Goal: Task Accomplishment & Management: Manage account settings

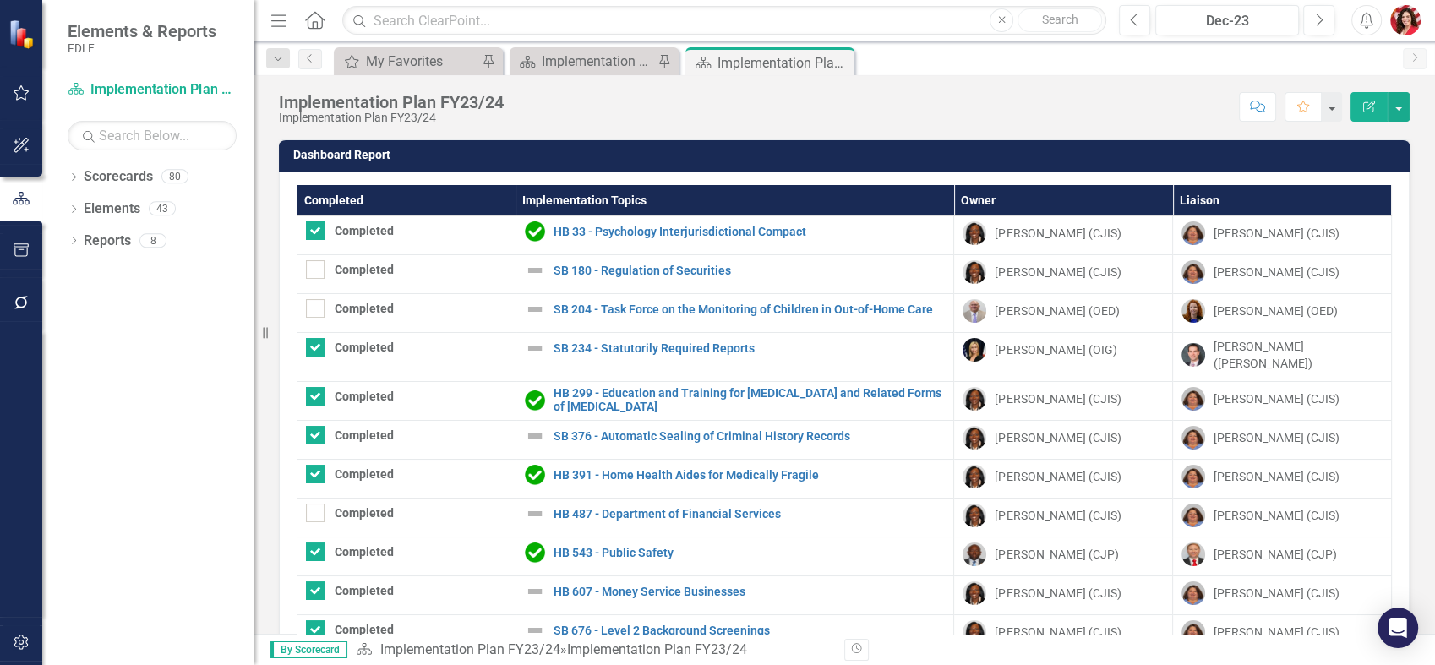
click at [0, 0] on icon "Close" at bounding box center [0, 0] width 0 height 0
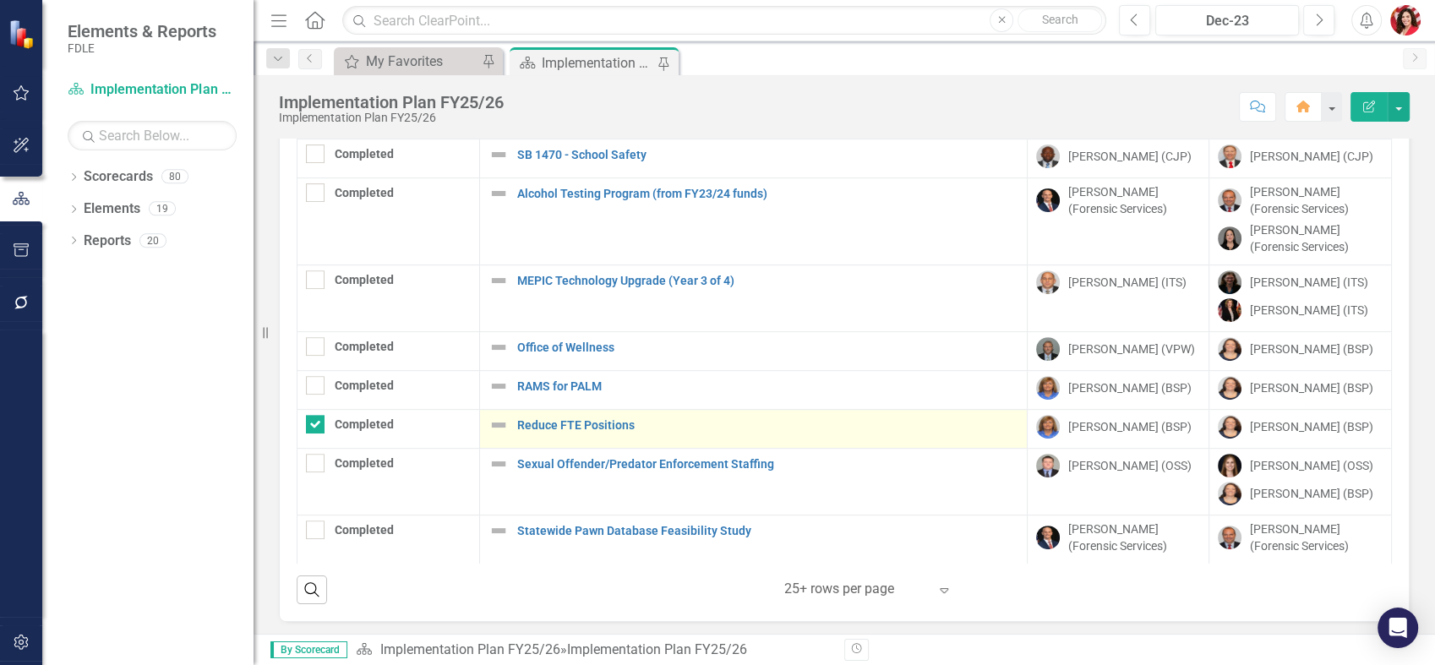
scroll to position [125, 0]
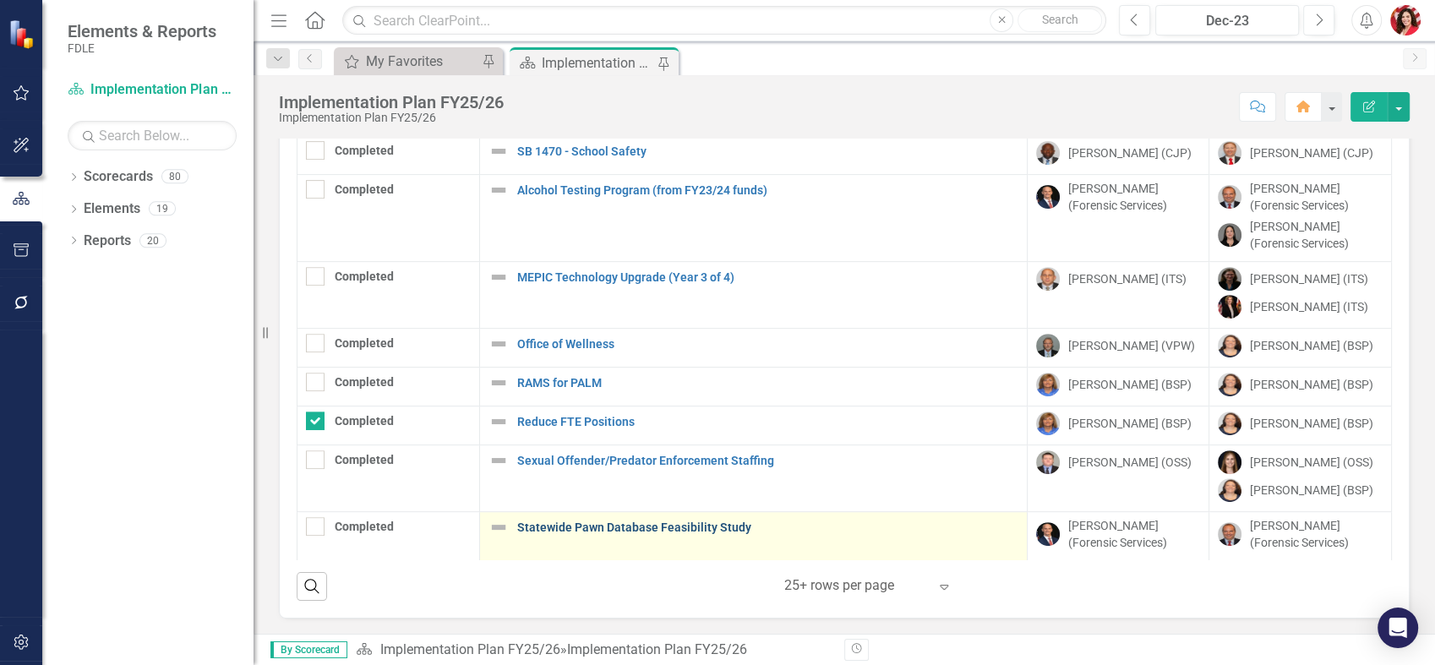
click at [591, 529] on link "Statewide Pawn Database Feasibility Study" at bounding box center [767, 527] width 501 height 13
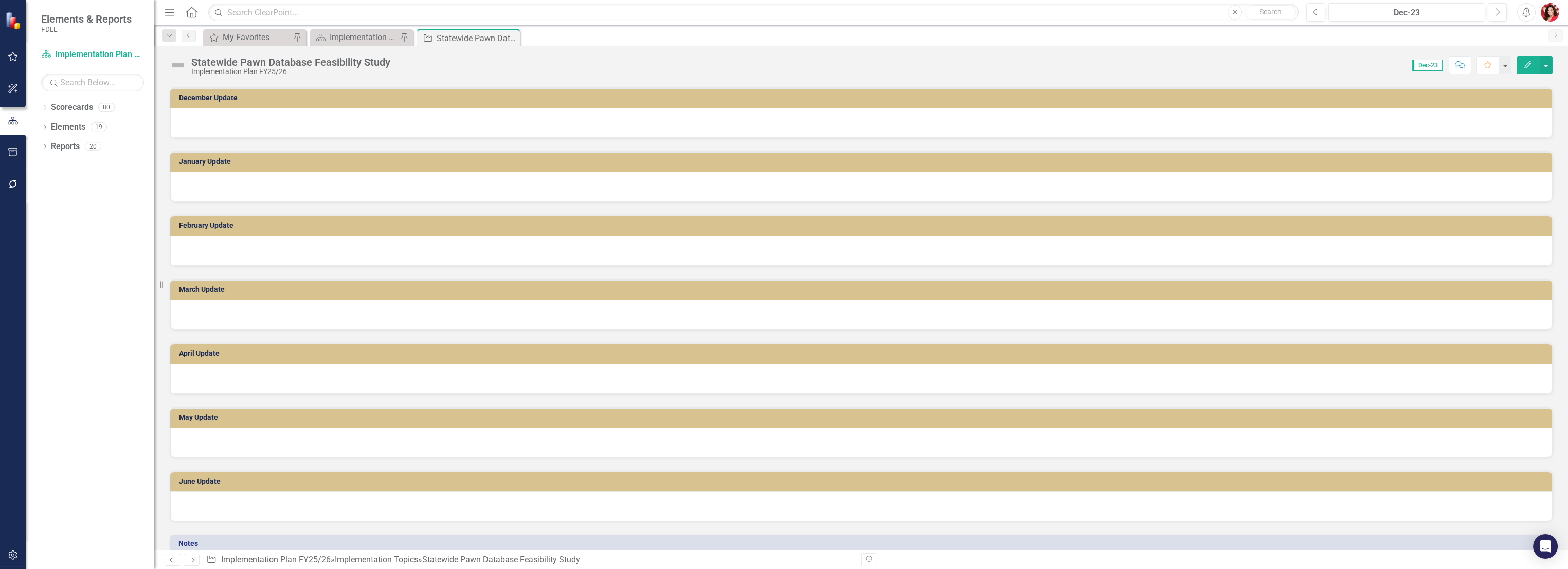
scroll to position [619, 0]
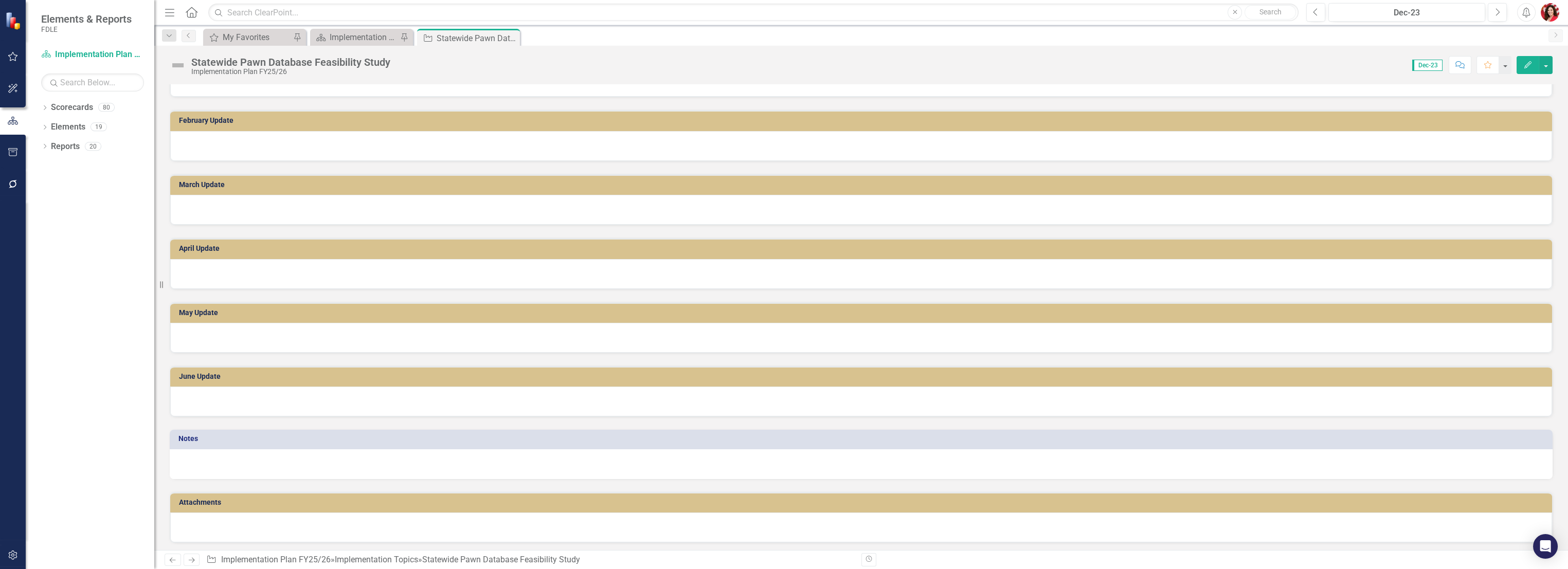
click at [282, 404] on td "Attachments" at bounding box center [863, 503] width 1368 height 15
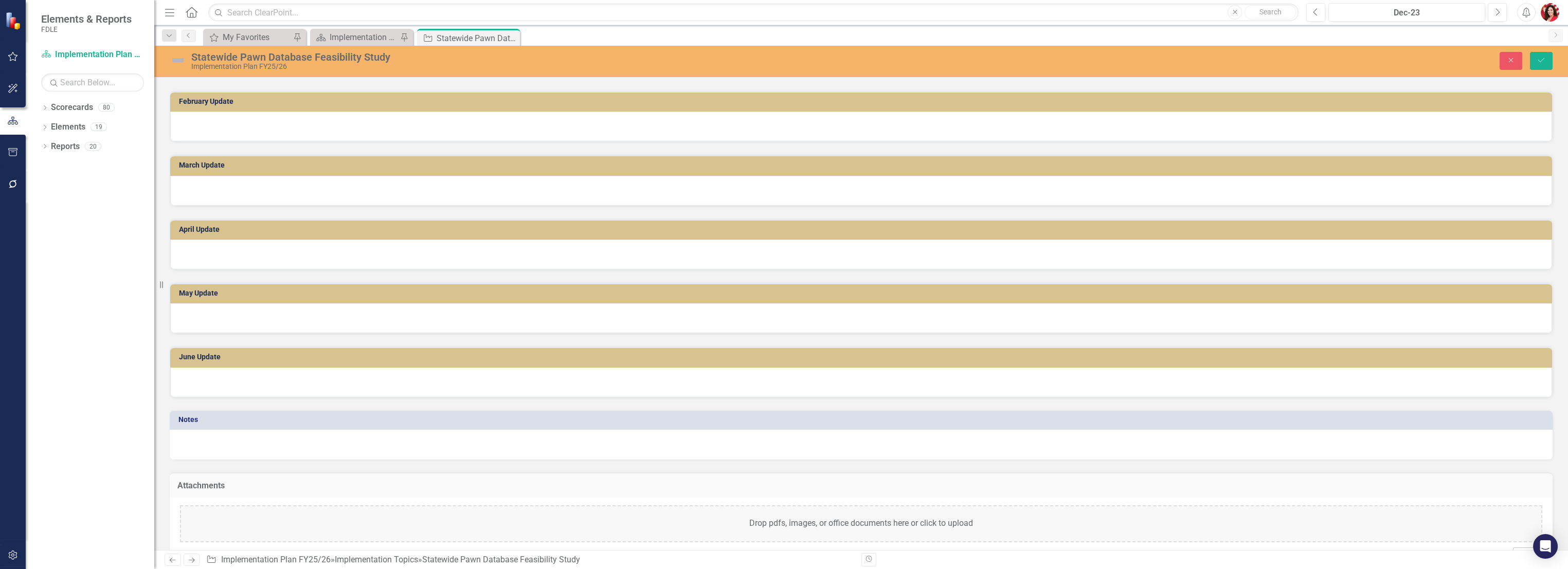
scroll to position [671, 0]
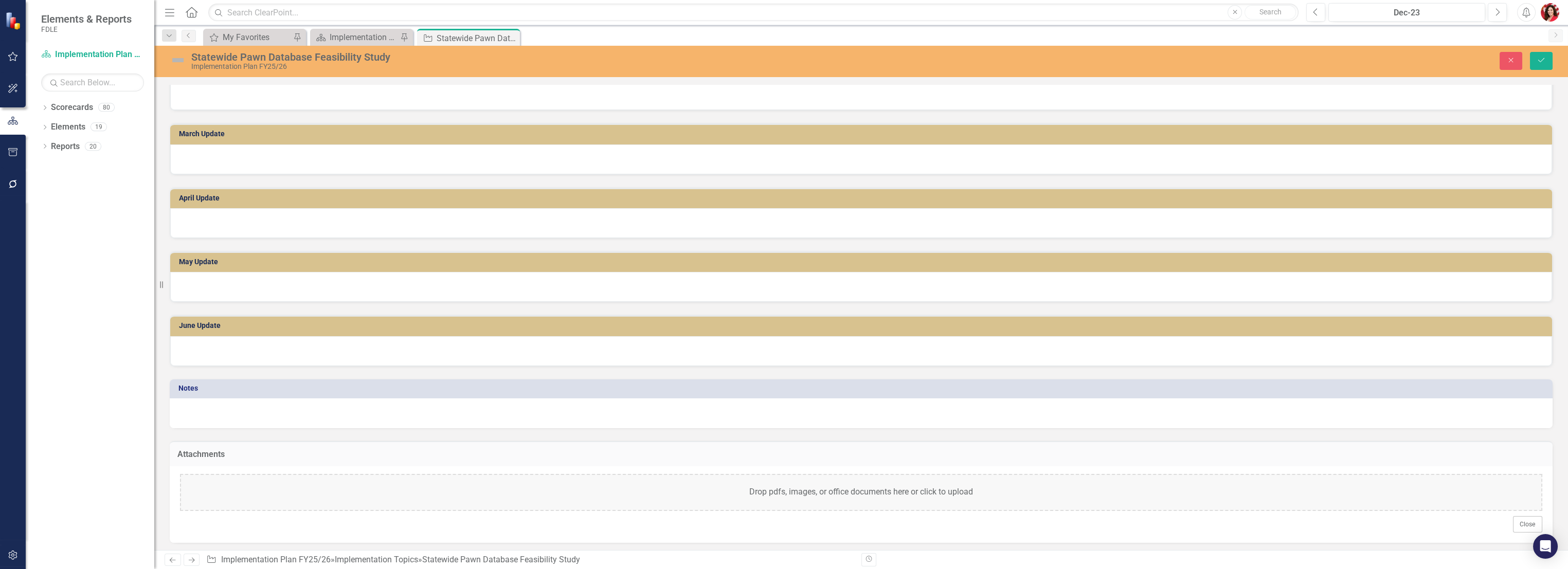
click at [753, 404] on div "Drop pdfs, images, or office documents here or click to upload" at bounding box center [861, 492] width 1362 height 37
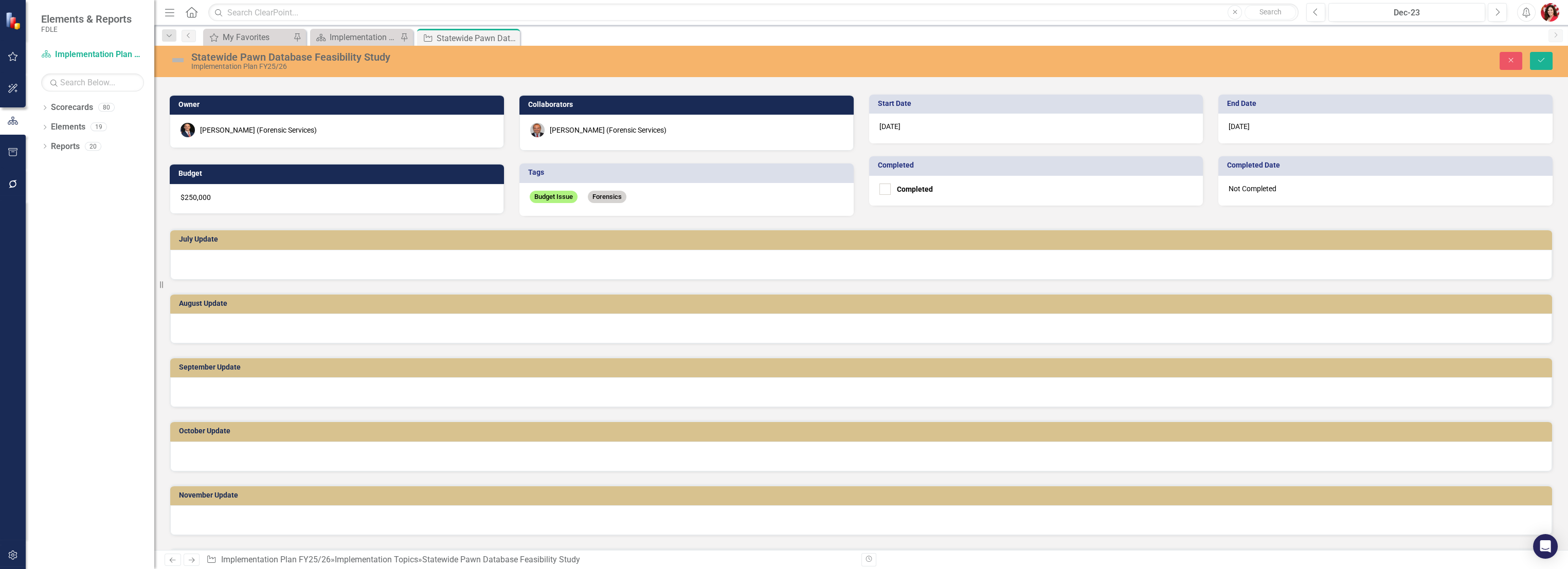
scroll to position [0, 0]
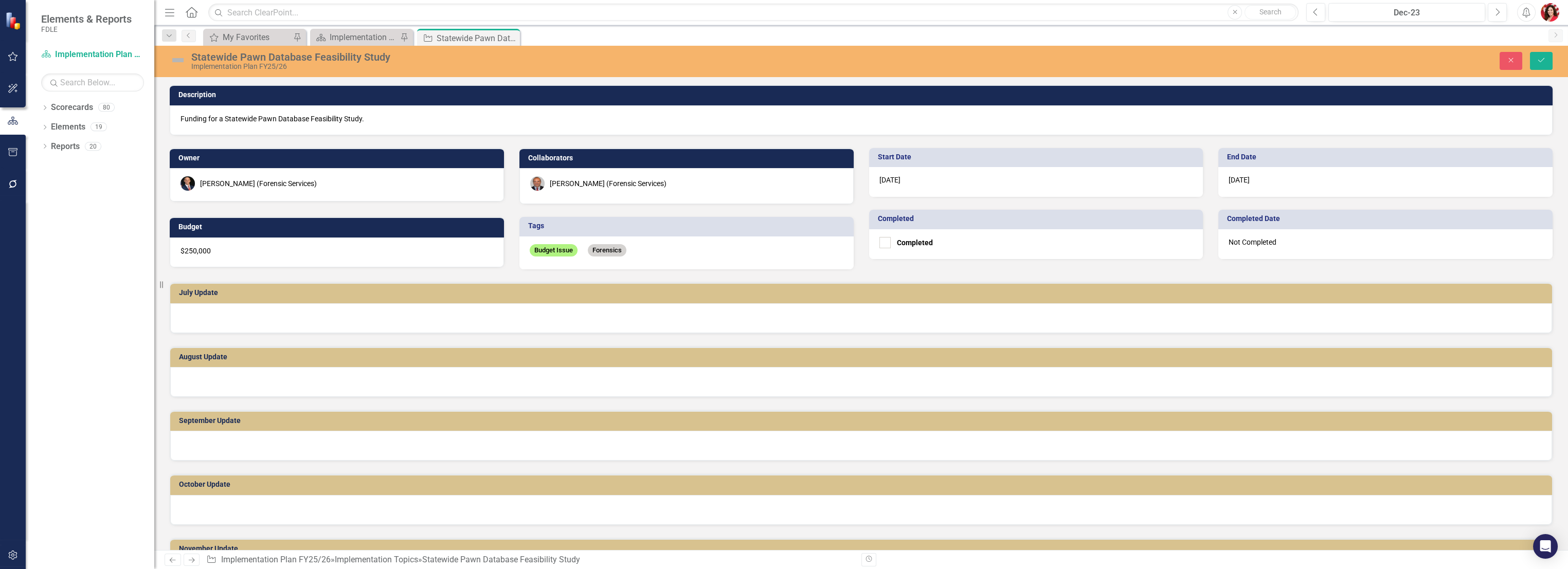
click at [280, 119] on p "Funding for a Statewide Pawn Database Feasibility Study." at bounding box center [861, 119] width 1361 height 10
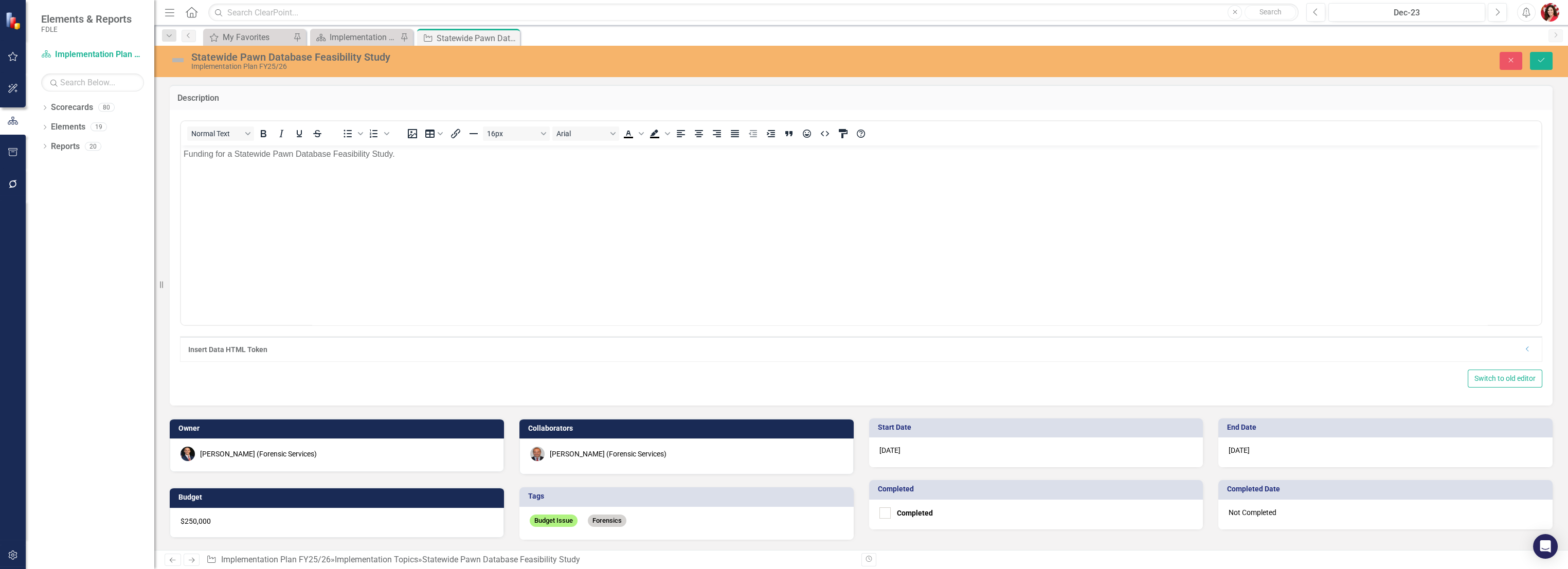
click at [293, 60] on div "Statewide Pawn Database Feasibility Study" at bounding box center [575, 57] width 768 height 12
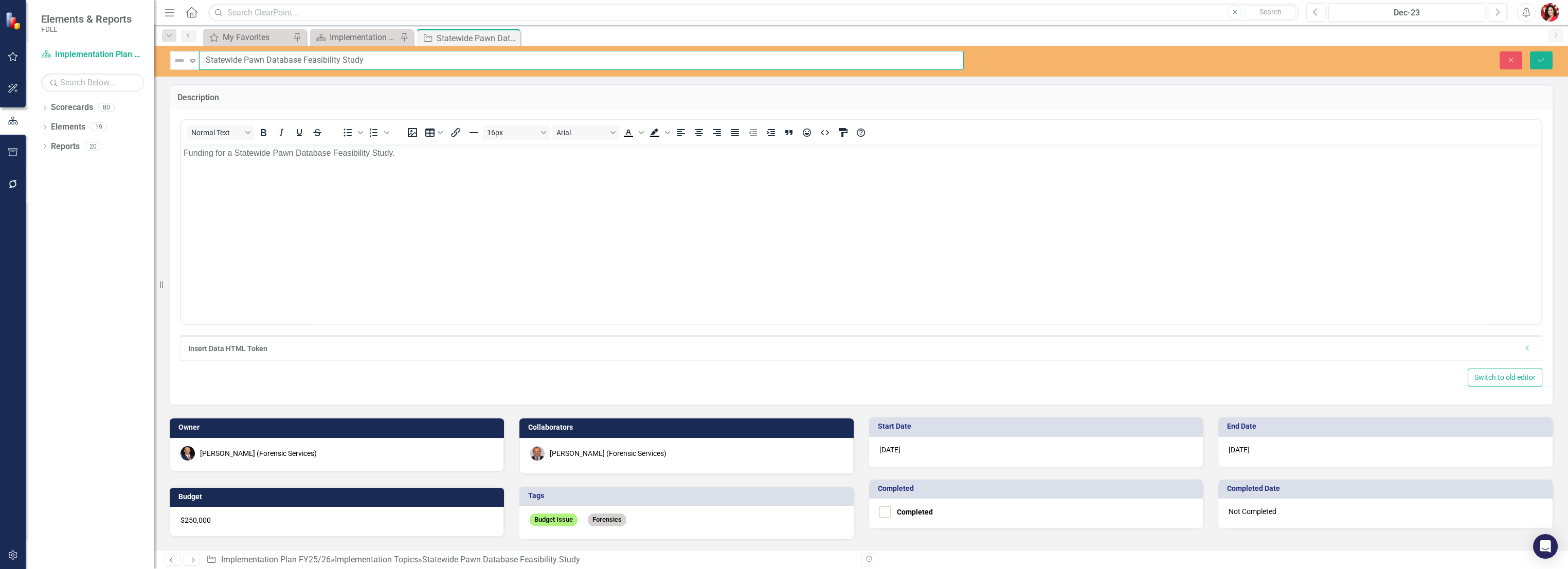
click at [293, 60] on input "Statewide Pawn Database Feasibility Study" at bounding box center [581, 60] width 765 height 19
click at [267, 57] on input "Statewide Pawn Database Feasibility Study" at bounding box center [581, 60] width 765 height 19
type input "Statewide Pawn Data Database Feasibility Study"
click at [291, 154] on p "Funding for a Statewide Pawn Database Feasibility Study." at bounding box center [861, 153] width 1355 height 12
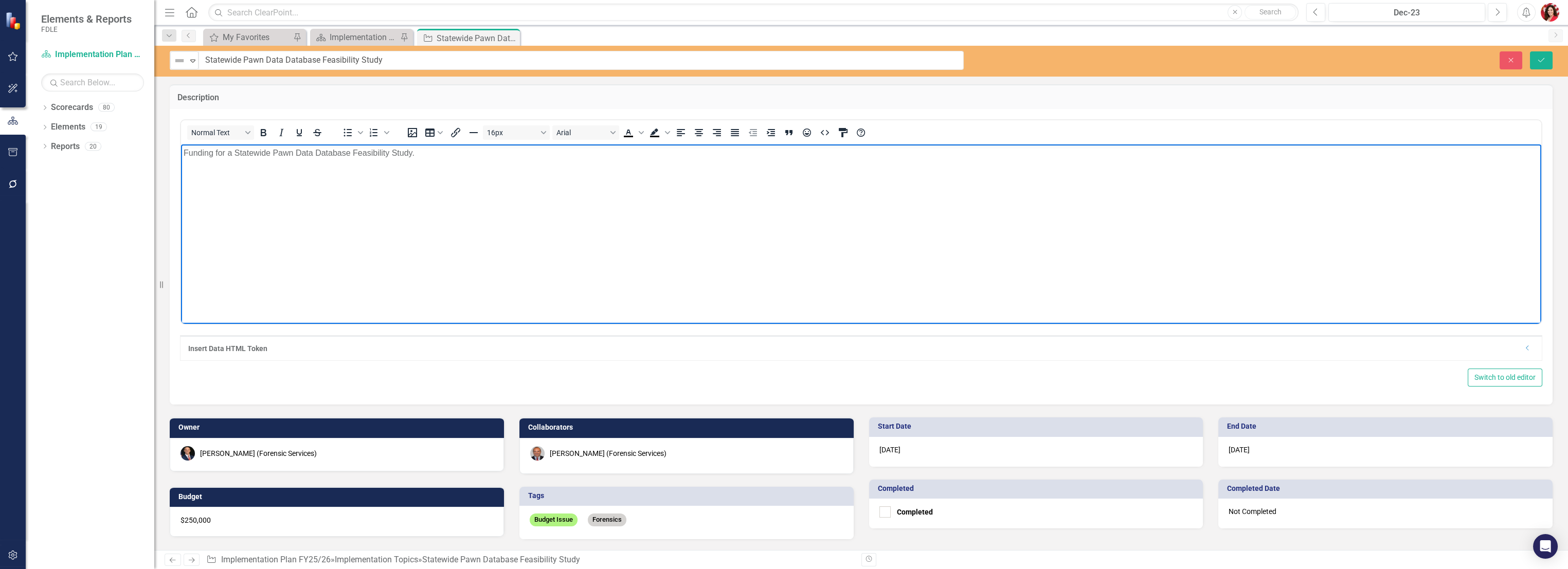
click at [516, 174] on body "Funding for a Statewide Pawn Data Database Feasibility Study." at bounding box center [861, 221] width 1360 height 154
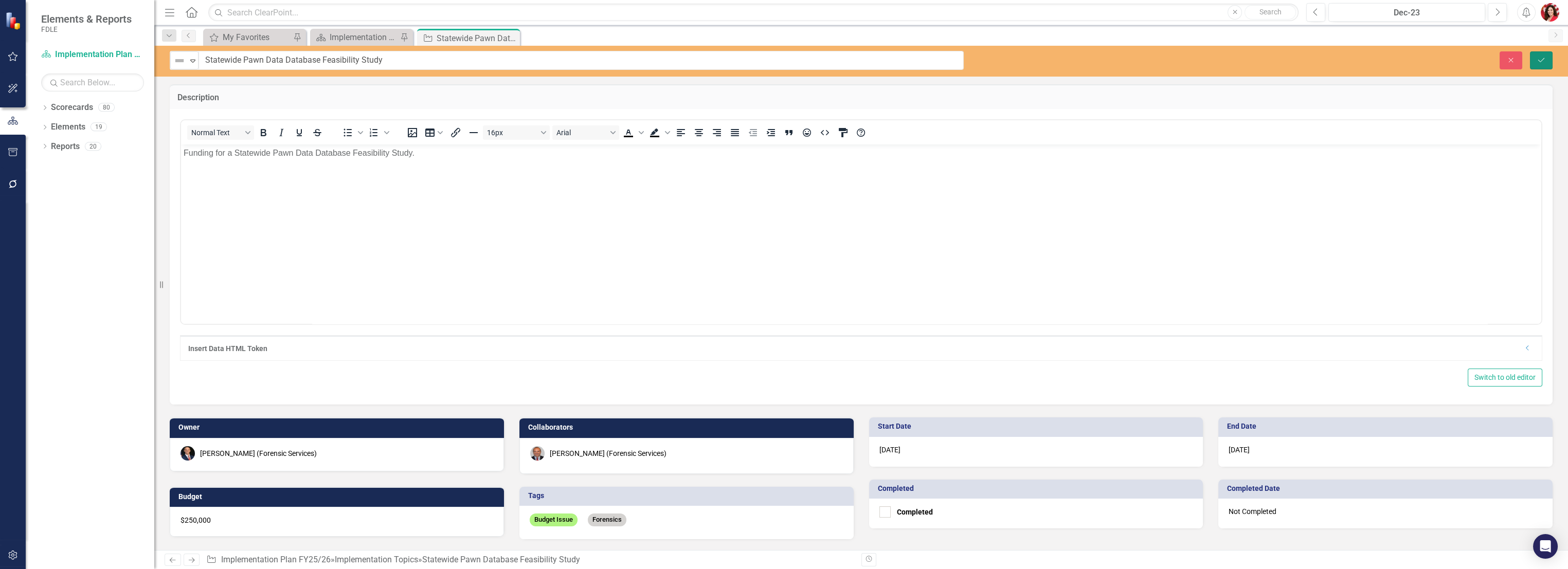
click at [873, 61] on icon "Save" at bounding box center [1541, 60] width 9 height 7
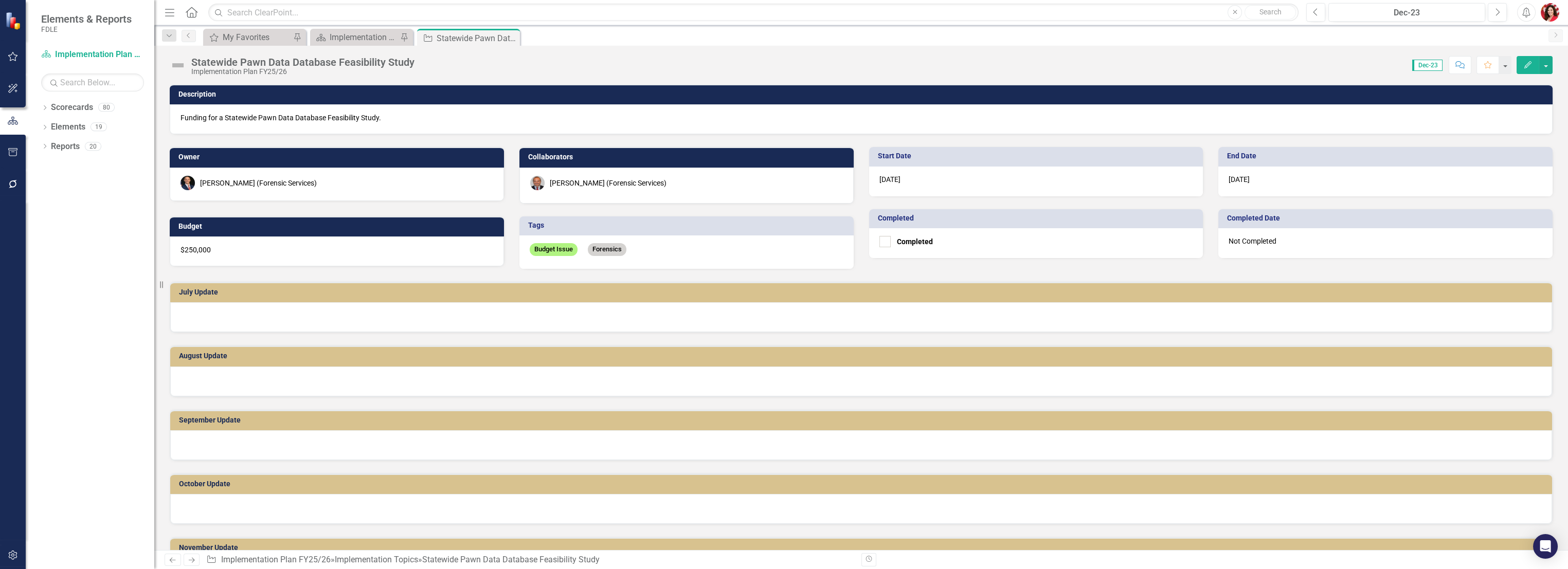
click at [575, 179] on div "[PERSON_NAME] (Forensic Services)" at bounding box center [608, 183] width 117 height 10
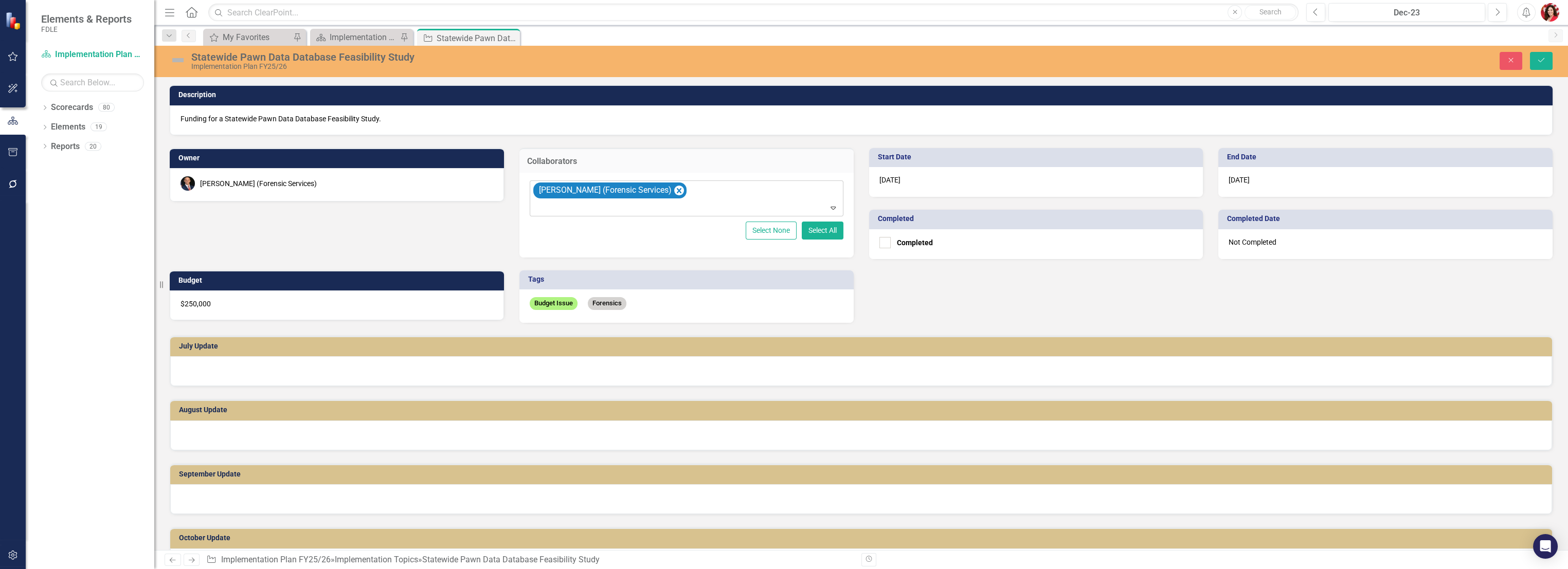
click at [829, 207] on icon "Expand" at bounding box center [833, 208] width 10 height 9
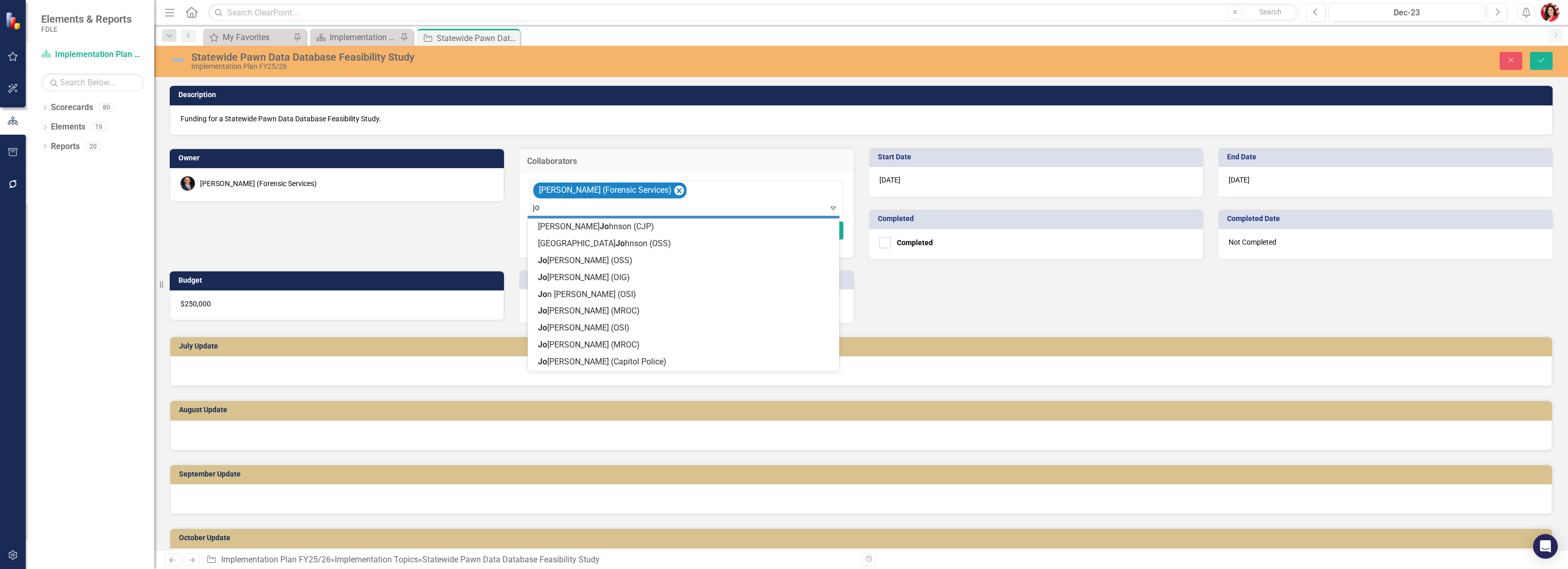
scroll to position [15, 0]
type input "joh"
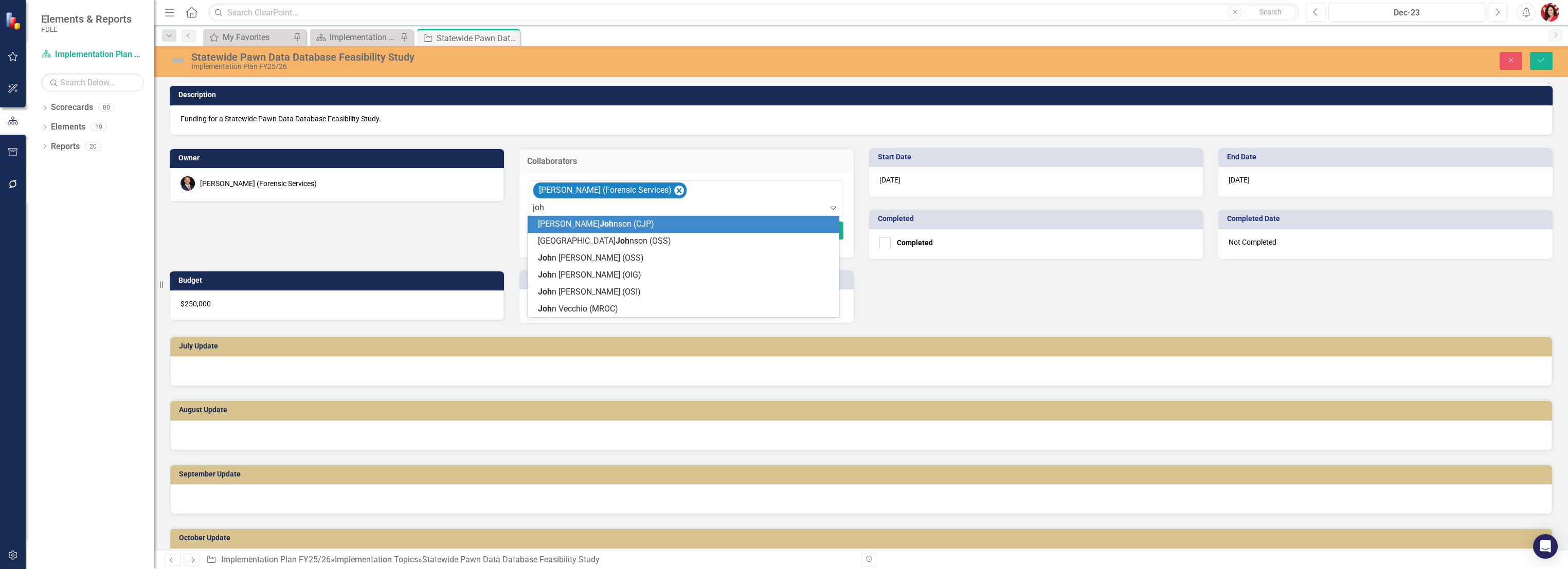
scroll to position [0, 0]
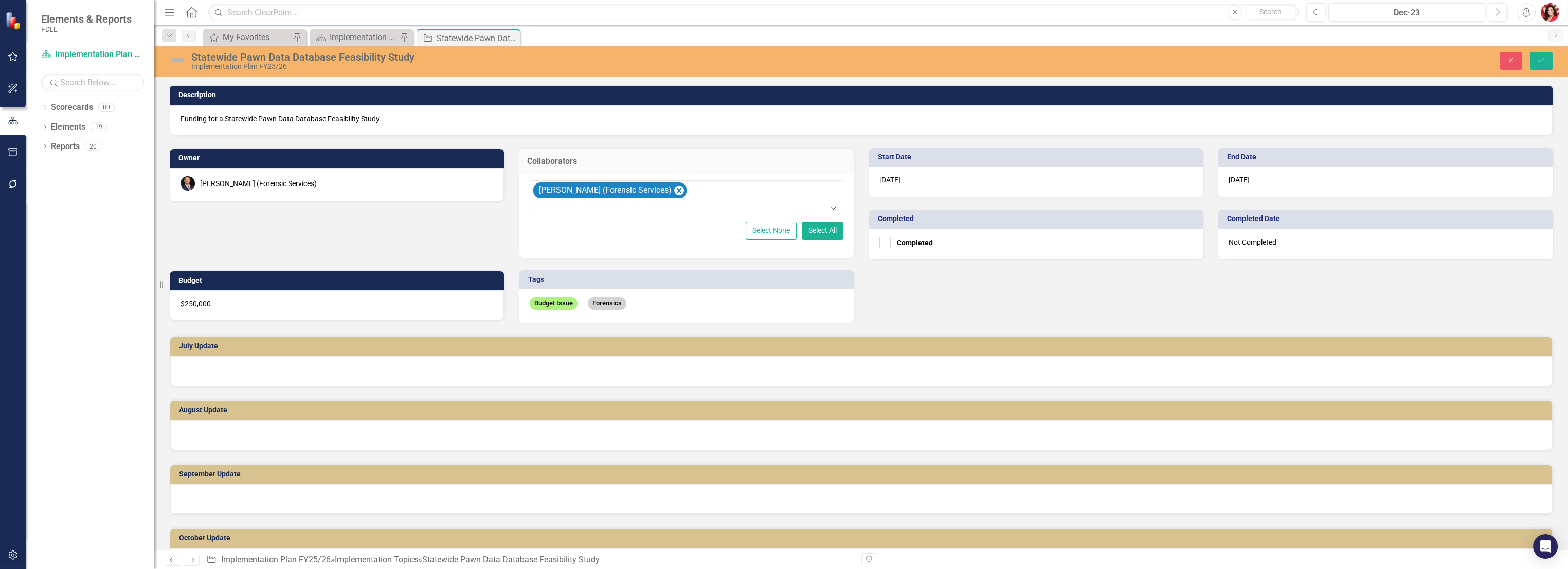
drag, startPoint x: 498, startPoint y: 211, endPoint x: 465, endPoint y: 211, distance: 33.0
click at [465, 211] on div "Owner [PERSON_NAME] (Forensic Services) Collaborators [PERSON_NAME] (Forensic S…" at bounding box center [511, 229] width 699 height 187
click at [241, 175] on div "[PERSON_NAME] (Forensic Services)" at bounding box center [337, 184] width 334 height 33
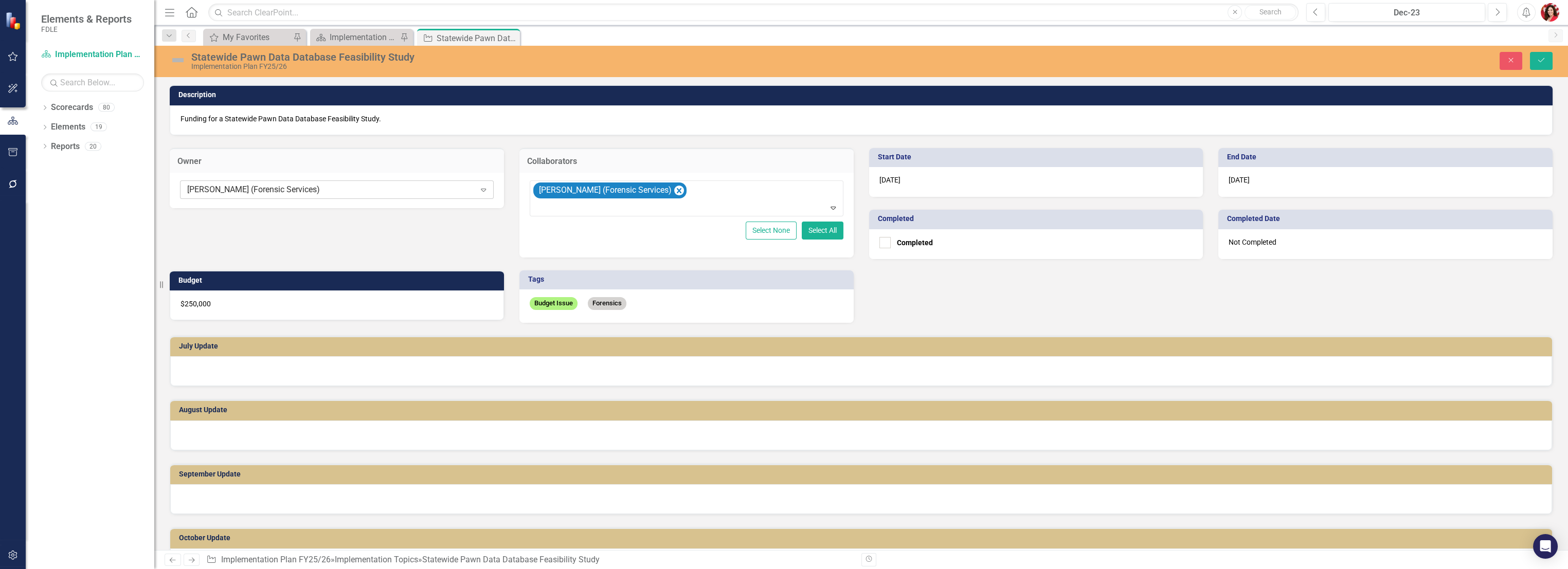
click at [390, 190] on div "[PERSON_NAME] (Forensic Services)" at bounding box center [331, 189] width 288 height 12
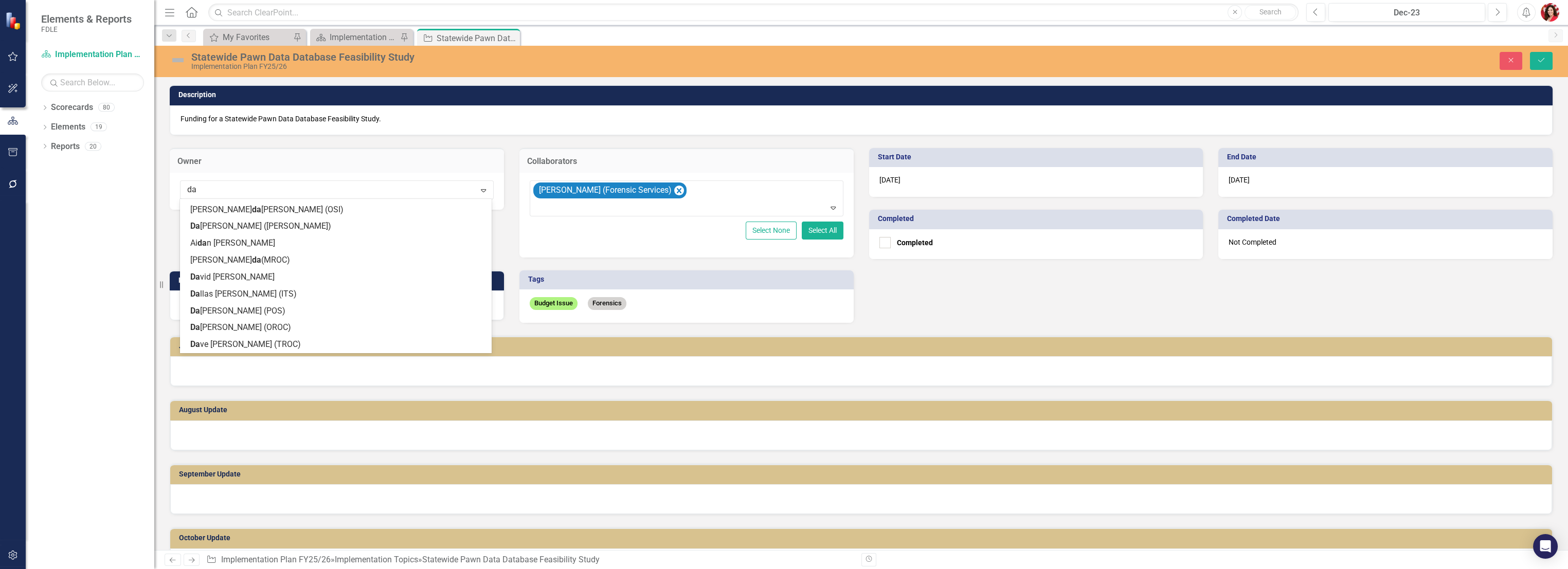
scroll to position [51, 0]
type input "[PERSON_NAME]"
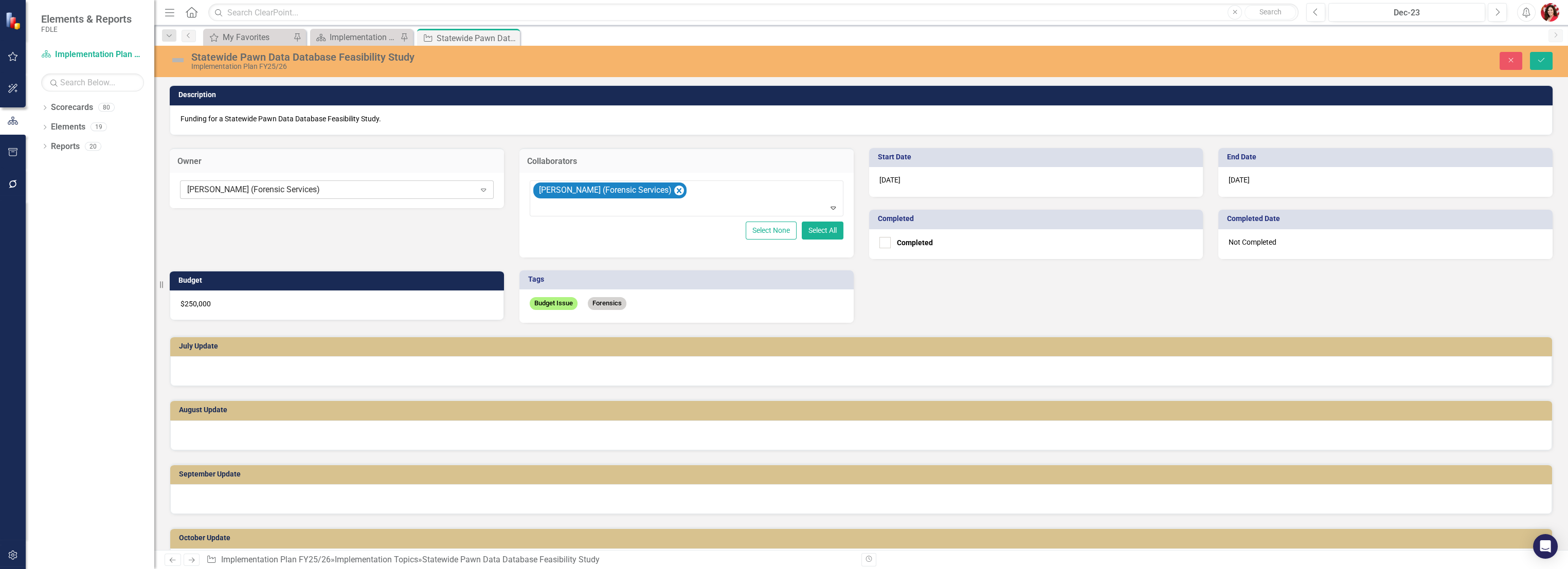
drag, startPoint x: 433, startPoint y: 178, endPoint x: 216, endPoint y: 181, distance: 217.0
click at [216, 181] on div "[PERSON_NAME] (Forensic Services) Expand" at bounding box center [337, 190] width 334 height 35
click at [286, 234] on div "Owner [PERSON_NAME] (Forensic Services) Expand Collaborators [PERSON_NAME] (For…" at bounding box center [511, 229] width 699 height 187
click at [873, 62] on icon "Close" at bounding box center [1511, 60] width 9 height 7
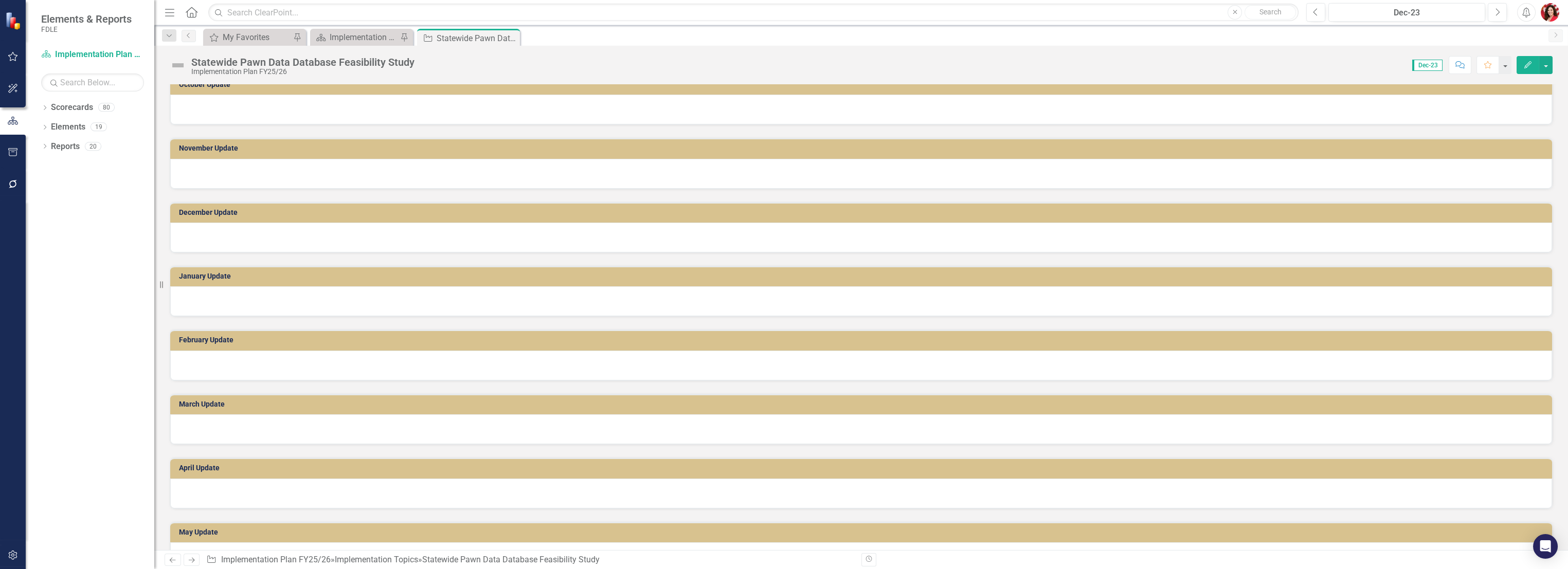
scroll to position [619, 0]
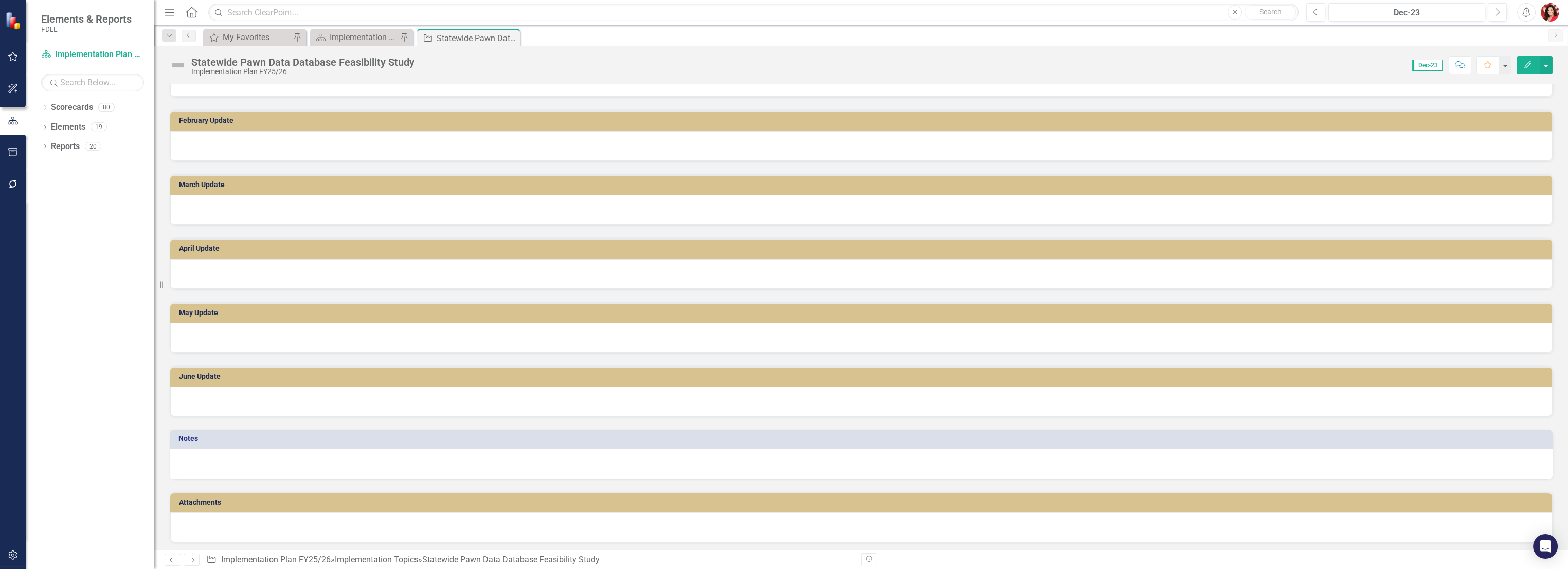
click at [243, 404] on div at bounding box center [861, 527] width 1382 height 30
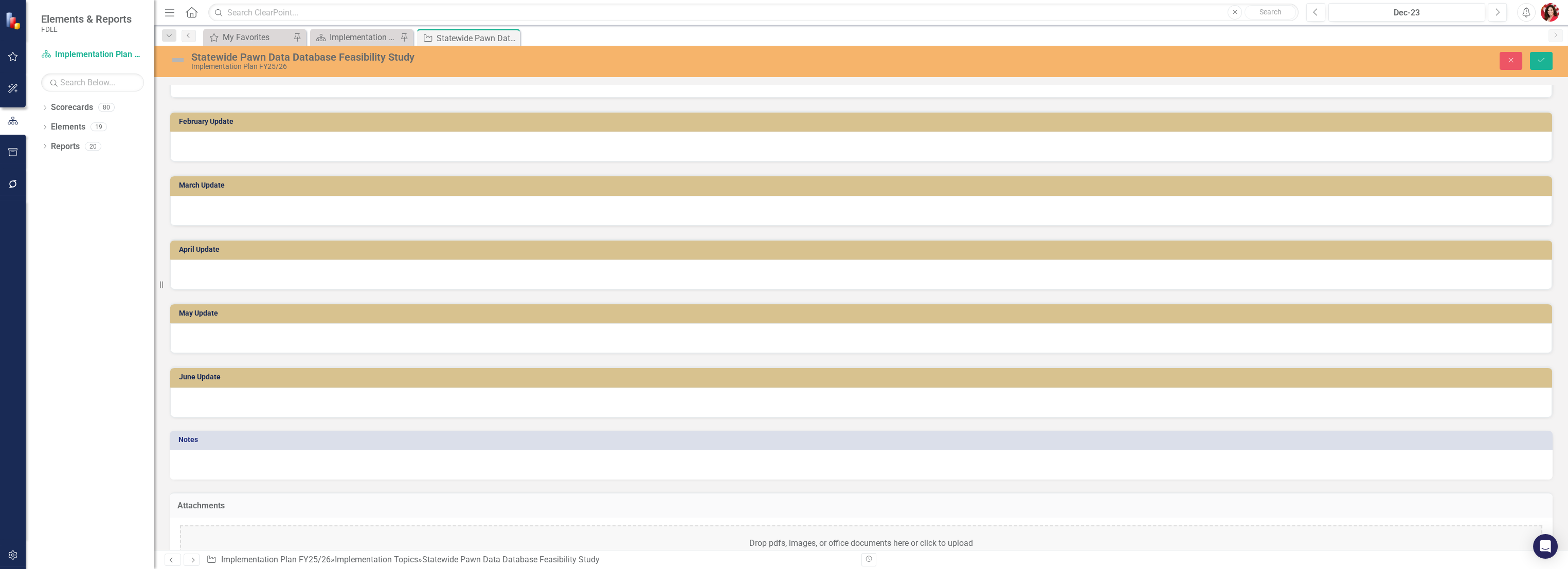
click at [239, 404] on div "Drop pdfs, images, or office documents here or click to upload" at bounding box center [861, 543] width 1362 height 37
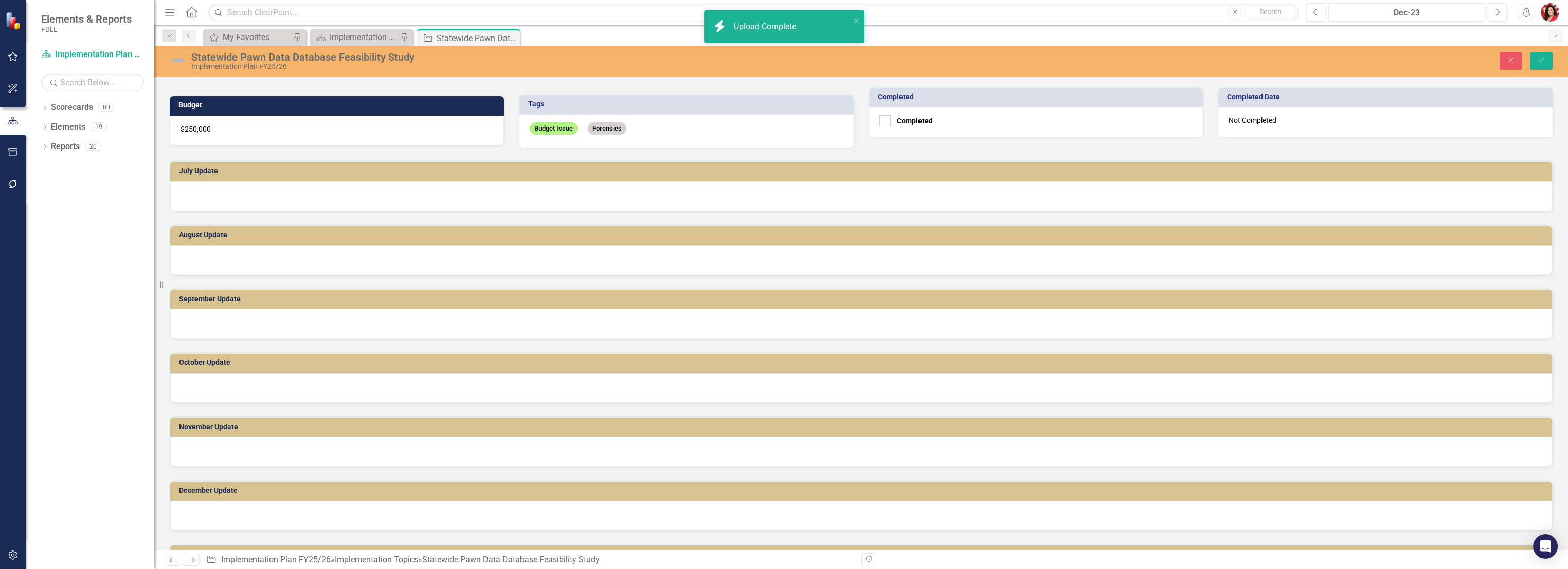
scroll to position [99, 0]
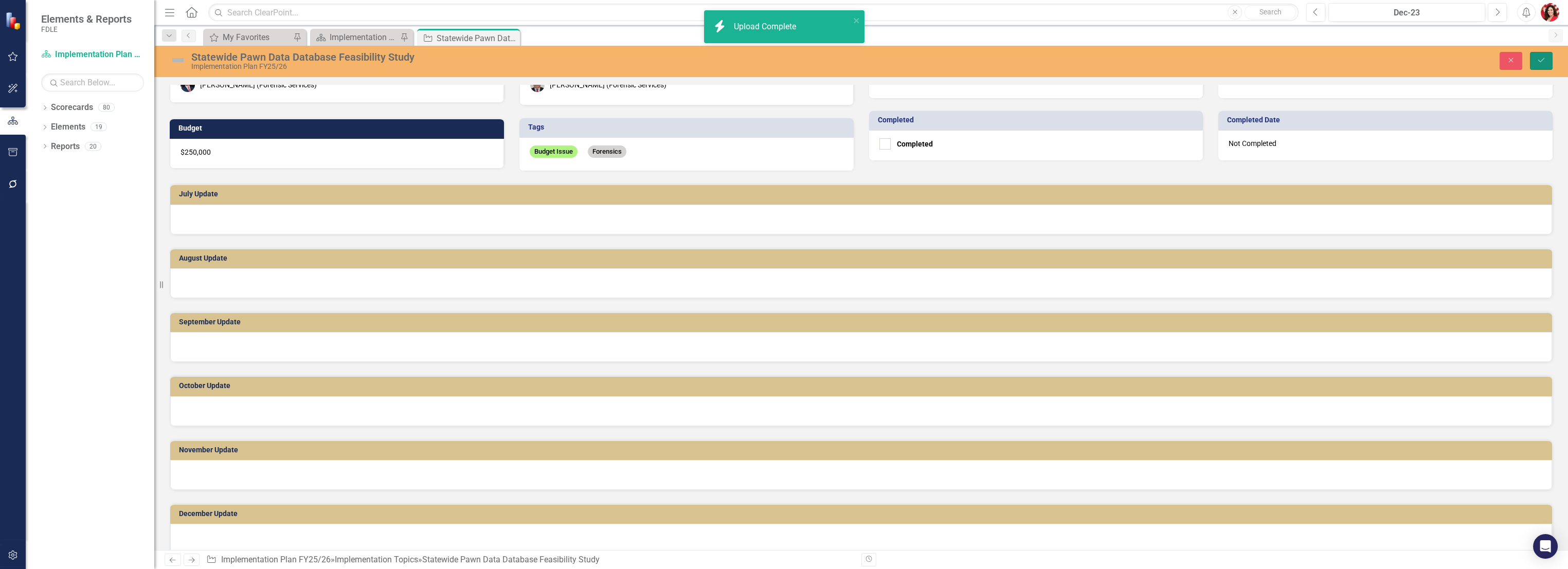
click at [873, 61] on button "Save" at bounding box center [1541, 61] width 23 height 18
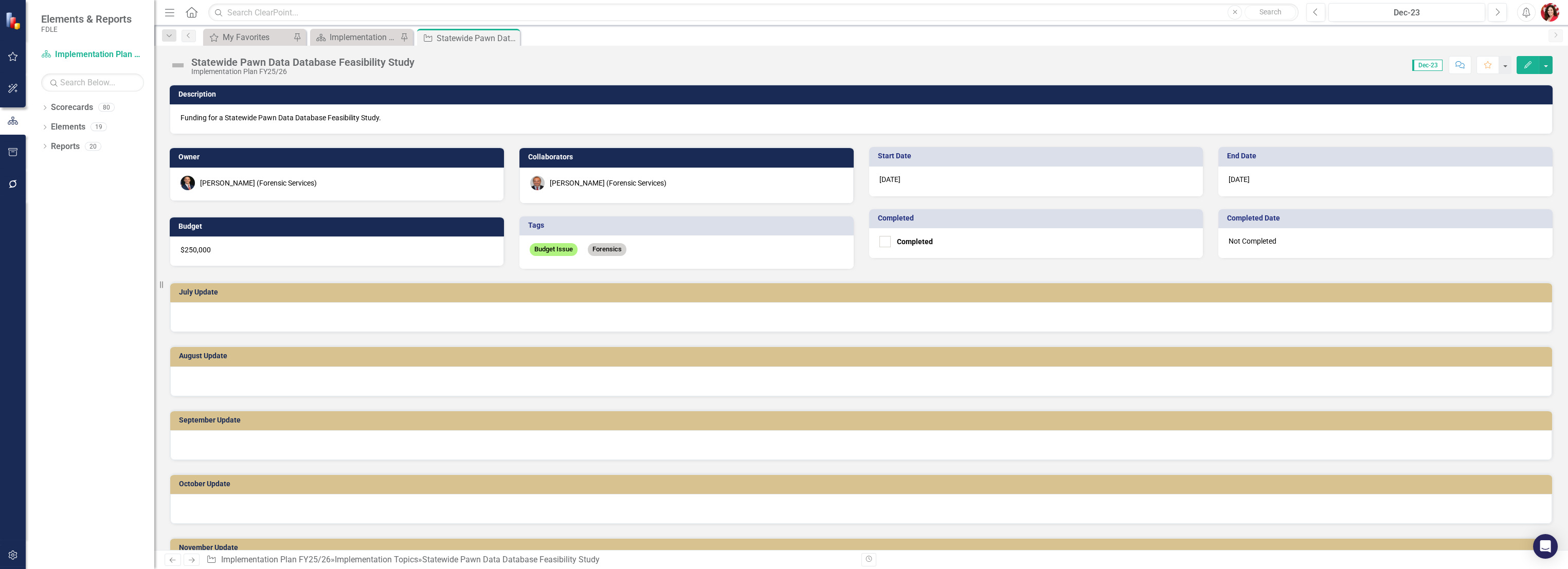
click at [521, 118] on p "Funding for a Statewide Pawn Data Database Feasibility Study." at bounding box center [861, 117] width 1361 height 10
click at [521, 119] on p "Funding for a Statewide Pawn Data Database Feasibility Study." at bounding box center [861, 117] width 1361 height 10
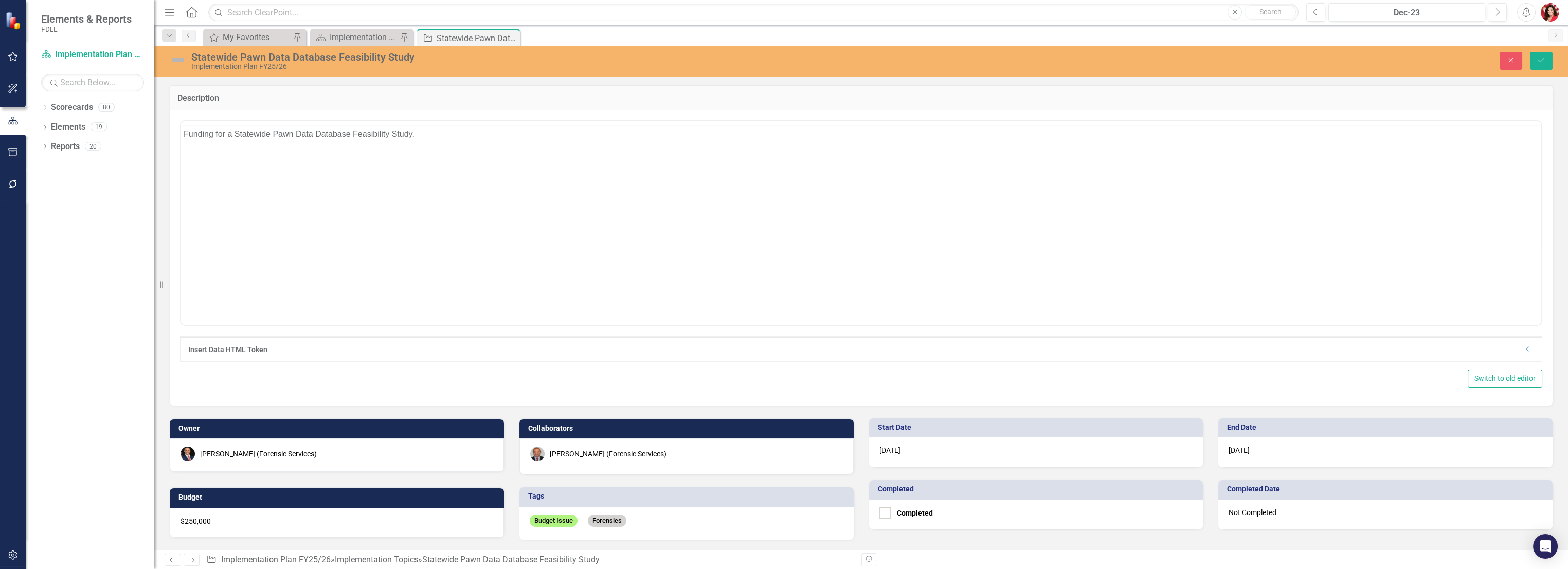
scroll to position [0, 0]
click at [530, 167] on body "Funding for a Statewide Pawn Data Database Feasibility Study." at bounding box center [861, 222] width 1360 height 154
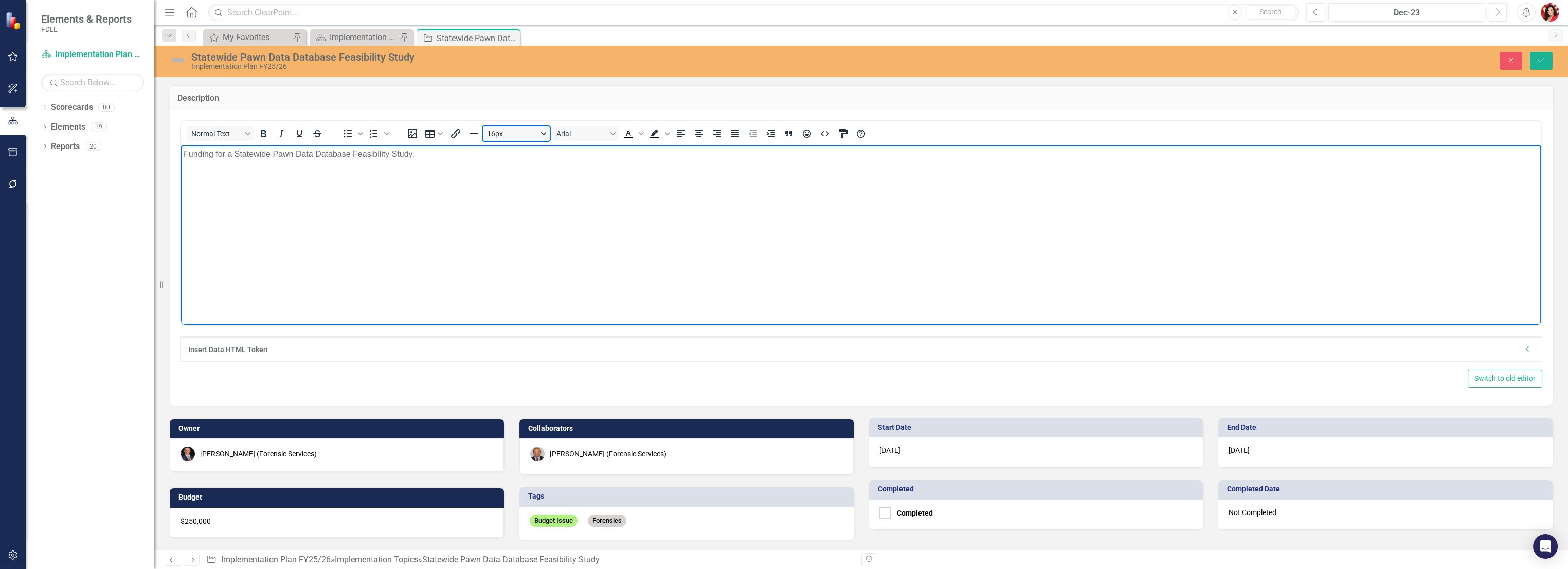
drag, startPoint x: 348, startPoint y: 9, endPoint x: 494, endPoint y: 138, distance: 194.8
click at [499, 133] on button "16px" at bounding box center [516, 134] width 67 height 15
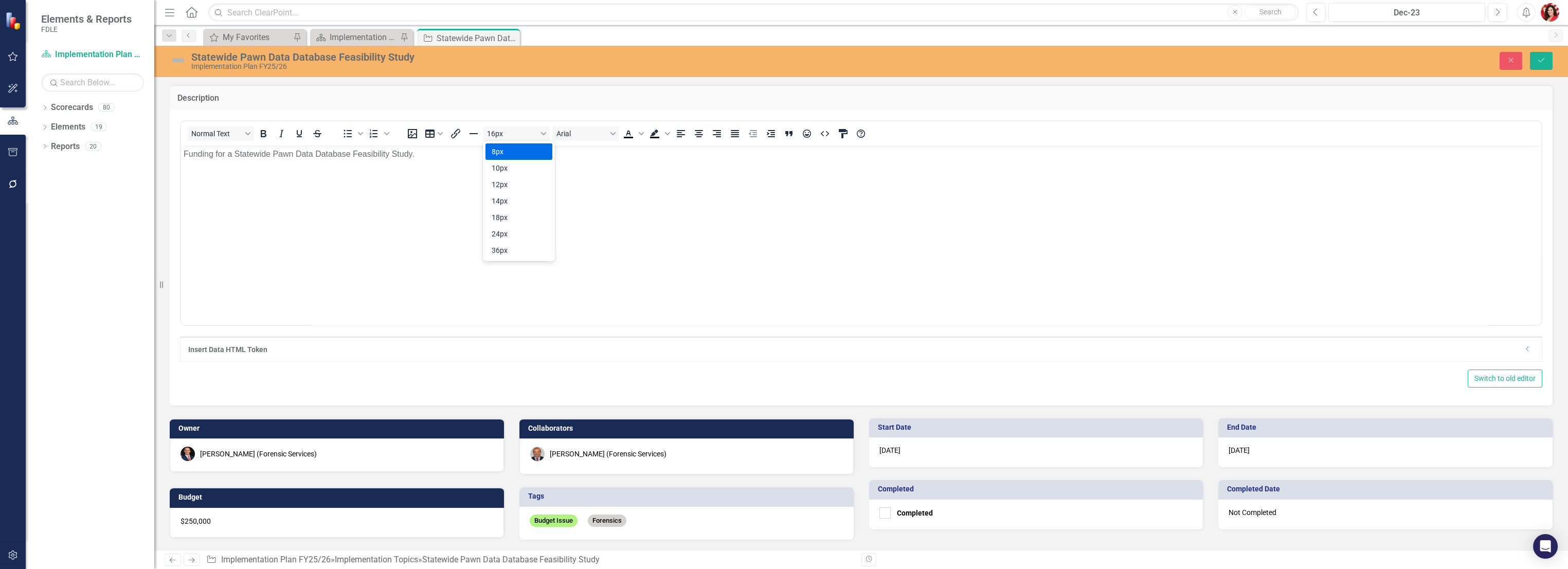
click at [458, 160] on p "Funding for a Statewide Pawn Data Database Feasibility Study." at bounding box center [861, 154] width 1355 height 12
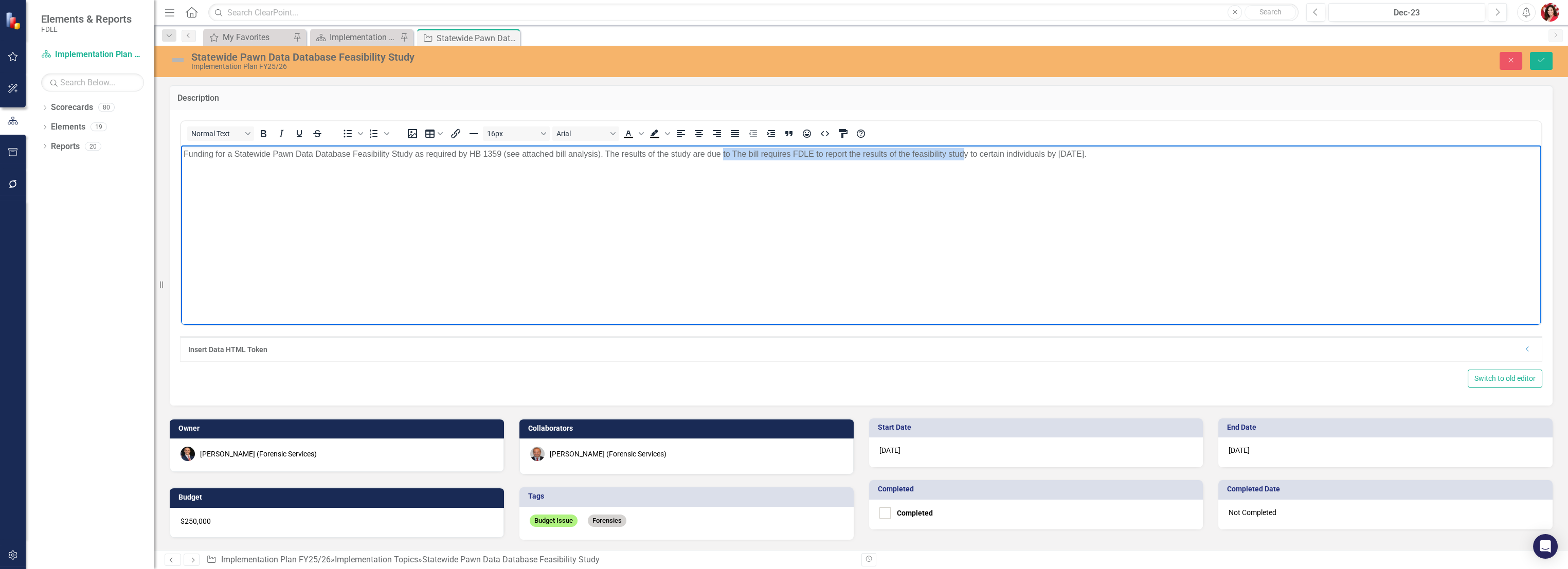
drag, startPoint x: 966, startPoint y: 152, endPoint x: 724, endPoint y: 153, distance: 242.0
click at [724, 153] on p "Funding for a Statewide Pawn Data Database Feasibility Study as required by HB …" at bounding box center [861, 154] width 1355 height 12
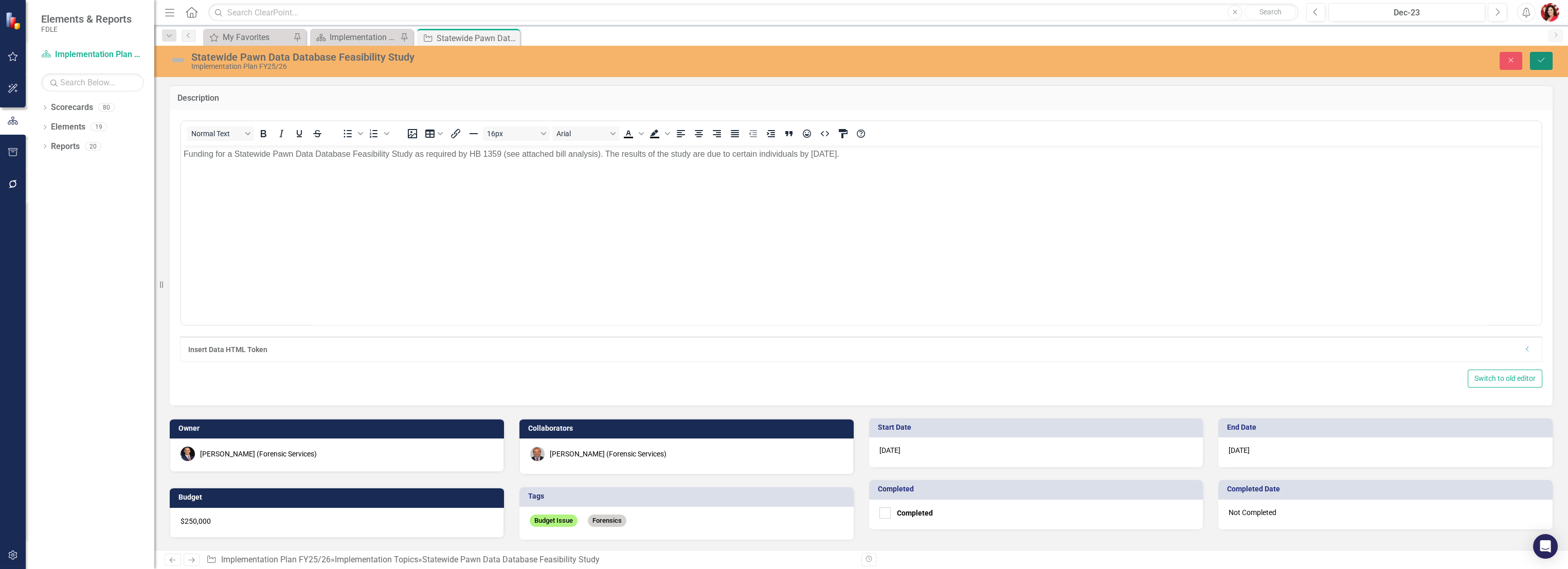
click at [873, 58] on icon "Save" at bounding box center [1541, 60] width 9 height 7
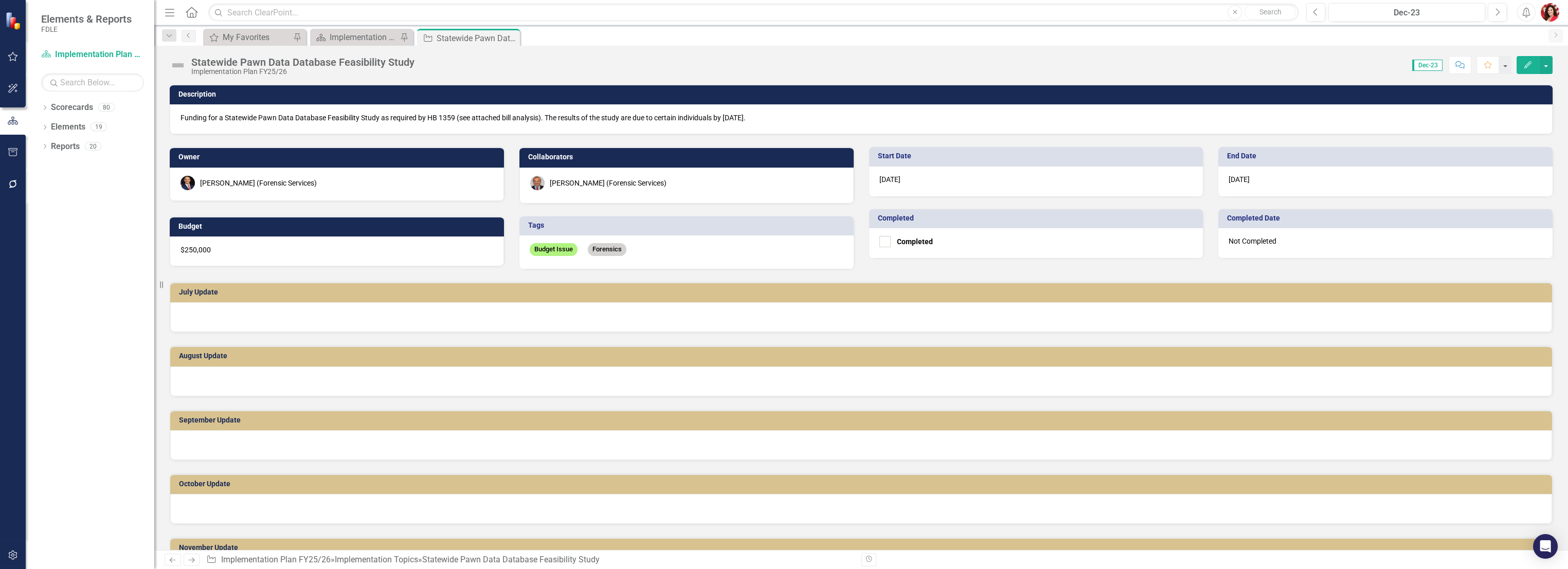
click at [873, 186] on div "[DATE]" at bounding box center [1385, 181] width 334 height 30
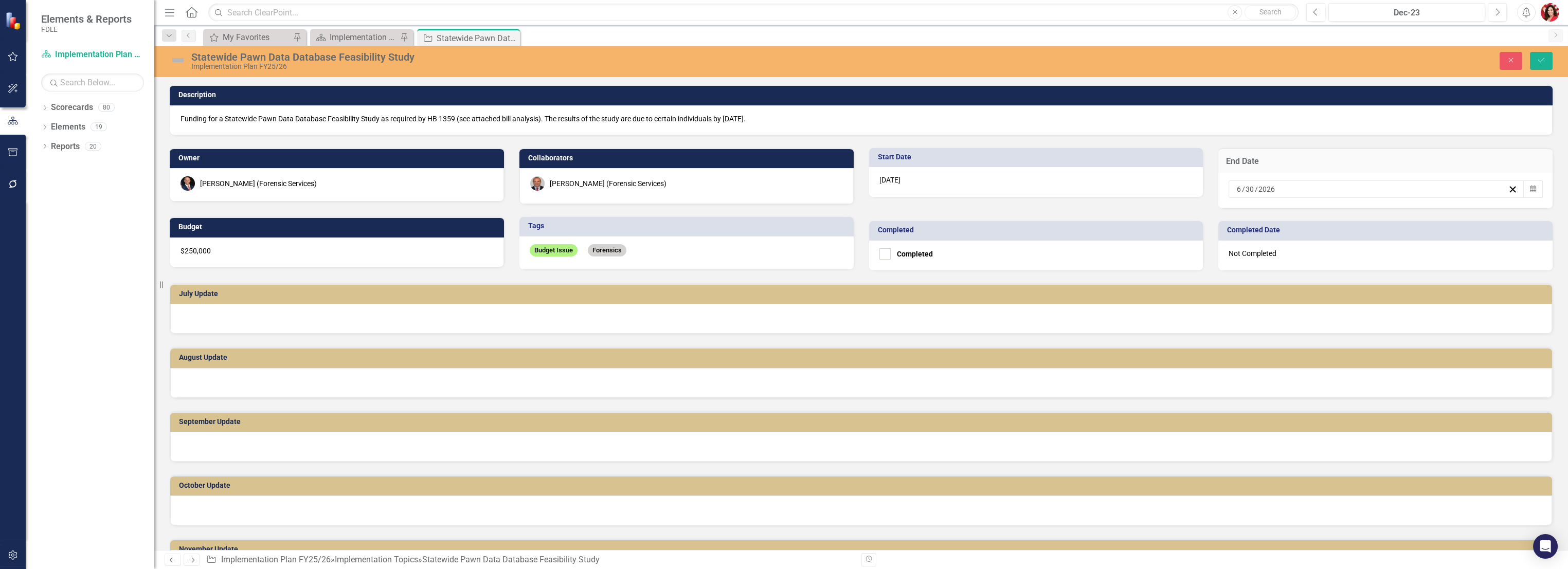
click at [873, 186] on input "30" at bounding box center [1250, 189] width 10 height 10
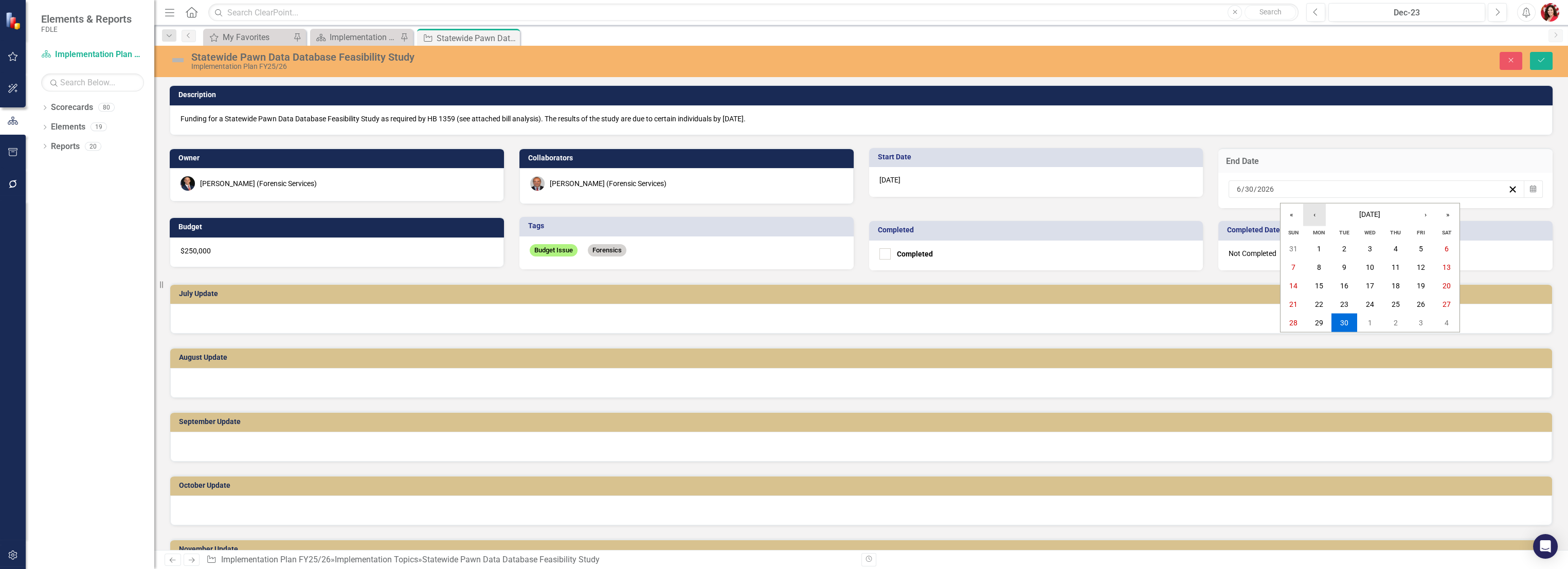
click at [873, 215] on button "‹" at bounding box center [1314, 215] width 23 height 23
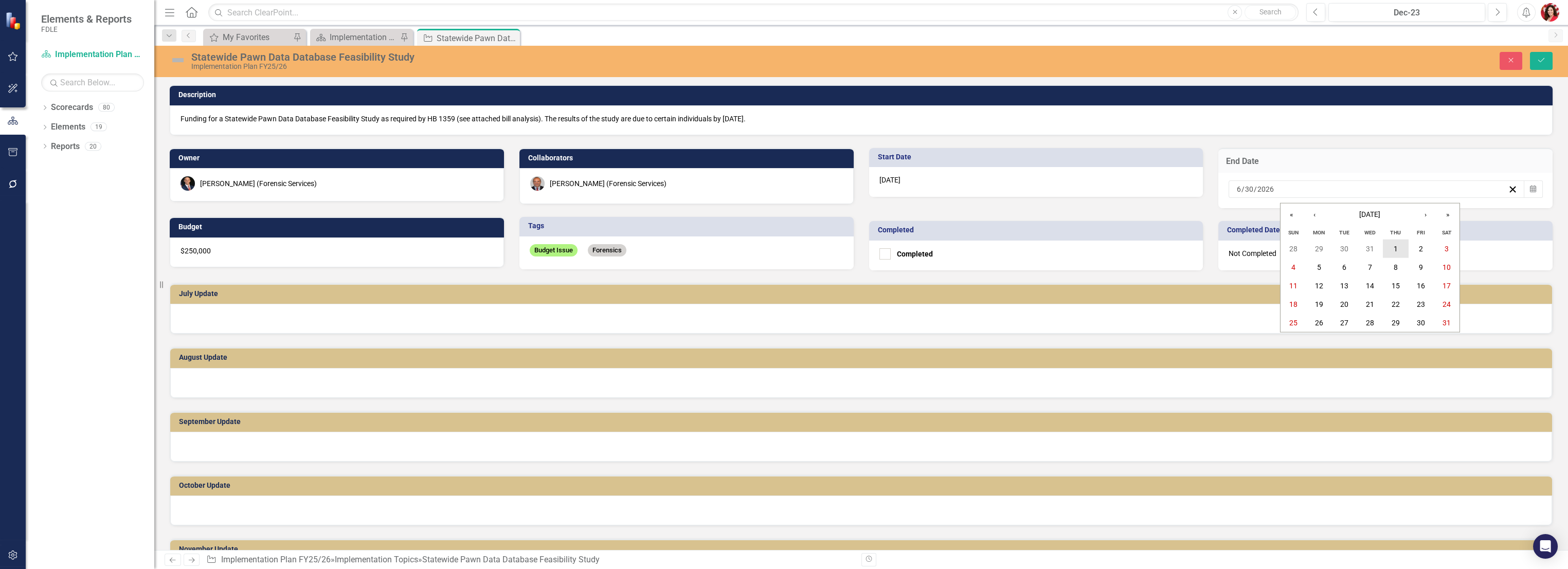
click at [873, 245] on abbr "1" at bounding box center [1396, 249] width 4 height 9
click at [873, 63] on icon "Save" at bounding box center [1541, 60] width 9 height 7
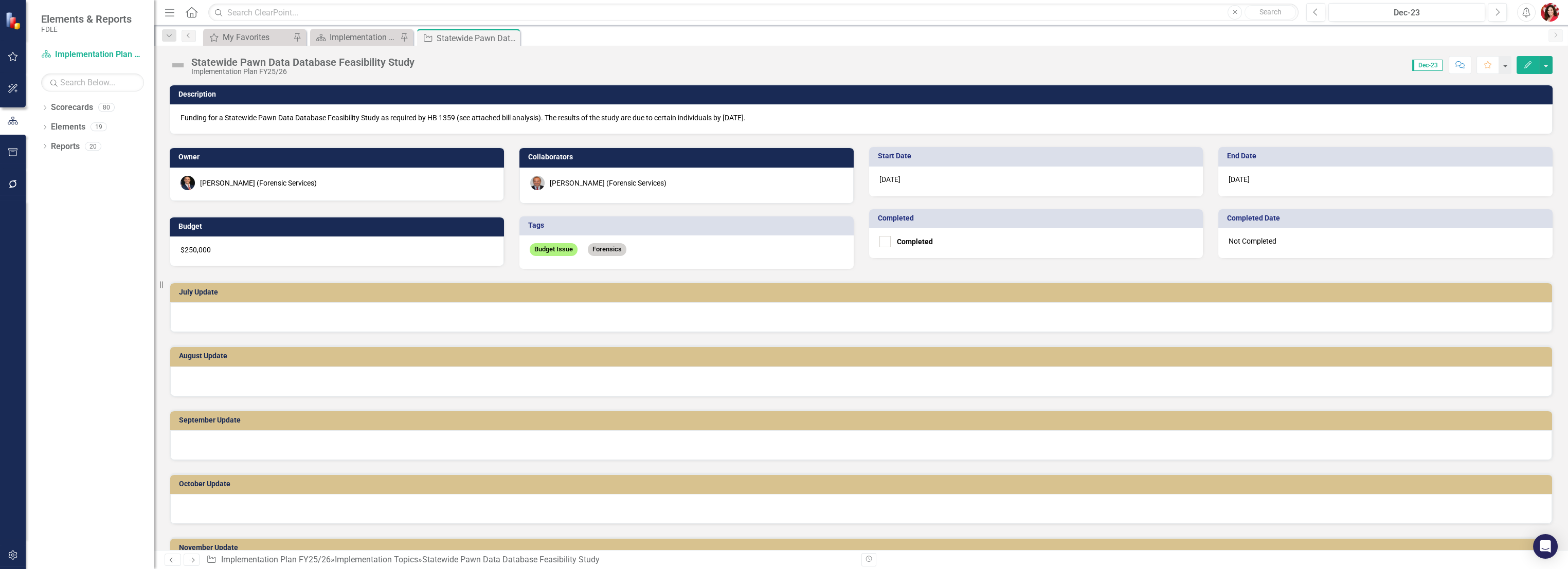
click at [597, 186] on div "[PERSON_NAME] (Forensic Services)" at bounding box center [608, 183] width 117 height 10
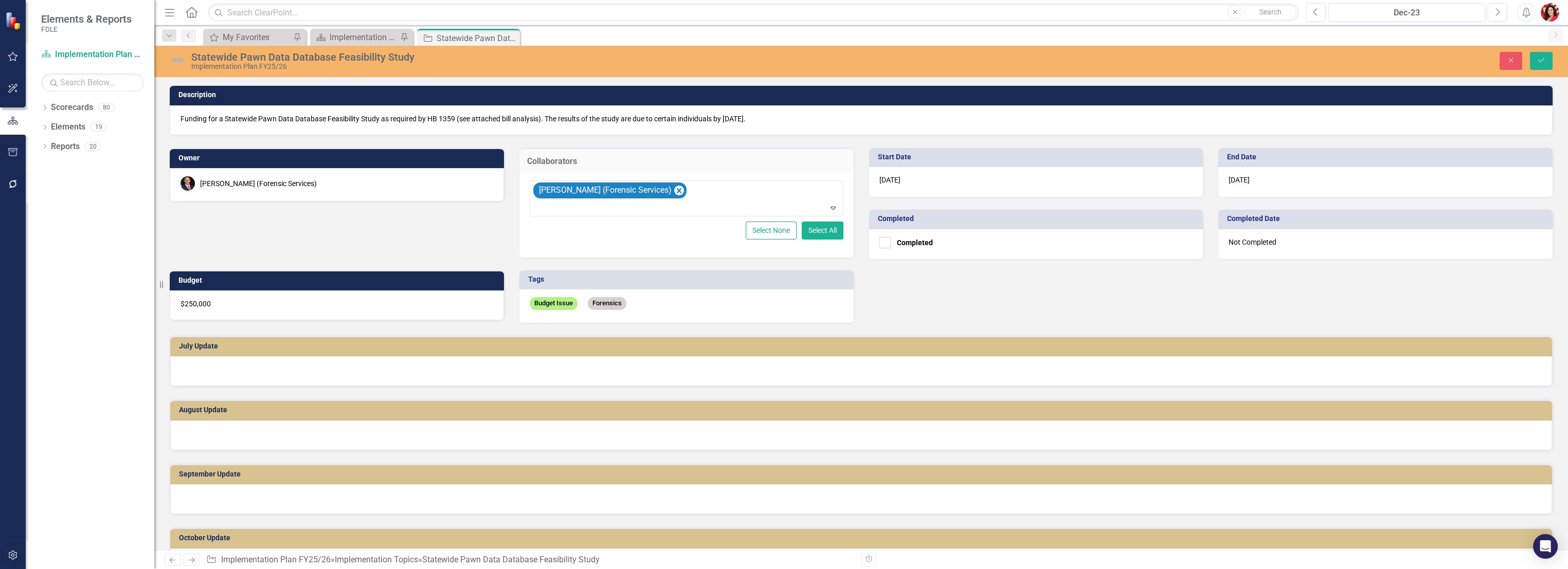
click at [873, 313] on div "Owner [PERSON_NAME] (Forensic Services) Collaborators [PERSON_NAME] (Forensic S…" at bounding box center [861, 229] width 1398 height 187
click at [873, 58] on icon "Save" at bounding box center [1541, 60] width 9 height 7
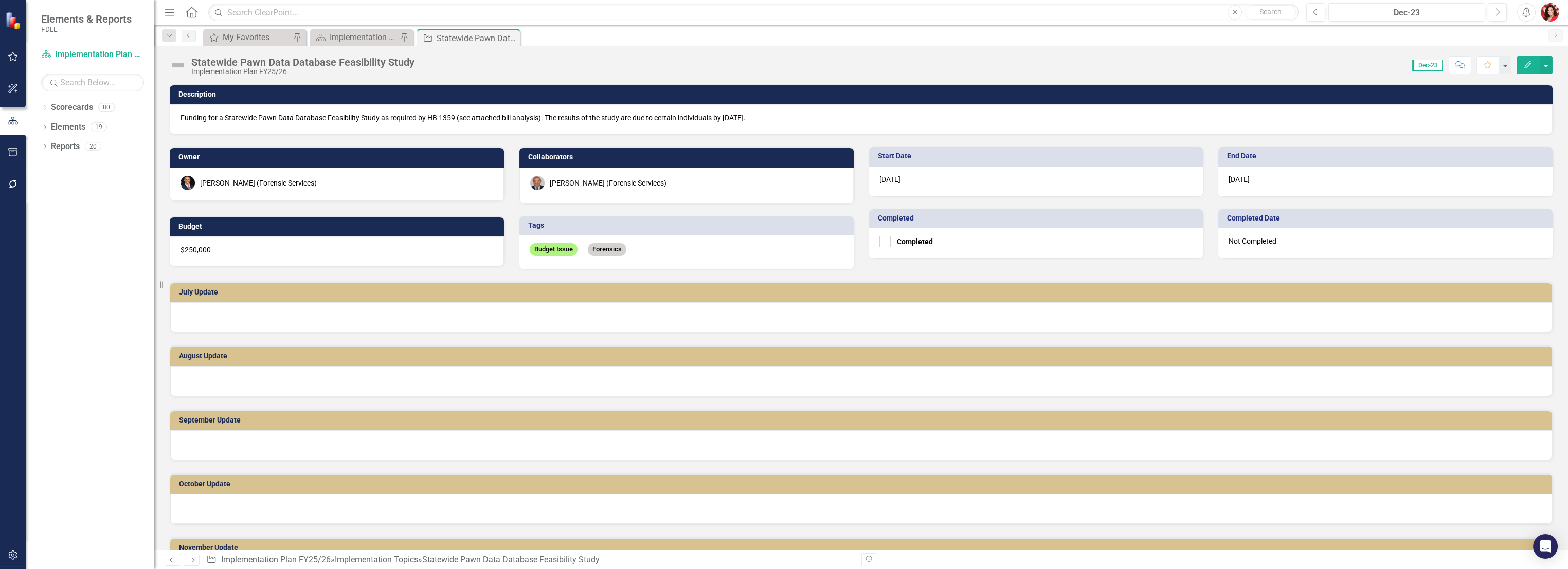
click at [617, 120] on p "Funding for a Statewide Pawn Data Database Feasibility Study as required by HB …" at bounding box center [861, 117] width 1361 height 10
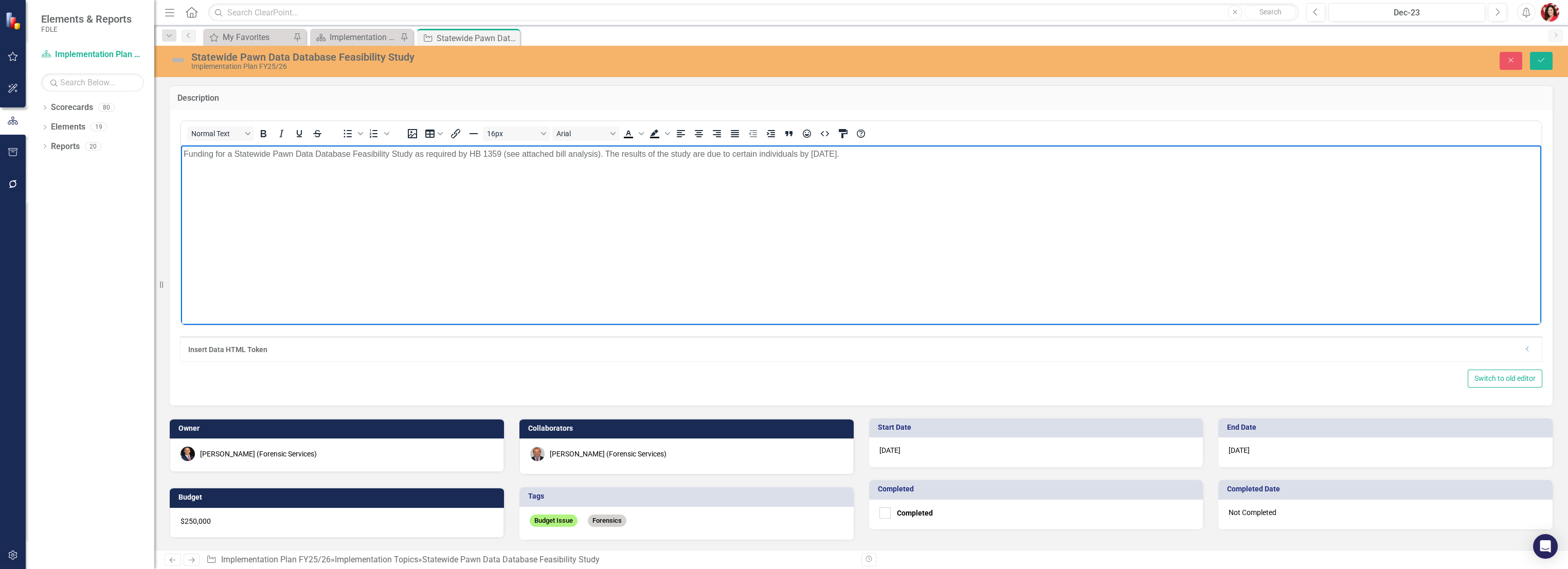
drag, startPoint x: 892, startPoint y: 161, endPoint x: 799, endPoint y: 157, distance: 93.1
click at [799, 157] on p "Funding for a Statewide Pawn Data Database Feasibility Study as required by HB …" at bounding box center [861, 154] width 1355 height 12
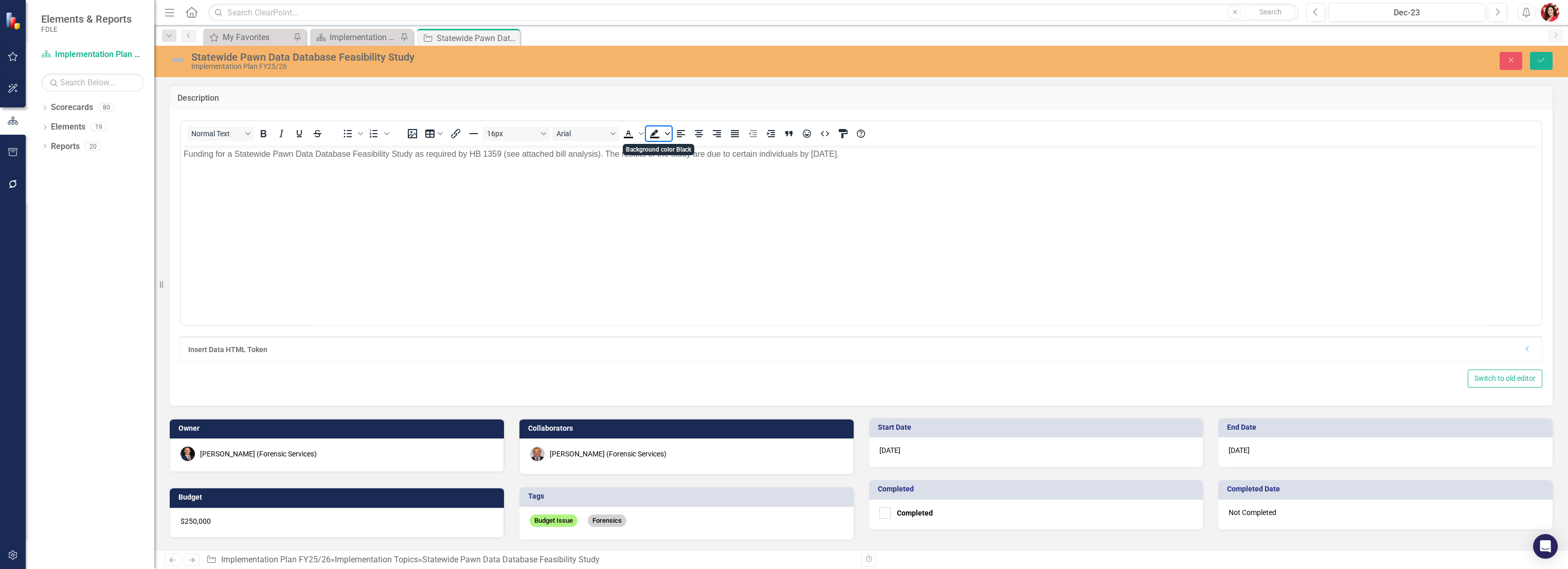
click at [665, 133] on icon "Background color Black" at bounding box center [667, 133] width 5 height 5
click at [682, 166] on div "Red" at bounding box center [685, 164] width 12 height 12
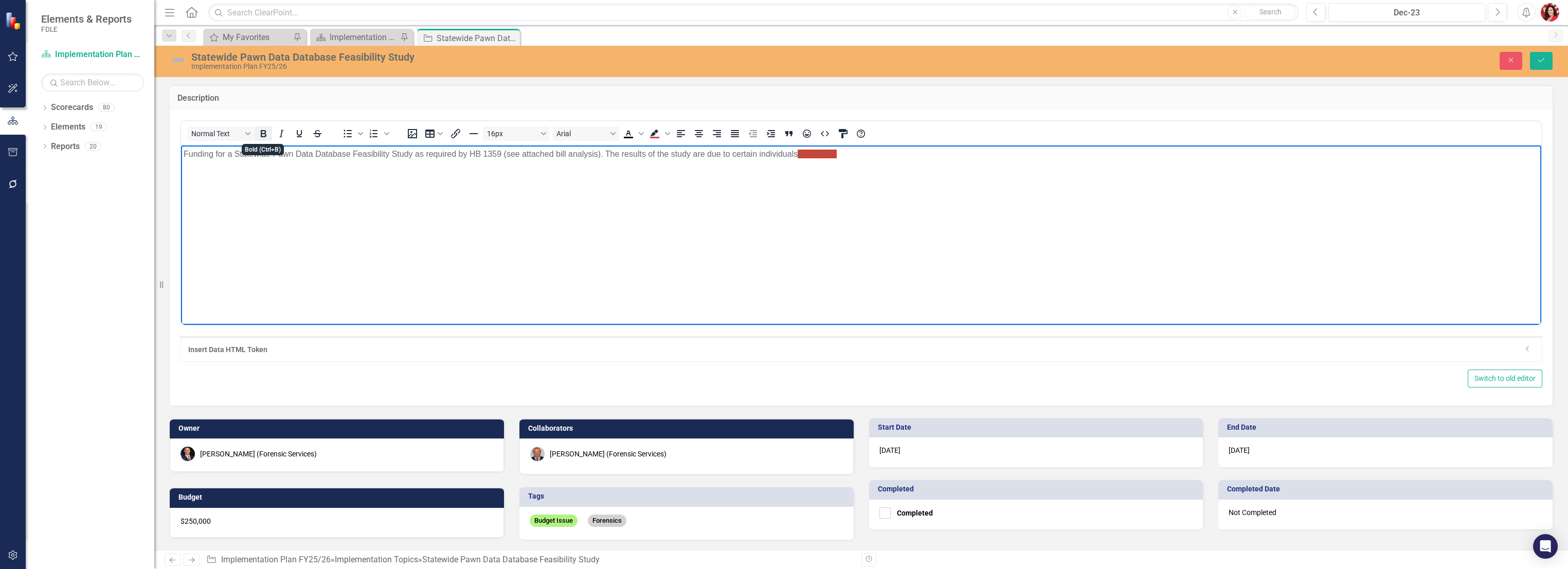
click at [267, 127] on button "Bold" at bounding box center [263, 134] width 18 height 15
click at [855, 266] on body "Funding for a Statewide Pawn Data Database Feasibility Study as required by HB …" at bounding box center [861, 222] width 1360 height 154
drag, startPoint x: 849, startPoint y: 155, endPoint x: 791, endPoint y: 153, distance: 58.0
click at [791, 153] on p "Funding for a Statewide Pawn Data Database Feasibility Study as required by HB …" at bounding box center [861, 154] width 1355 height 12
click at [833, 164] on body "Funding for a Statewide Pawn Data Database Feasibility Study as required by HB …" at bounding box center [861, 222] width 1360 height 154
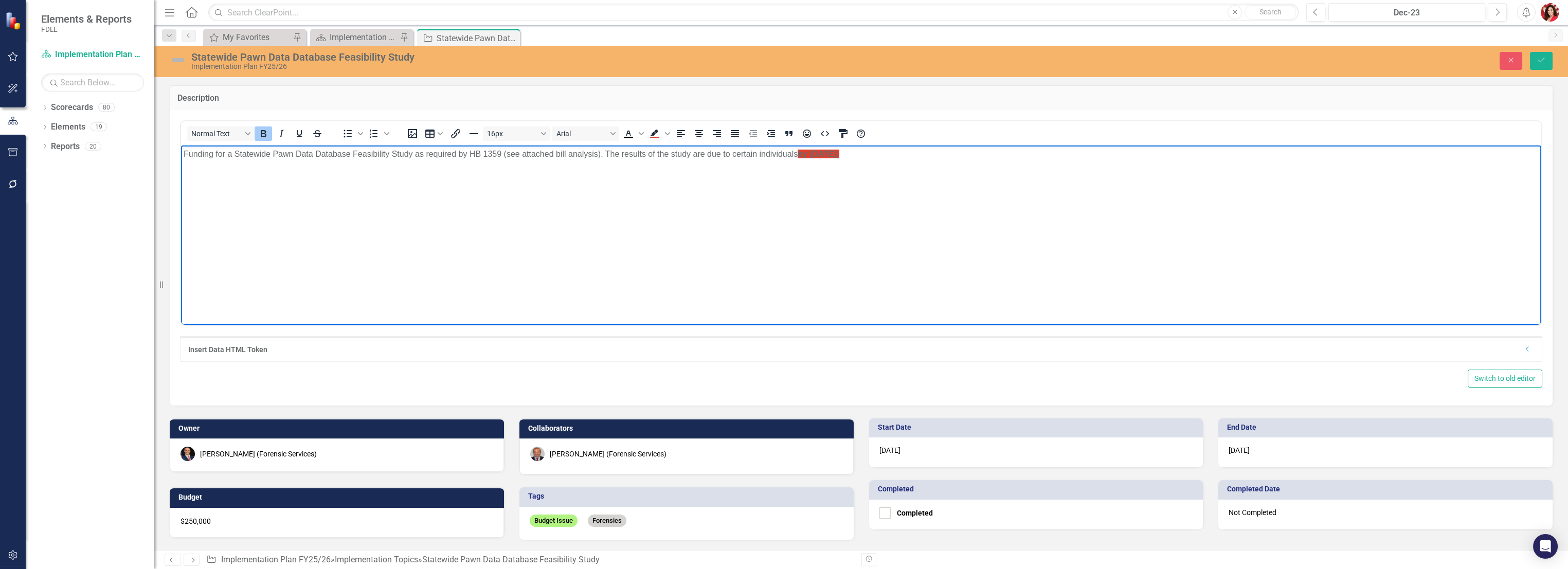
drag, startPoint x: 887, startPoint y: 155, endPoint x: 797, endPoint y: 155, distance: 90.0
click at [797, 155] on p "Funding for a Statewide Pawn Data Database Feasibility Study as required by HB …" at bounding box center [861, 154] width 1355 height 12
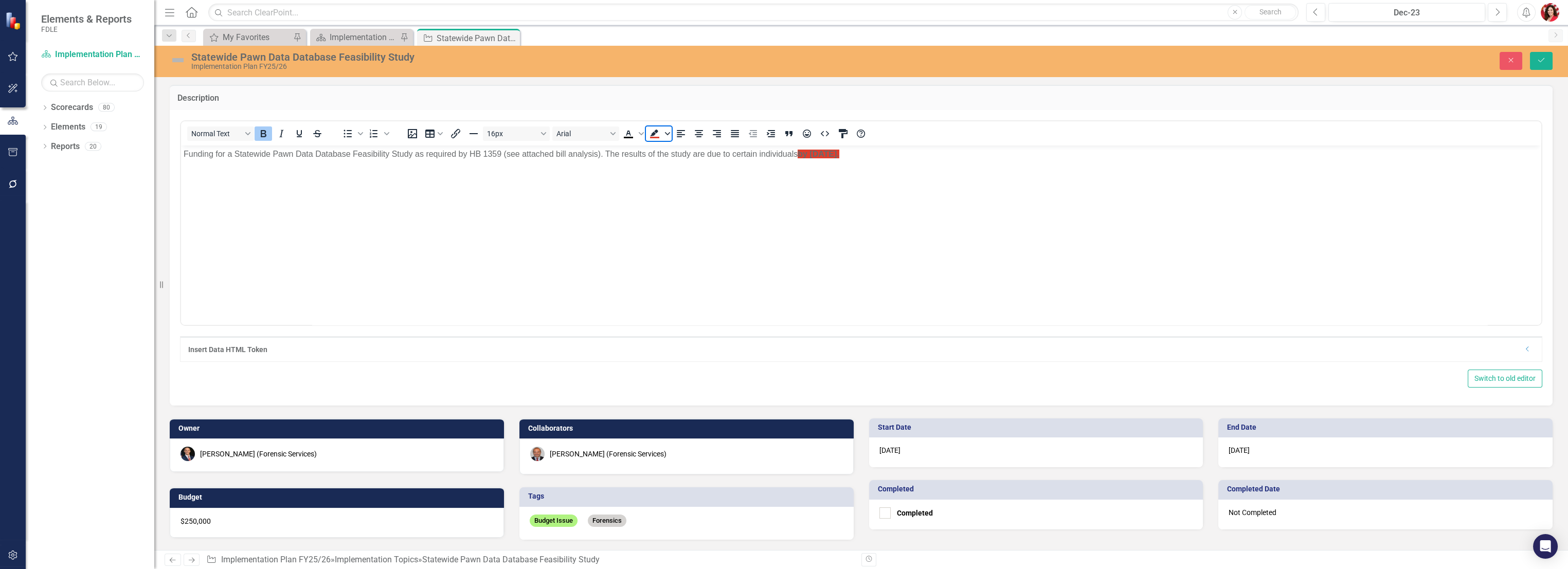
drag, startPoint x: 665, startPoint y: 131, endPoint x: 671, endPoint y: 138, distance: 9.2
click at [671, 138] on span "Background color Red" at bounding box center [668, 134] width 9 height 15
click at [670, 136] on span "Background color Red" at bounding box center [668, 134] width 9 height 15
drag, startPoint x: 671, startPoint y: 151, endPoint x: 506, endPoint y: 16, distance: 213.2
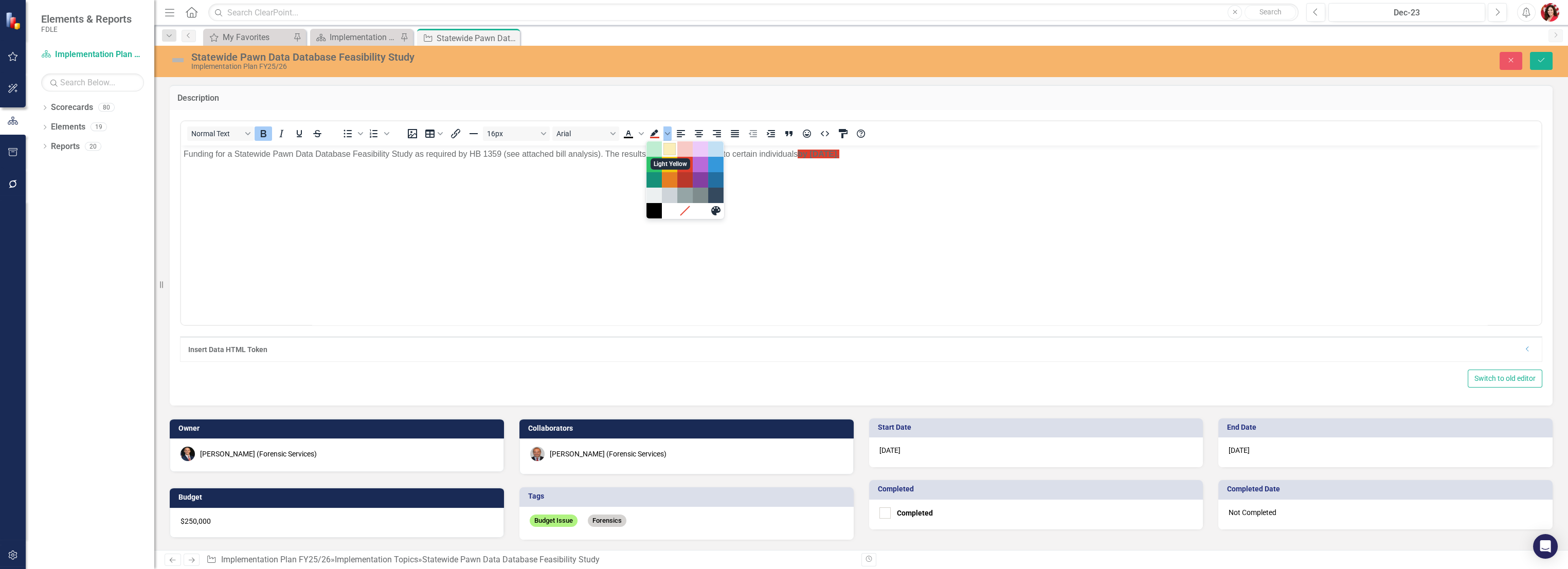
click at [671, 151] on div "Light Yellow" at bounding box center [670, 149] width 12 height 12
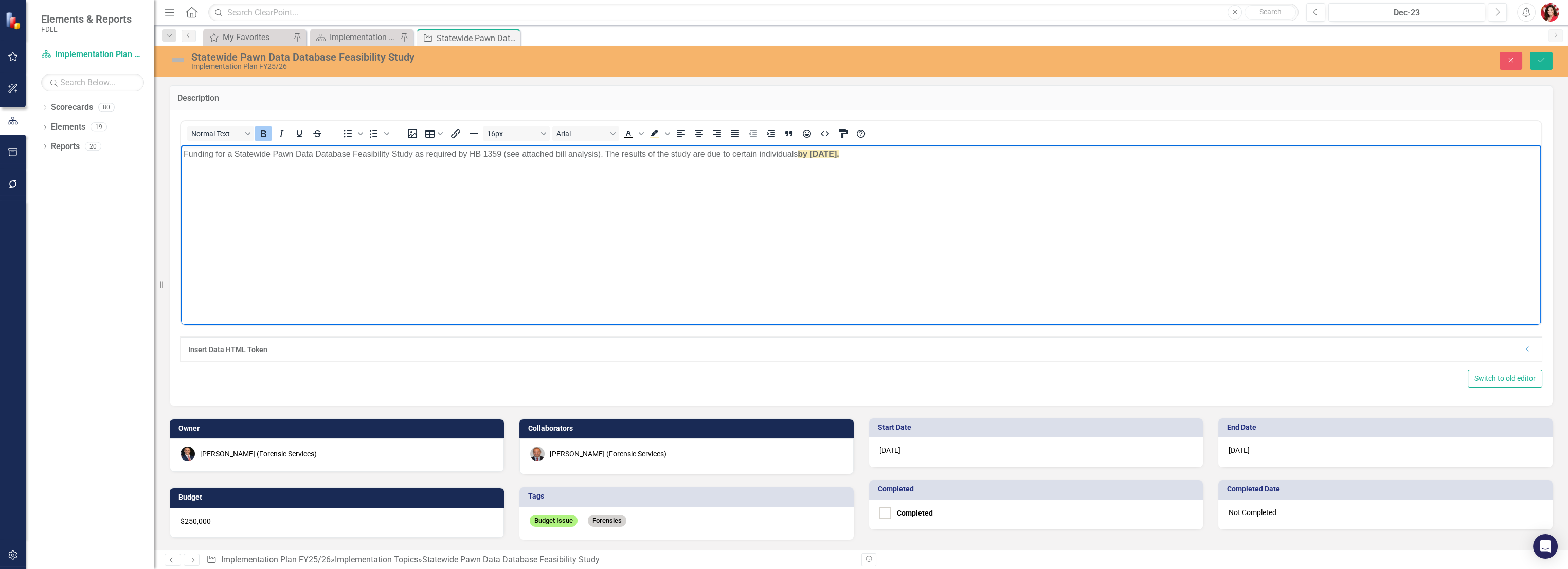
click at [873, 245] on body "Funding for a Statewide Pawn Data Database Feasibility Study as required by HB …" at bounding box center [861, 222] width 1360 height 154
drag, startPoint x: 976, startPoint y: 157, endPoint x: 797, endPoint y: 154, distance: 179.0
click at [797, 154] on p "Funding for a Statewide Pawn Data Database Feasibility Study as required by HB …" at bounding box center [861, 154] width 1355 height 12
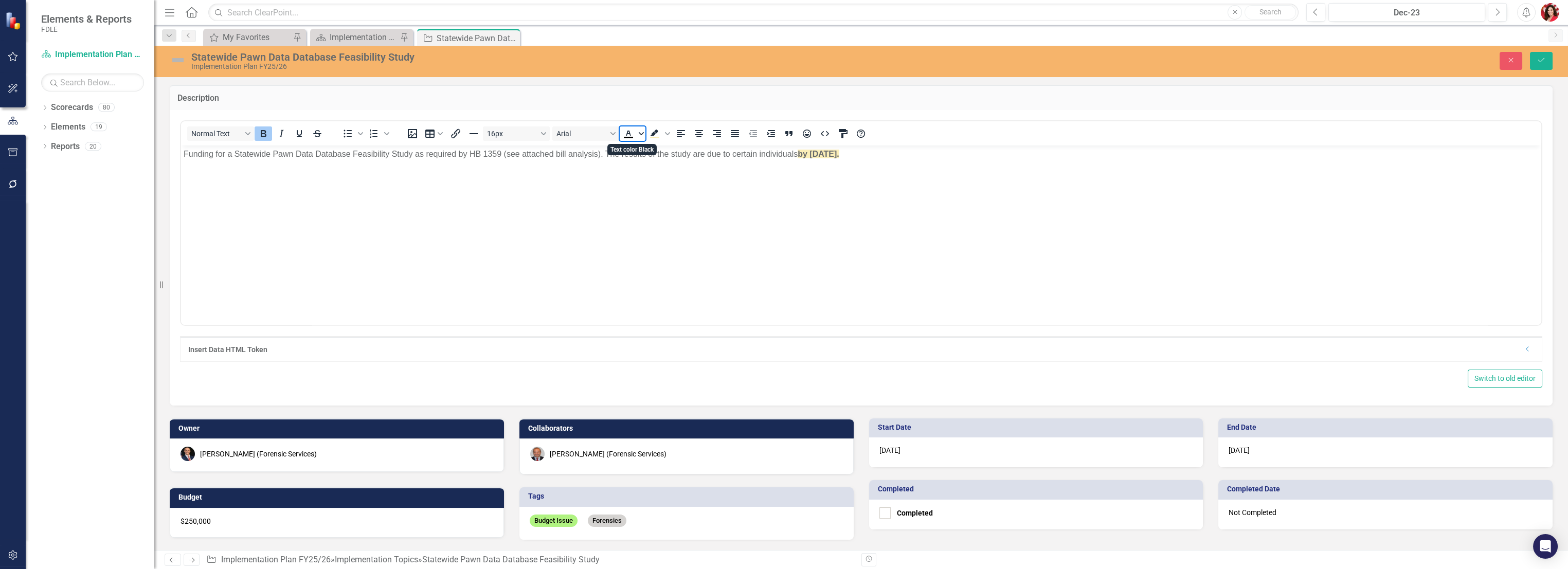
click at [640, 131] on icon "Text color Black" at bounding box center [641, 133] width 5 height 5
click at [657, 162] on div "Red" at bounding box center [659, 164] width 12 height 12
click at [667, 131] on icon "Background color Light Yellow" at bounding box center [667, 133] width 5 height 5
drag, startPoint x: 672, startPoint y: 212, endPoint x: 639, endPoint y: 112, distance: 105.3
click at [671, 212] on div "White" at bounding box center [670, 211] width 12 height 12
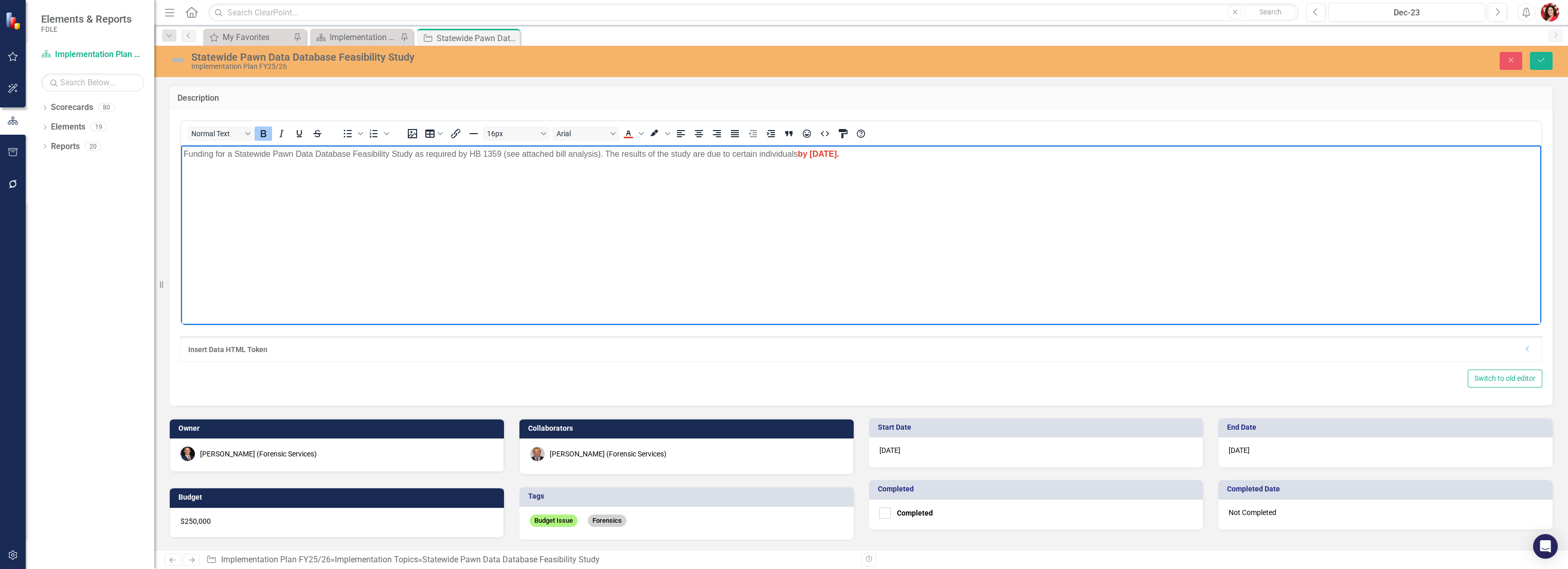
click at [845, 264] on body "Funding for a Statewide Pawn Data Database Feasibility Study as required by HB …" at bounding box center [861, 222] width 1360 height 154
drag, startPoint x: 721, startPoint y: 155, endPoint x: 614, endPoint y: 148, distance: 107.2
click at [614, 148] on p "Funding for a Statewide Pawn Data Database Feasibility Study as required by HB …" at bounding box center [861, 154] width 1355 height 12
click at [873, 191] on body "Funding for a Statewide Pawn Data Database Feasibility Study as required by HB …" at bounding box center [861, 222] width 1360 height 154
drag, startPoint x: 893, startPoint y: 156, endPoint x: 614, endPoint y: 157, distance: 279.0
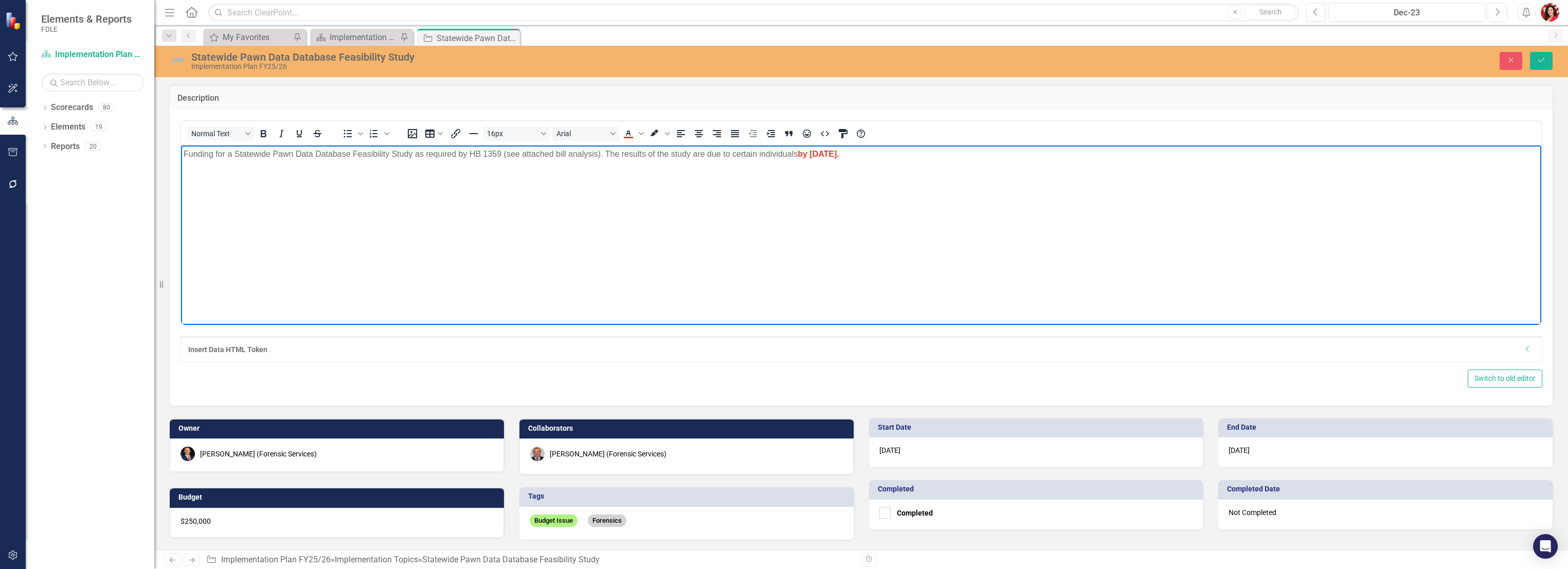
click at [614, 157] on p "Funding for a Statewide Pawn Data Database Feasibility Study as required by HB …" at bounding box center [861, 154] width 1355 height 12
drag, startPoint x: 606, startPoint y: 155, endPoint x: 895, endPoint y: 158, distance: 289.0
click at [873, 158] on p "Funding for a Statewide Pawn Data Database Feasibility Study as required by HB …" at bounding box center [861, 154] width 1355 height 12
click at [631, 130] on icon "Text color Red" at bounding box center [628, 134] width 12 height 12
click at [267, 132] on icon "Bold" at bounding box center [263, 134] width 12 height 12
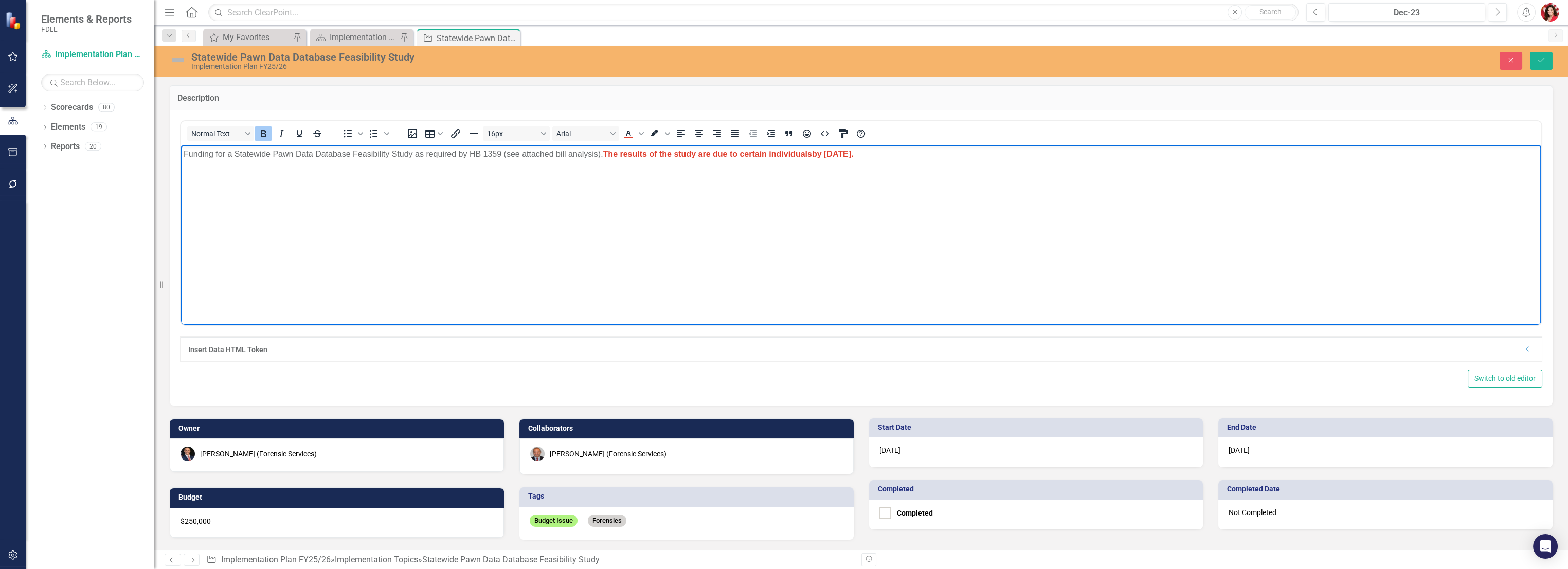
click at [709, 258] on body "Funding for a Statewide Pawn Data Database Feasibility Study as required by HB …" at bounding box center [861, 222] width 1360 height 154
click at [873, 60] on icon "Save" at bounding box center [1541, 60] width 9 height 7
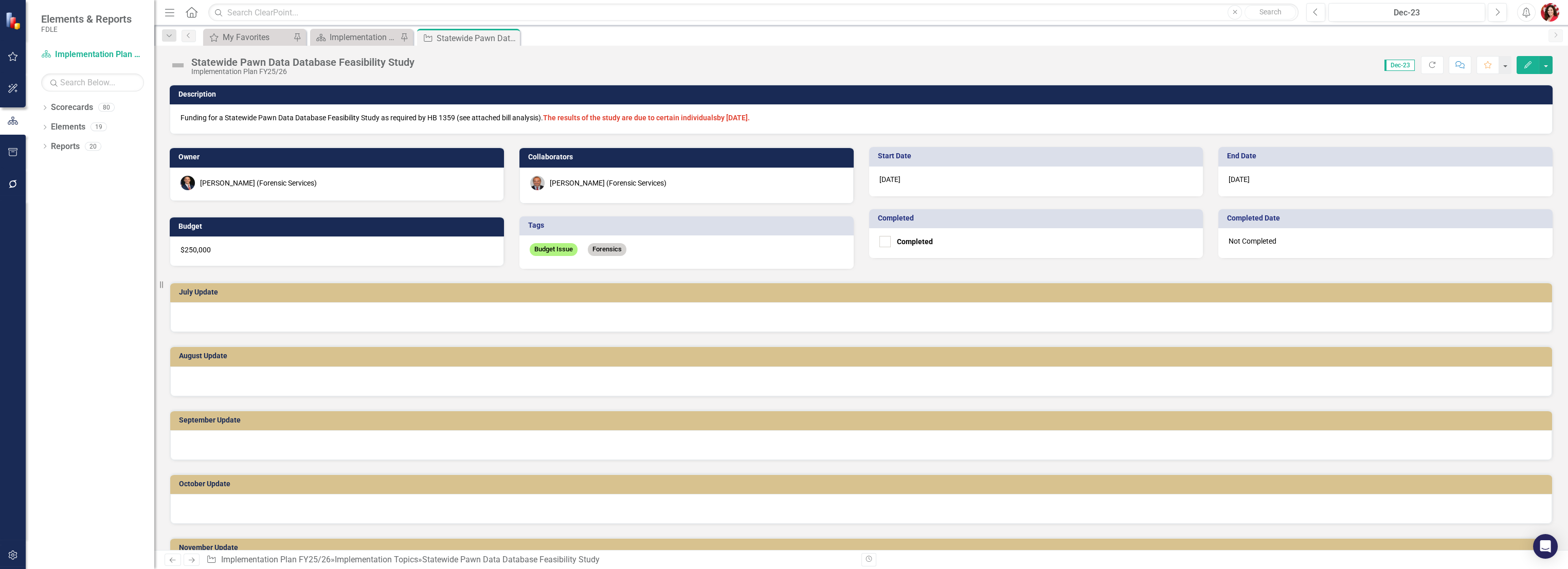
click at [695, 180] on div "[PERSON_NAME] (Forensic Services)" at bounding box center [687, 183] width 313 height 15
click at [589, 185] on div "[PERSON_NAME] (Forensic Services)" at bounding box center [608, 183] width 117 height 10
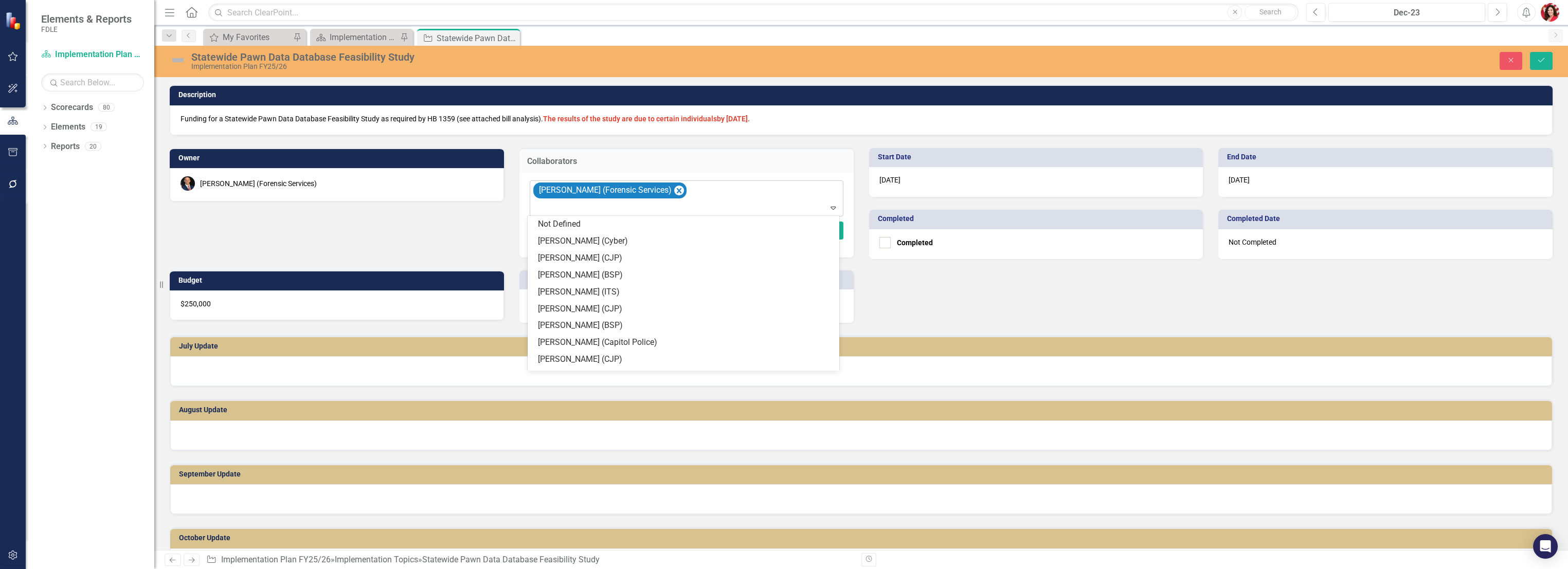
click at [830, 209] on icon at bounding box center [833, 208] width 5 height 3
type input "wol"
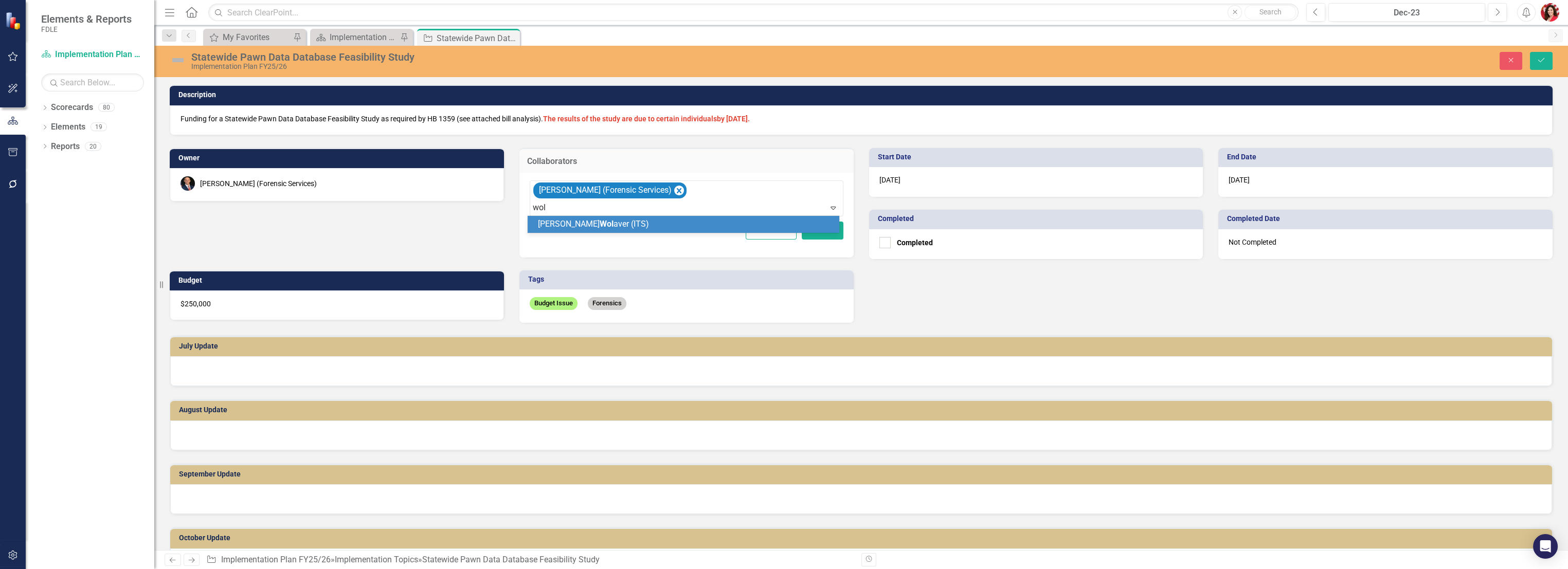
click at [690, 224] on div "[PERSON_NAME] aver (ITS)" at bounding box center [685, 224] width 295 height 12
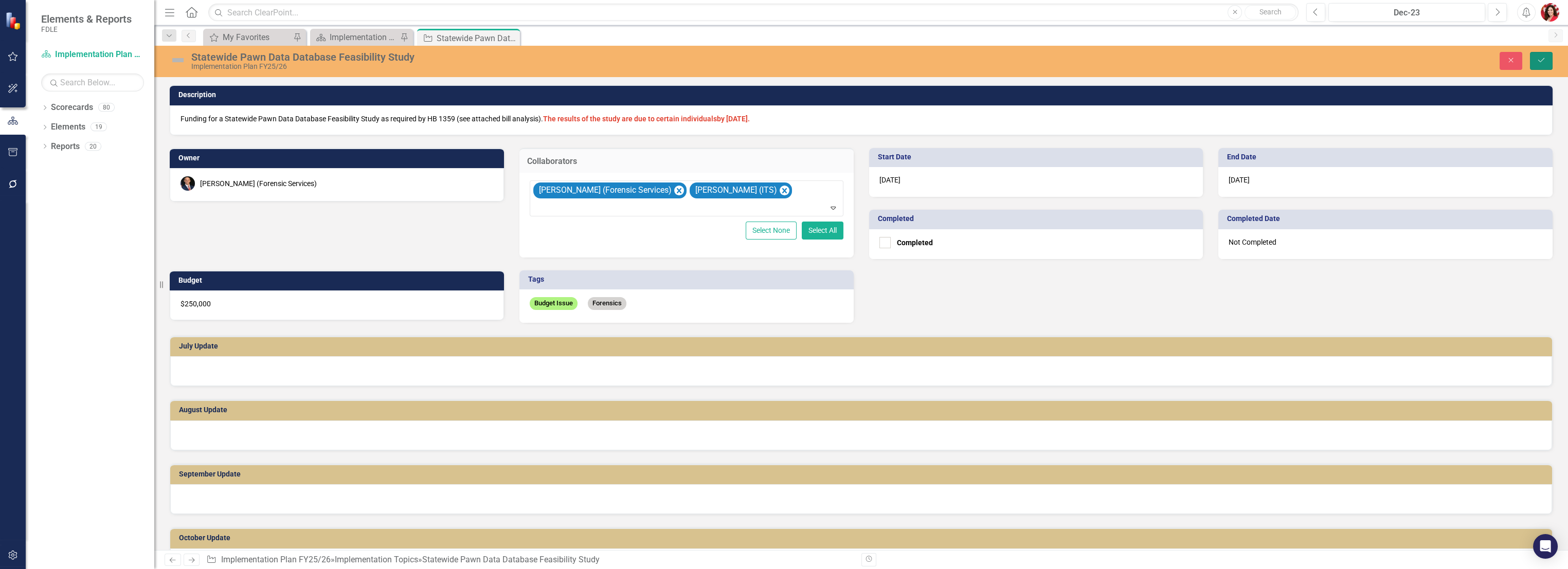
click at [873, 61] on icon "Save" at bounding box center [1541, 60] width 9 height 7
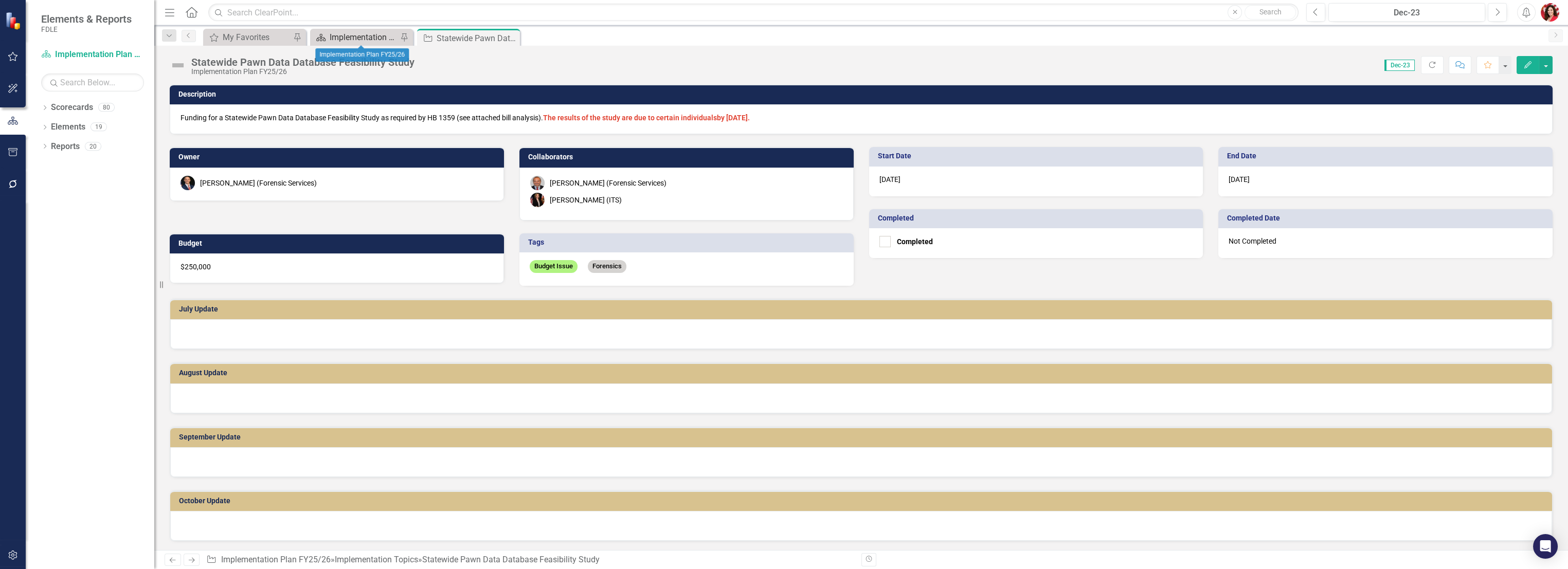
click at [377, 38] on div "Implementation Plan FY25/26" at bounding box center [364, 37] width 68 height 13
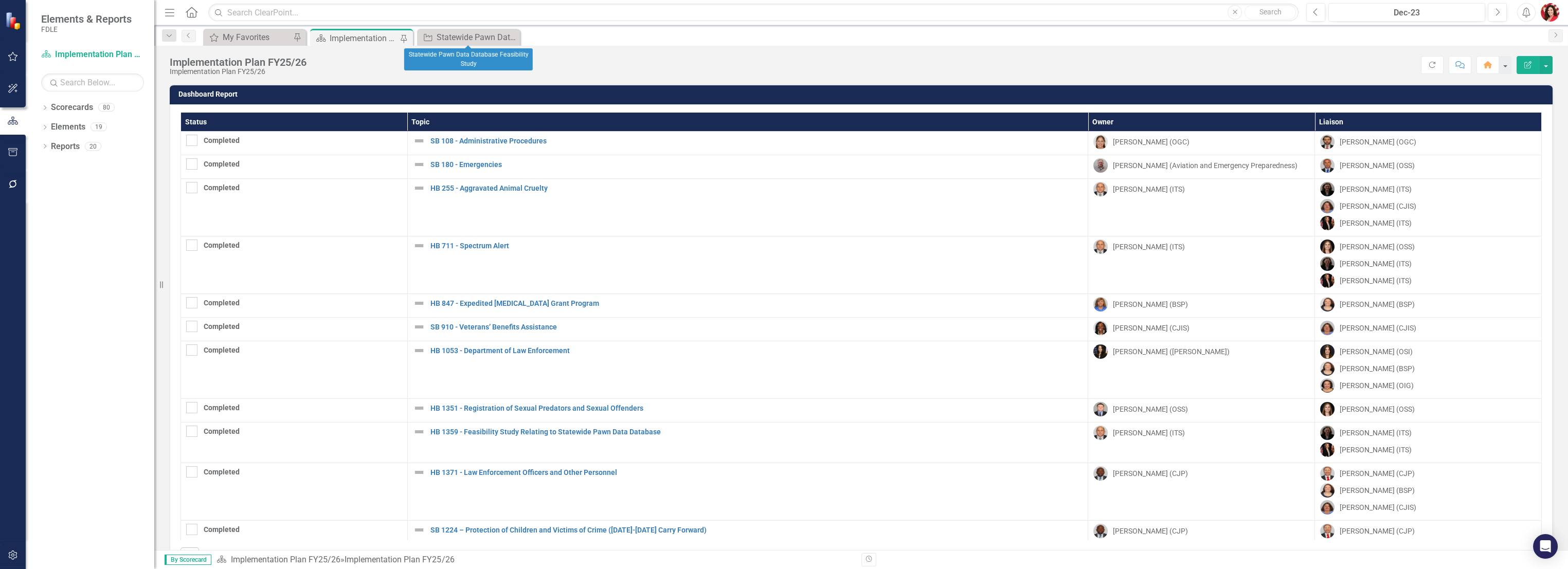
click at [0, 0] on icon "Close" at bounding box center [0, 0] width 0 height 0
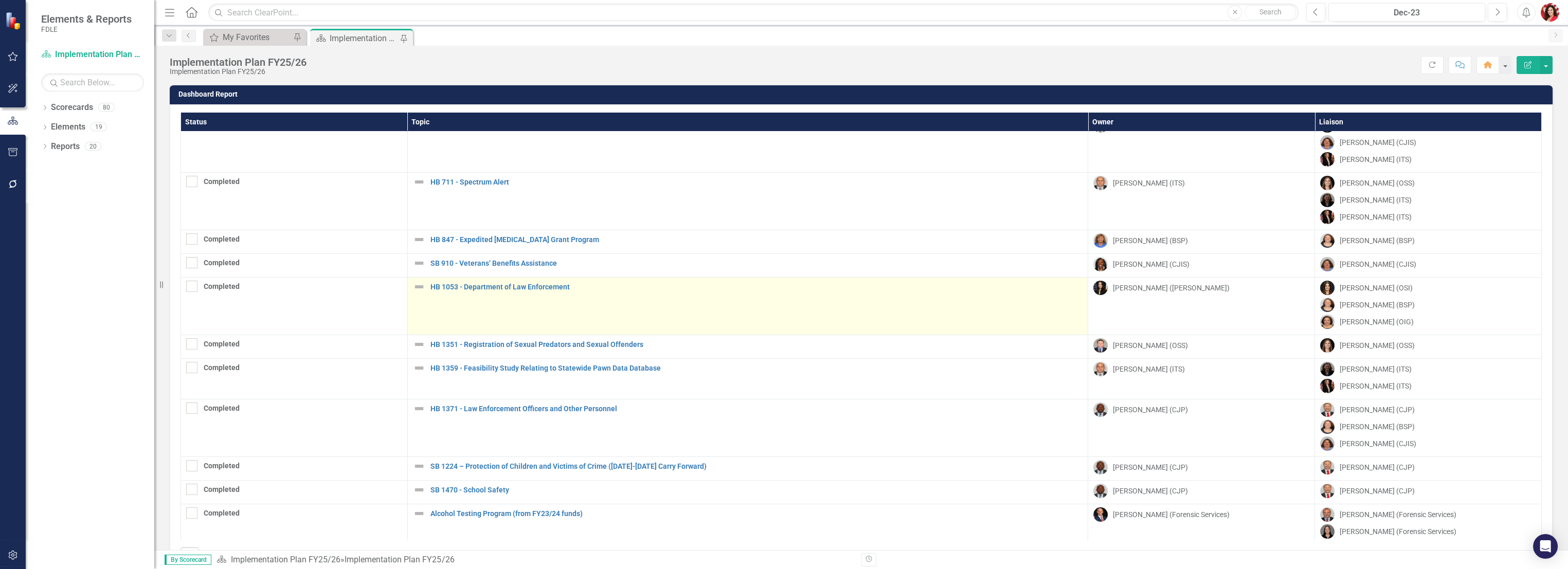
scroll to position [228, 0]
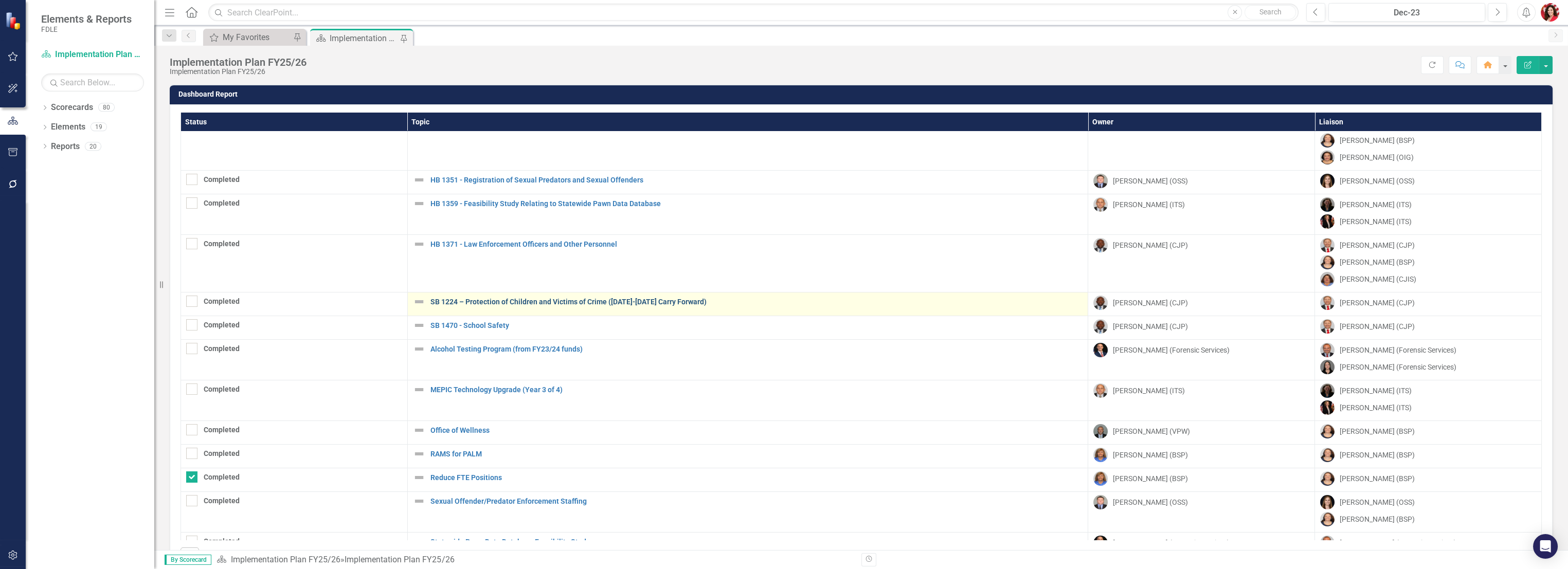
click at [626, 300] on link "SB 1224 – Protection of Children and Victims of Crime ([DATE]-[DATE] Carry Forw…" at bounding box center [757, 302] width 653 height 8
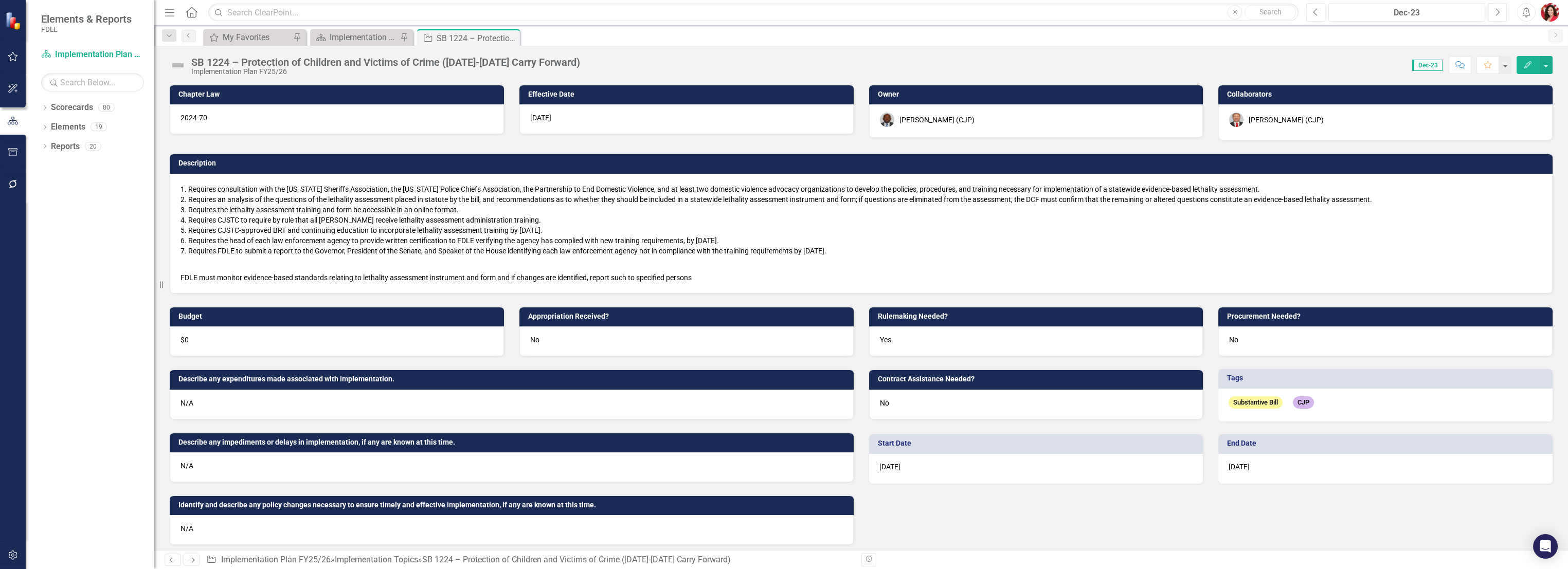
click at [502, 58] on div "SB 1224 – Protection of Children and Victims of Crime ([DATE]-[DATE] Carry Forw…" at bounding box center [385, 62] width 389 height 12
click at [470, 58] on div "SB 1224 – Protection of Children and Victims of Crime ([DATE]-[DATE] Carry Forw…" at bounding box center [385, 62] width 389 height 12
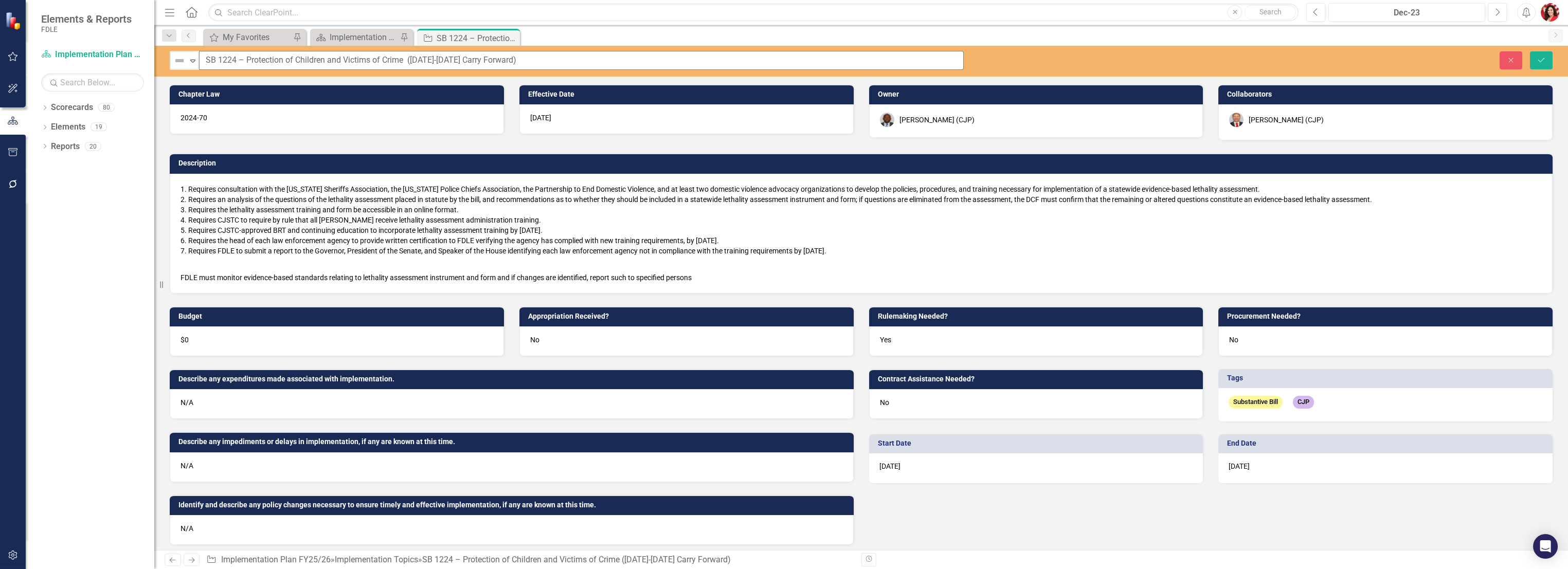
click at [432, 60] on input "SB 1224 – Protection of Children and Victims of Crime ([DATE]-[DATE] Carry Forw…" at bounding box center [581, 60] width 765 height 19
click at [569, 31] on div "My Favorites My Favorites Pin Scorecard Implementation Plan FY25/26 Pin Impleme…" at bounding box center [872, 37] width 1342 height 16
click at [373, 33] on div "Implementation Plan FY25/26" at bounding box center [364, 37] width 68 height 13
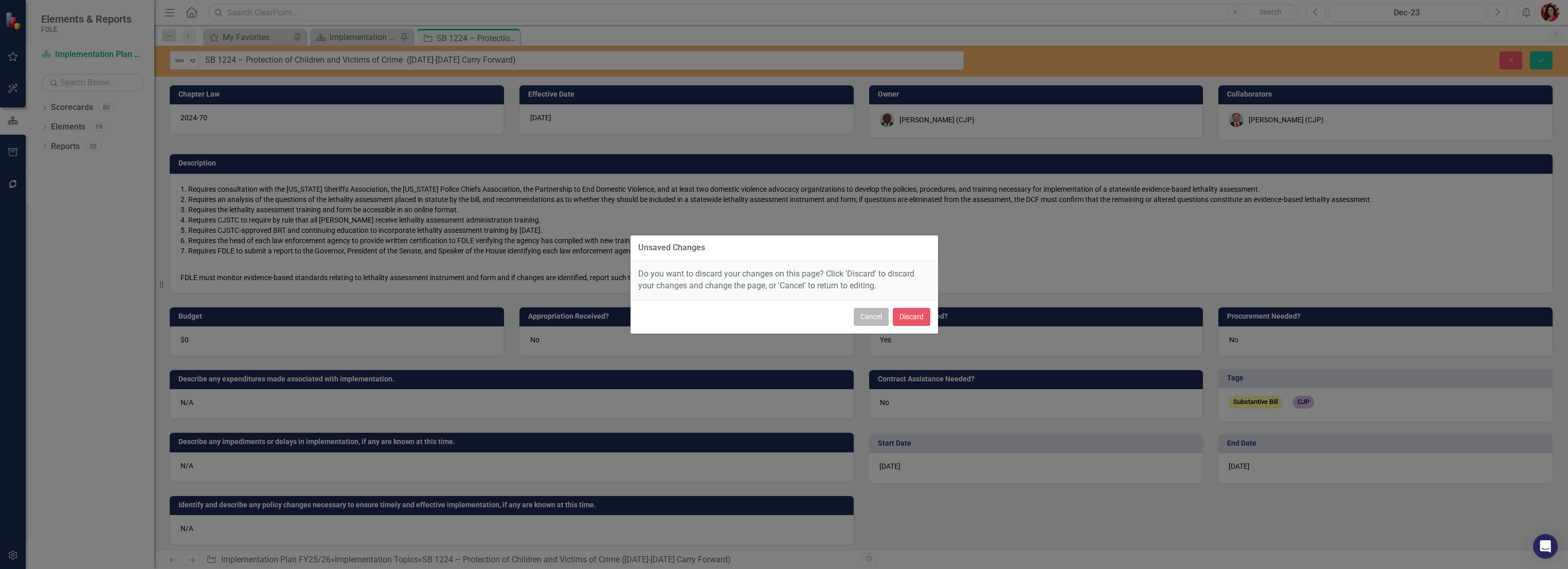
click at [873, 314] on button "Cancel" at bounding box center [870, 317] width 35 height 18
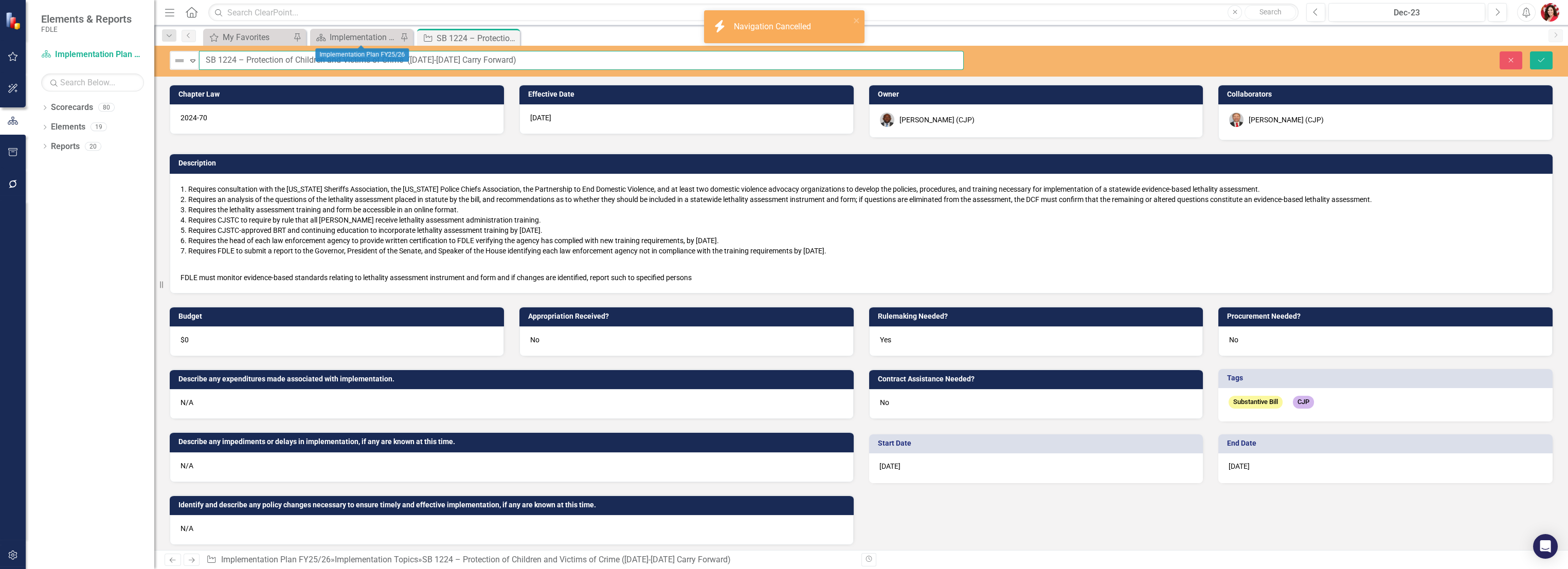
click at [475, 65] on input "SB 1224 – Protection of Children and Victims of Crime ([DATE]-[DATE] Carry Forw…" at bounding box center [581, 60] width 765 height 19
click at [472, 64] on input "SB 1224 – Protection of Children and Victims of Crime ([DATE]-[DATE] Carry Forw…" at bounding box center [581, 60] width 765 height 19
click at [446, 60] on input "SB 1224 – Protection of Children and Victims of Crime ([DATE]-[DATE] Carry Forw…" at bounding box center [581, 60] width 765 height 19
drag, startPoint x: 452, startPoint y: 60, endPoint x: 411, endPoint y: 59, distance: 41.0
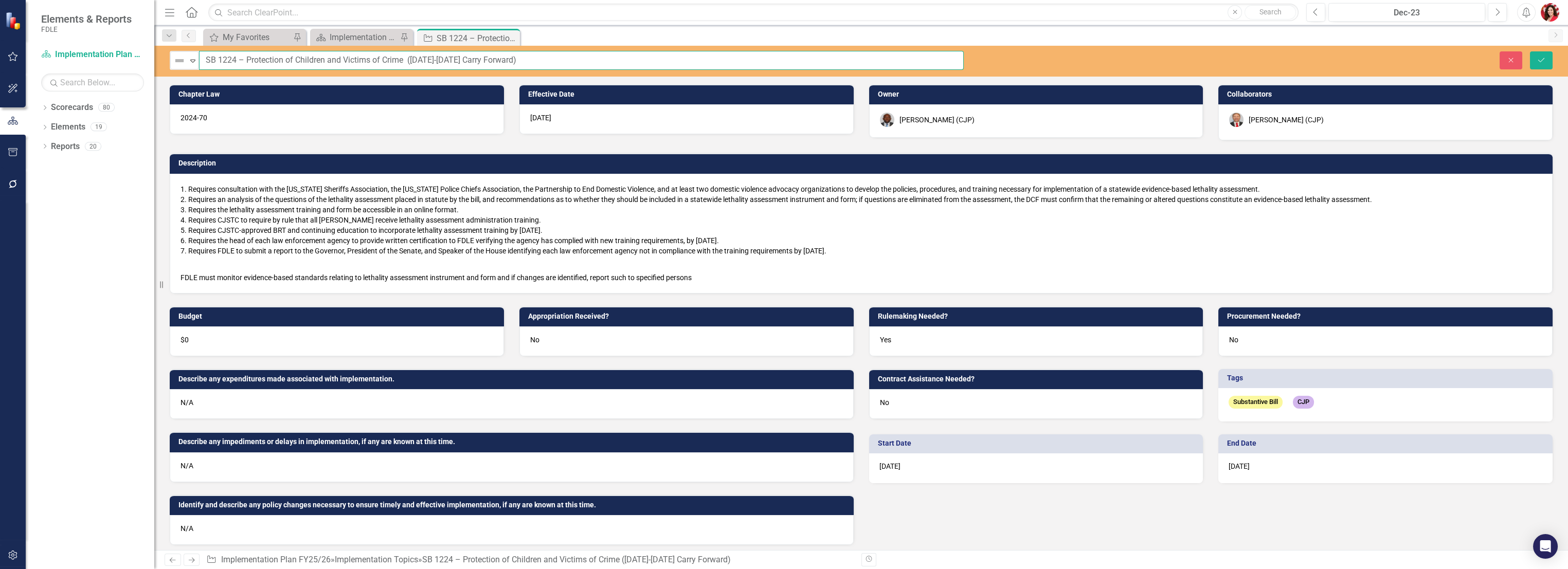
click at [411, 59] on input "SB 1224 – Protection of Children and Victims of Crime ([DATE]-[DATE] Carry Forw…" at bounding box center [581, 60] width 765 height 19
click at [411, 65] on input "SB 1224 – Protection of Children and Victims of Crime (24/25 Carry Forward)" at bounding box center [581, 60] width 765 height 19
type input "SB 1224 – Protection of Children and Victims of Crime (FY24/25 Carry Forward)"
click at [873, 54] on button "Save" at bounding box center [1541, 60] width 23 height 18
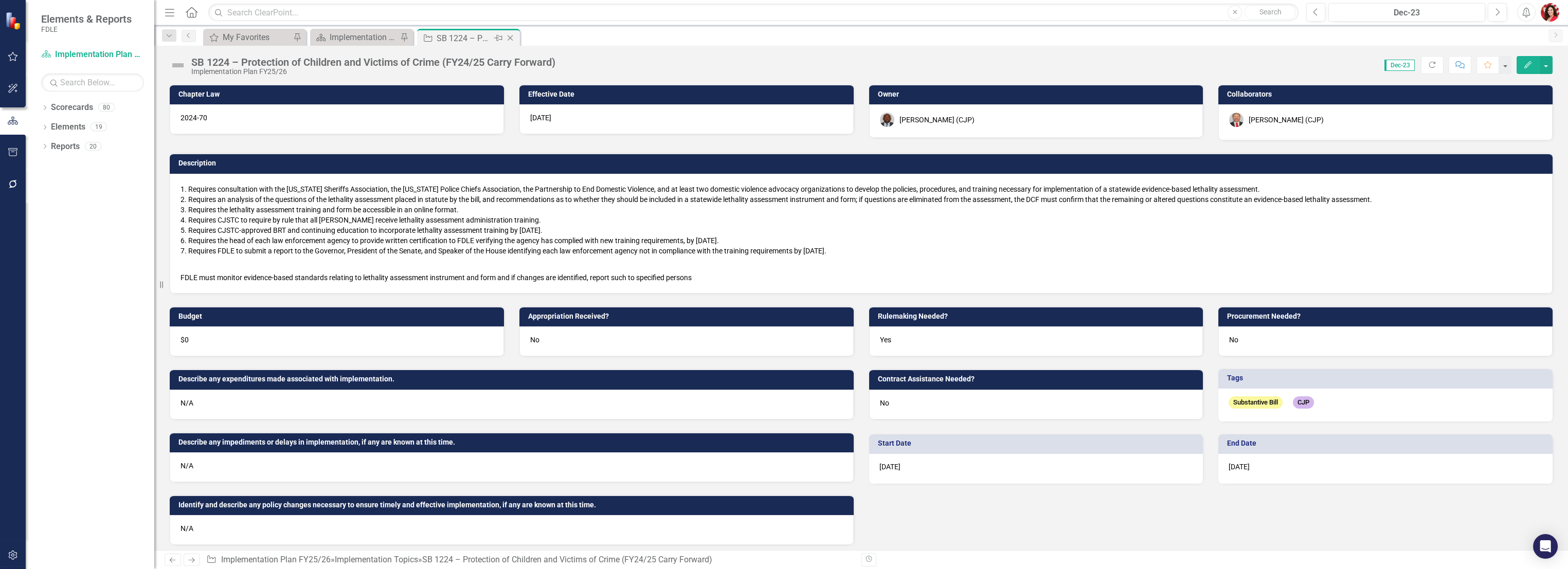
click at [513, 35] on icon "Close" at bounding box center [510, 38] width 10 height 9
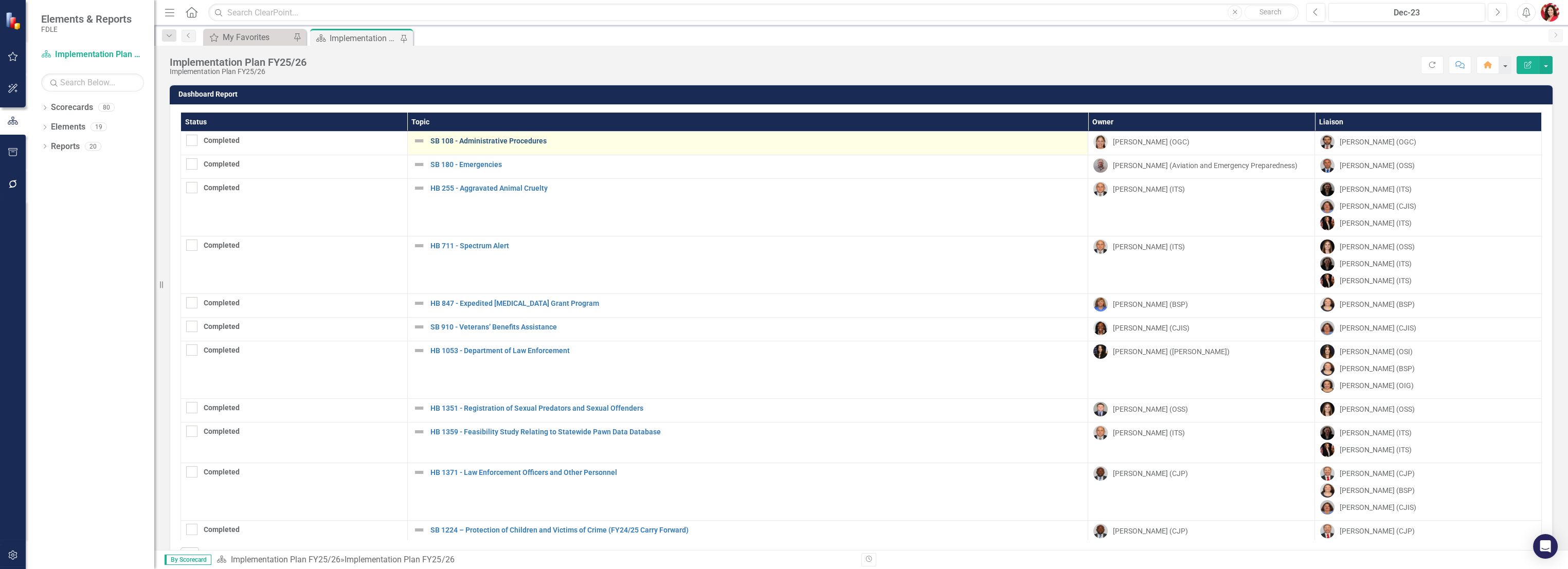
click at [483, 142] on link "SB 108 - Administrative Procedures" at bounding box center [757, 141] width 653 height 8
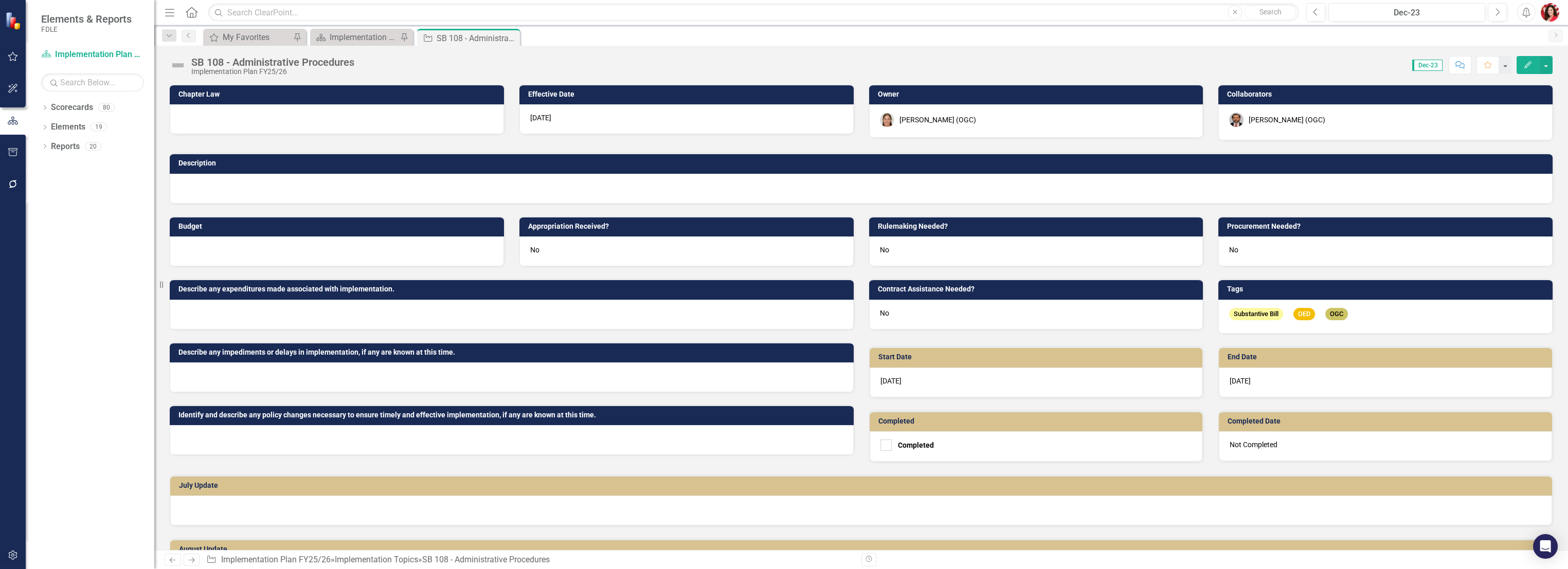
click at [873, 121] on div "[PERSON_NAME] (OGC)" at bounding box center [1287, 119] width 77 height 10
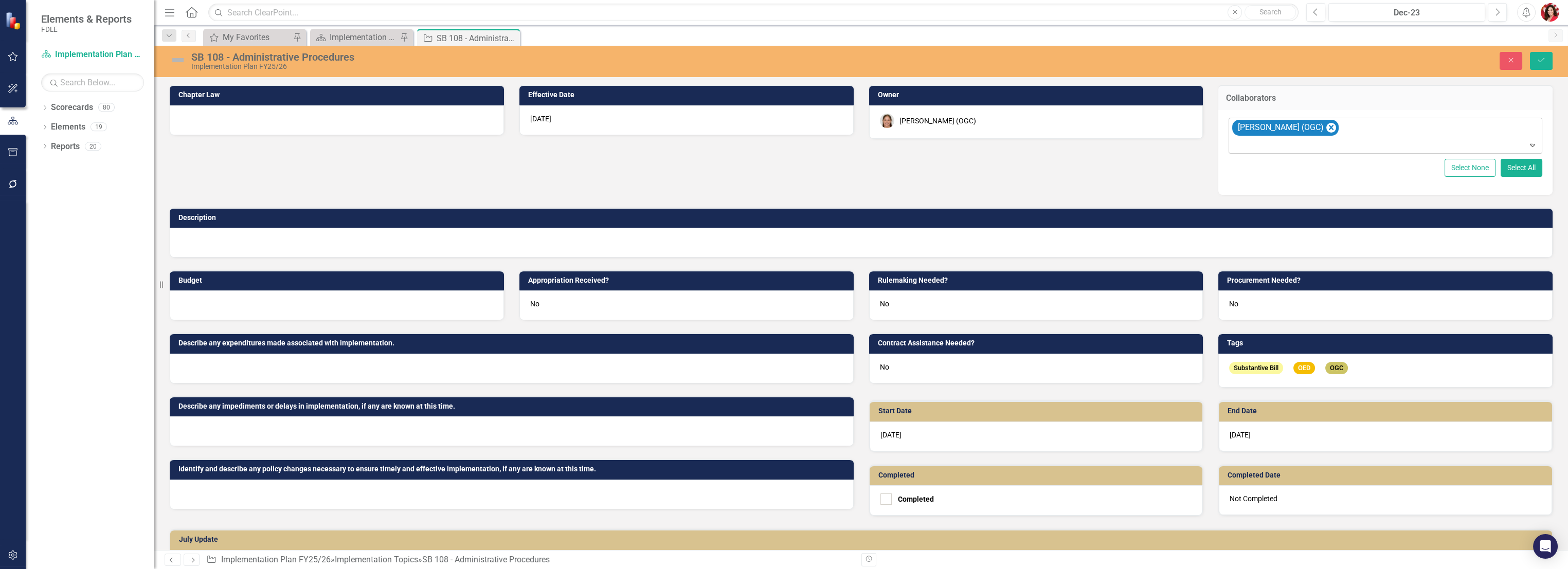
click at [873, 141] on div "Expand" at bounding box center [1535, 145] width 15 height 16
type input "w"
click at [873, 128] on div "[PERSON_NAME] (OGC)" at bounding box center [1036, 122] width 334 height 33
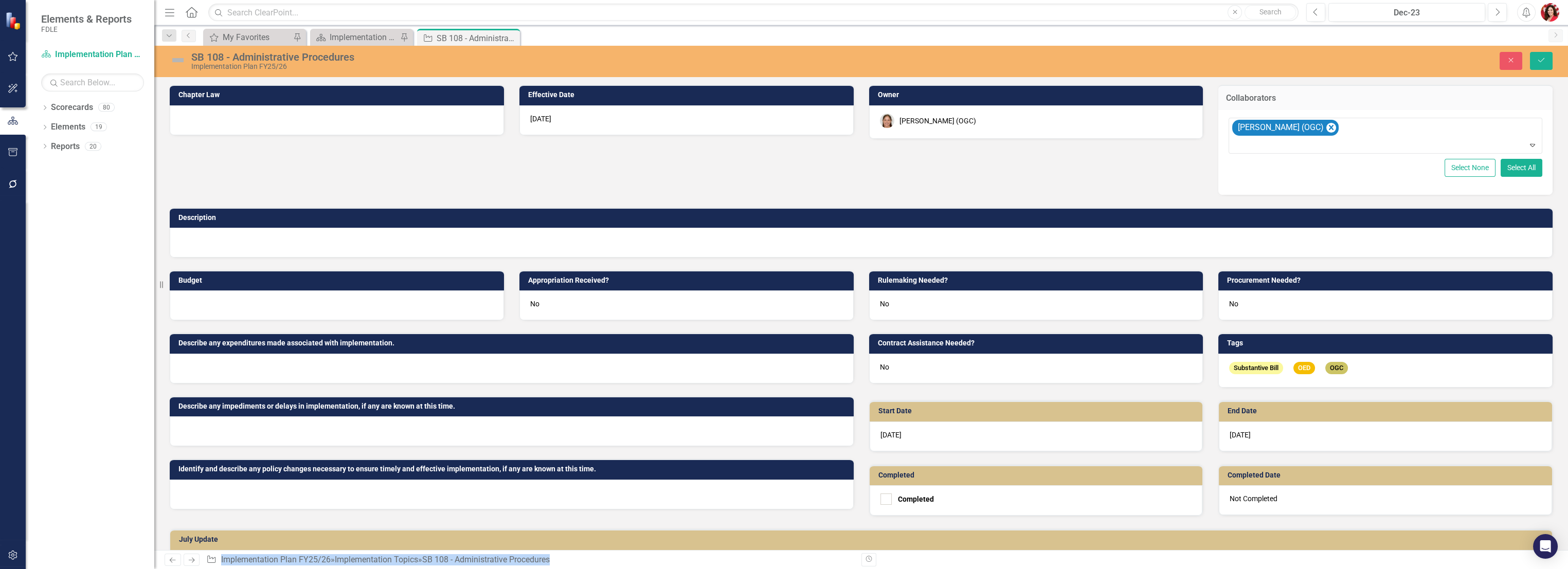
drag, startPoint x: 1553, startPoint y: 167, endPoint x: 1517, endPoint y: 61, distance: 111.9
click at [873, 61] on button "Close" at bounding box center [1511, 61] width 23 height 18
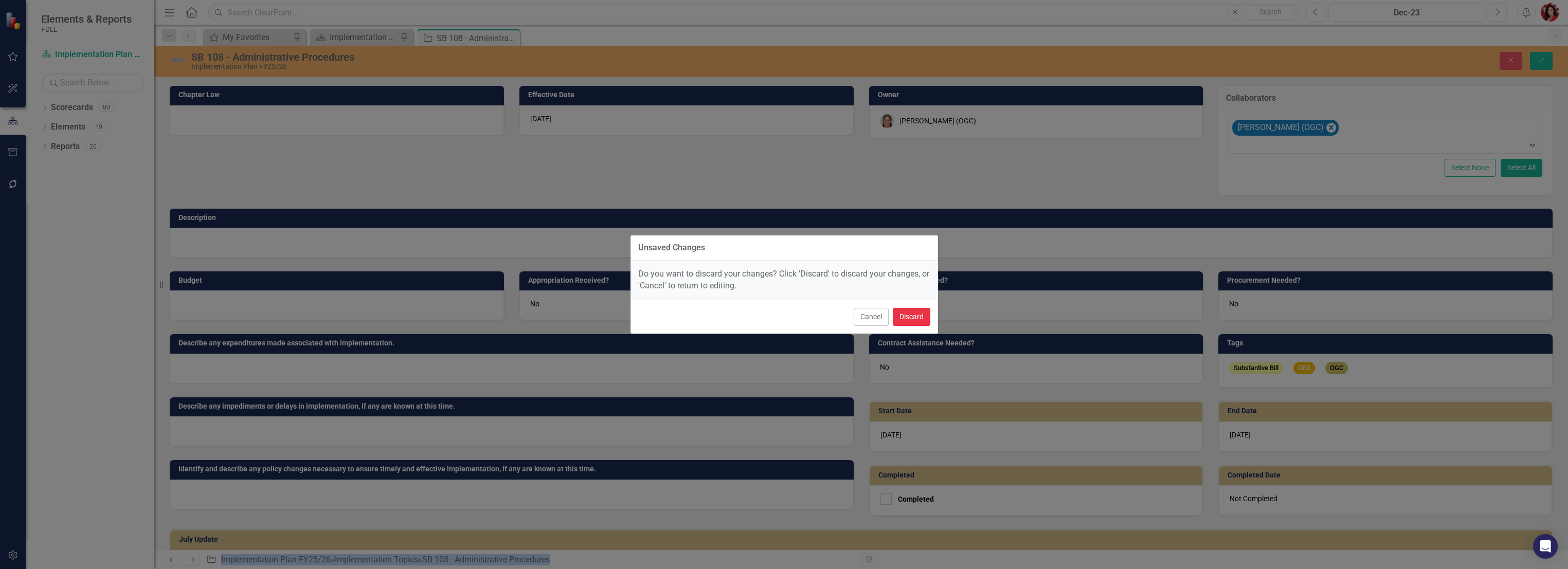
click at [873, 317] on button "Discard" at bounding box center [912, 317] width 38 height 18
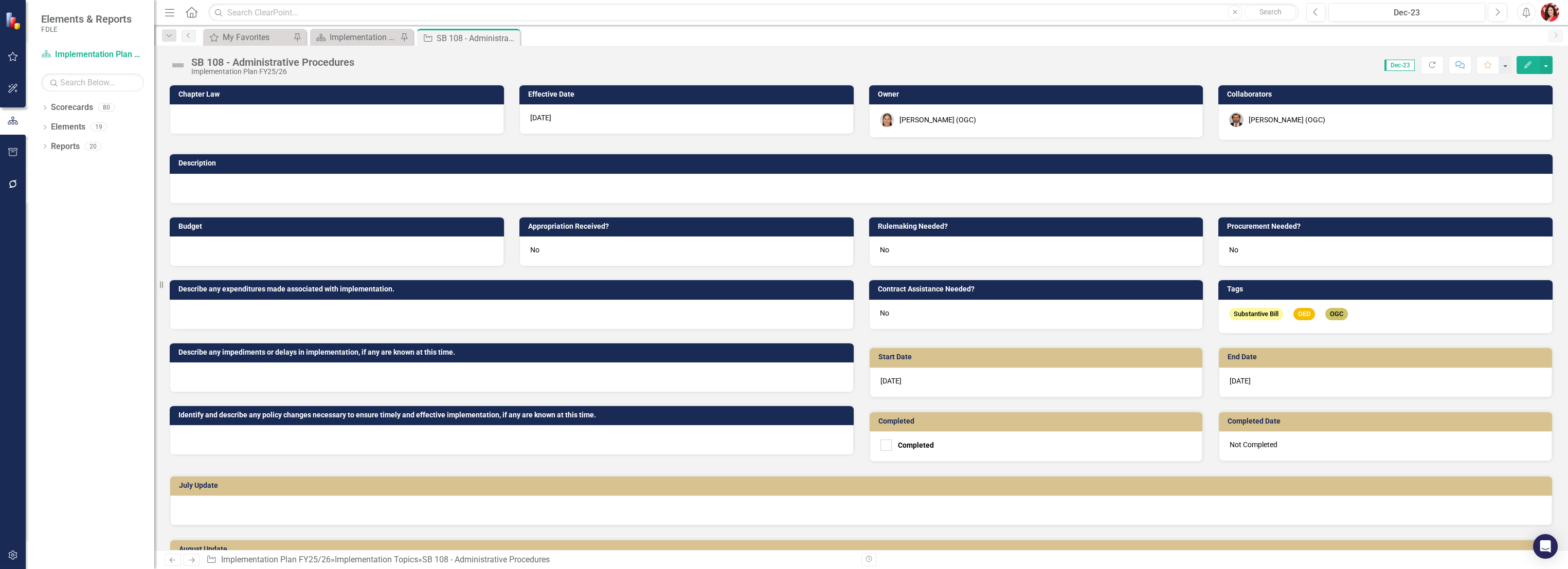
click at [873, 12] on img "button" at bounding box center [1550, 12] width 18 height 18
click at [12, 404] on icon "button" at bounding box center [13, 556] width 11 height 9
click at [12, 404] on icon "button" at bounding box center [13, 555] width 9 height 9
click at [170, 12] on icon "Menu" at bounding box center [170, 12] width 13 height 11
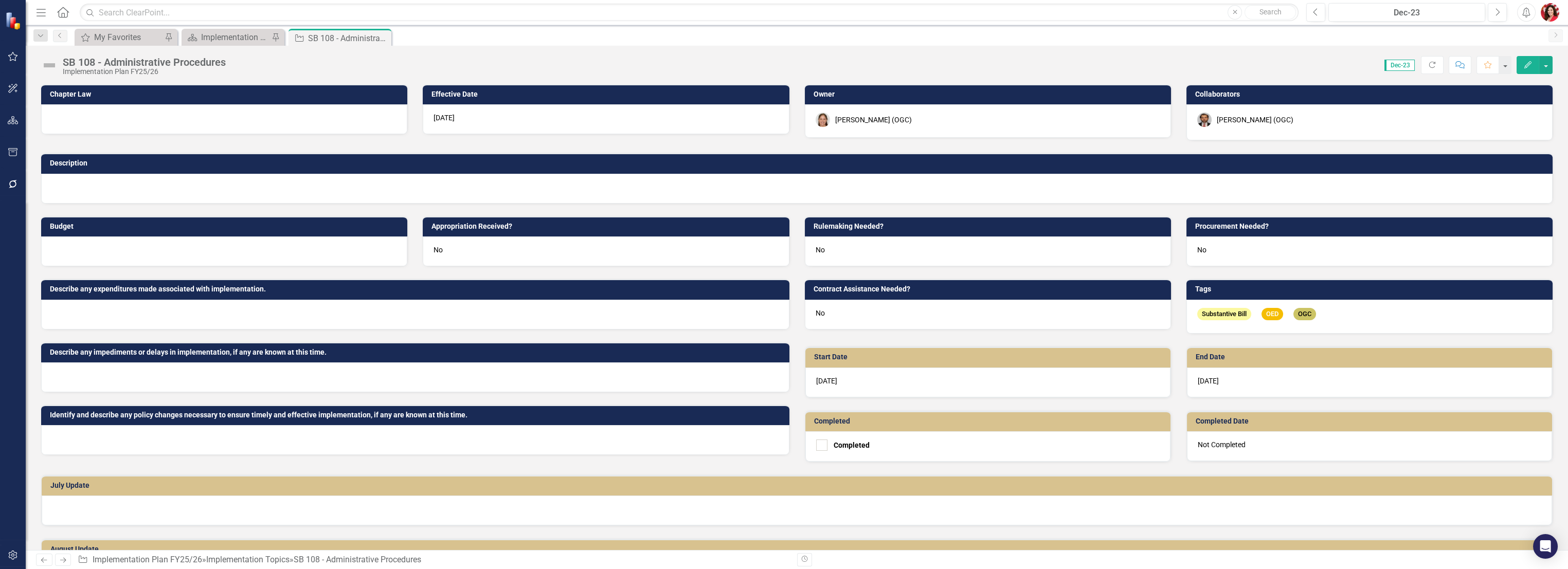
click at [41, 16] on icon "Menu" at bounding box center [41, 12] width 13 height 11
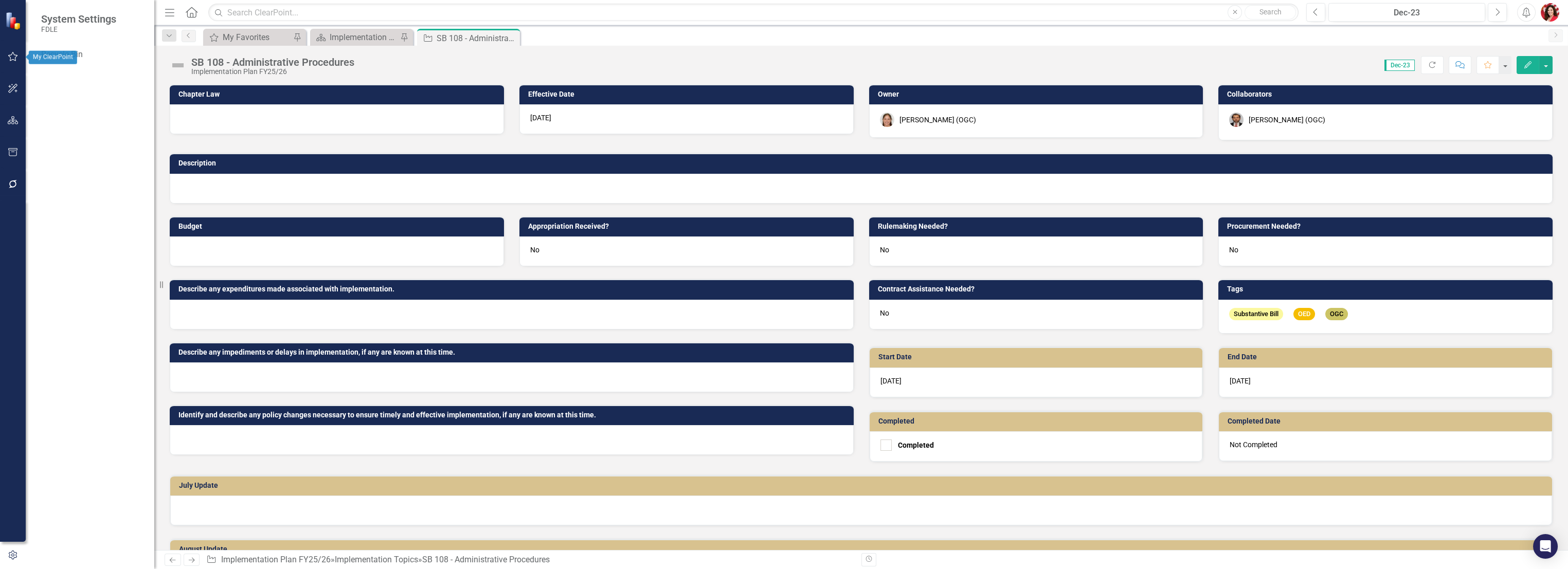
click at [12, 18] on img at bounding box center [14, 21] width 18 height 18
click at [873, 15] on img "button" at bounding box center [1550, 12] width 18 height 18
click at [873, 75] on div "SB 108 - Administrative Procedures Implementation Plan FY25/26 Score: N/A Dec-2…" at bounding box center [861, 61] width 1414 height 31
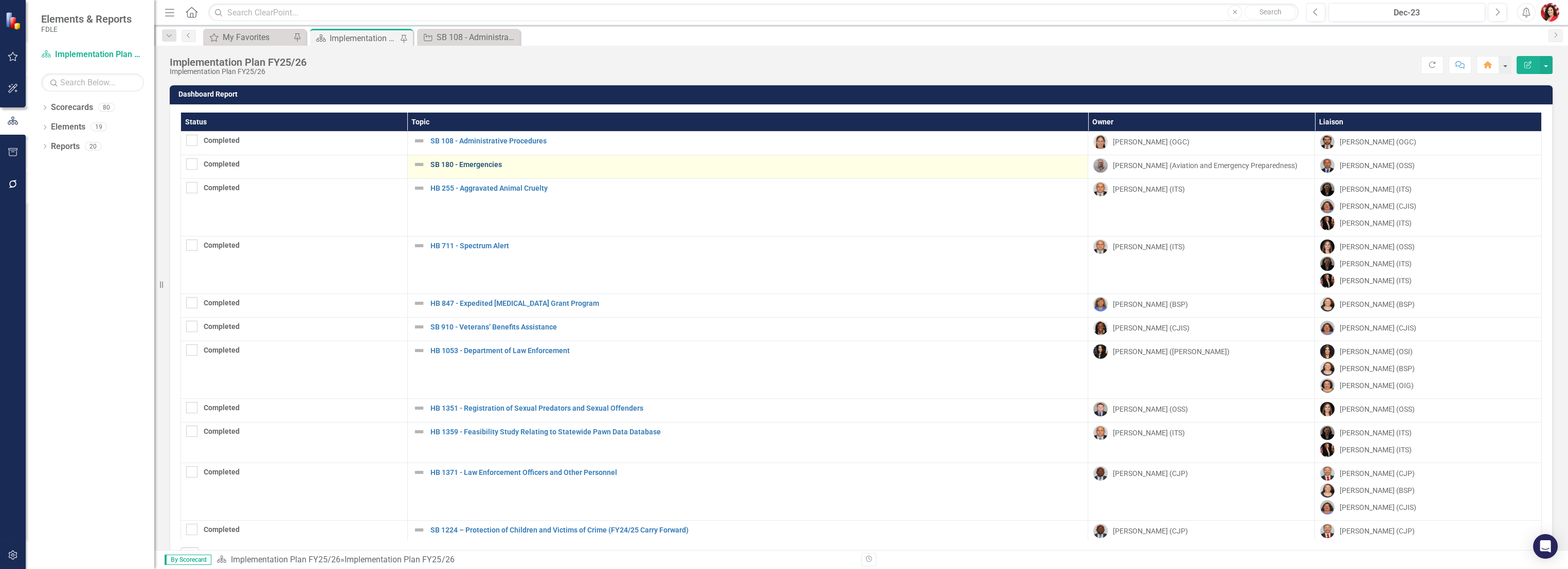
click at [457, 167] on link "SB 180 - Emergencies" at bounding box center [757, 164] width 653 height 8
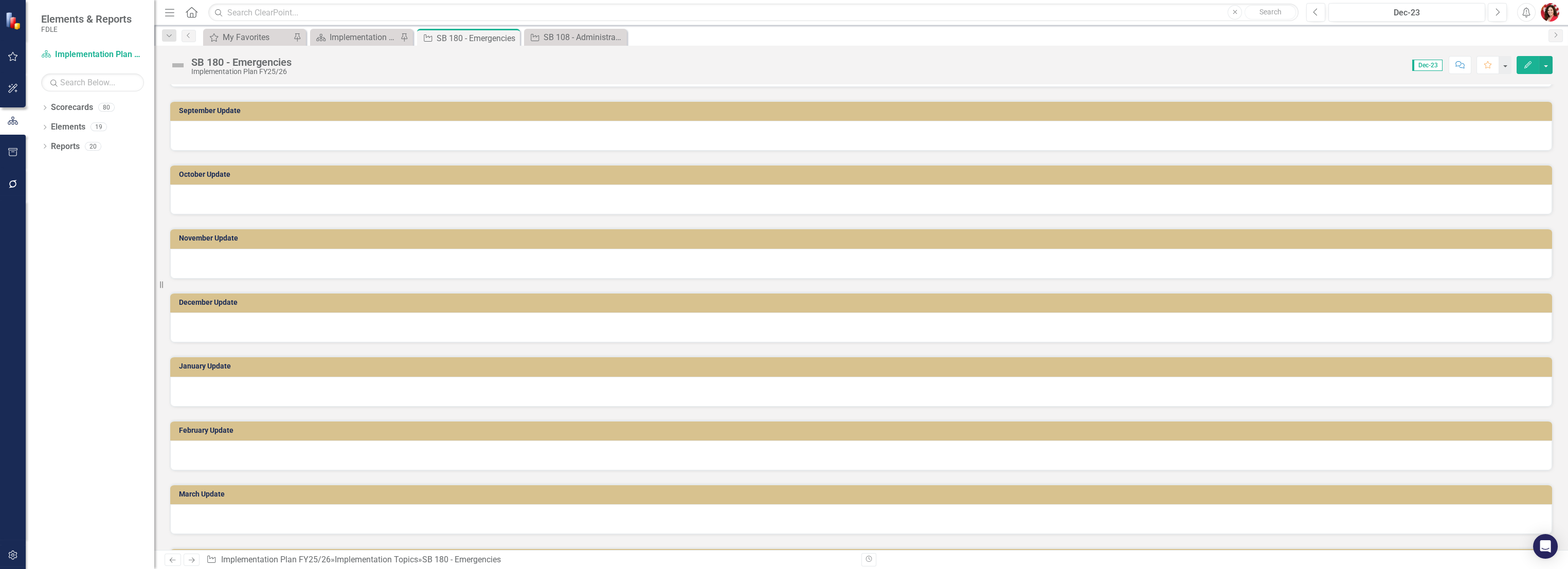
scroll to position [514, 0]
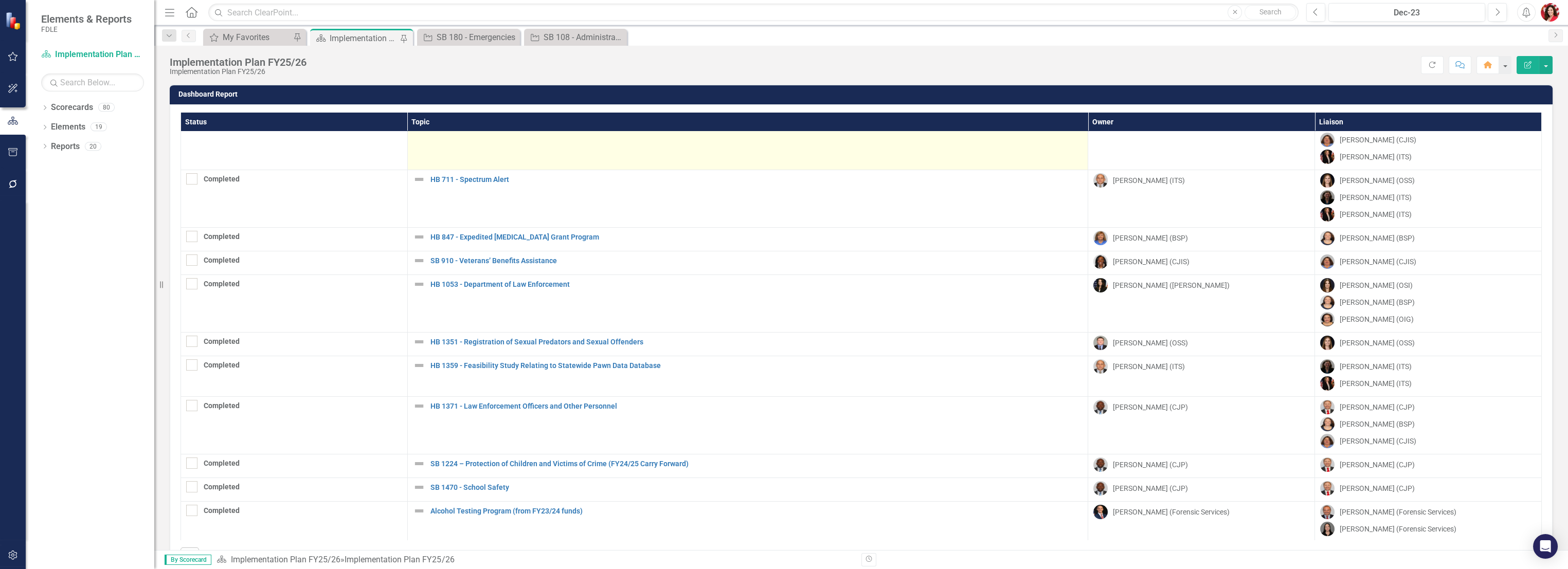
scroll to position [114, 0]
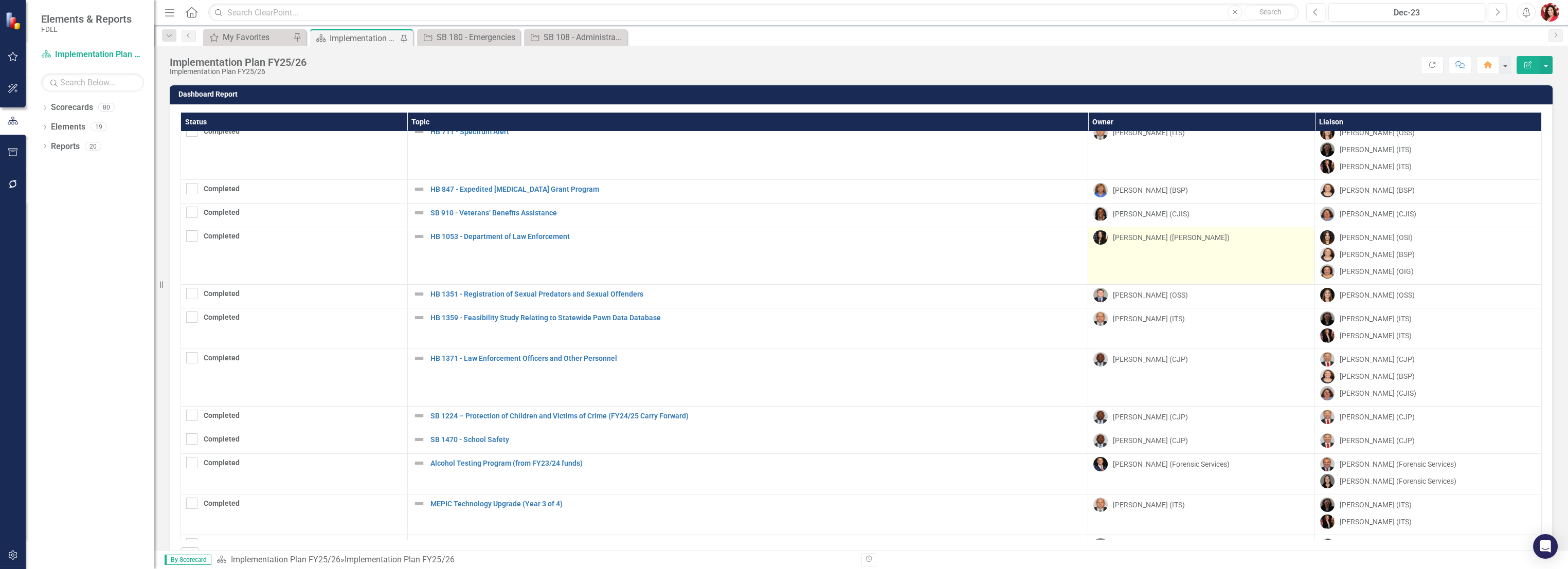
click at [873, 233] on div "[PERSON_NAME] ([PERSON_NAME])" at bounding box center [1171, 237] width 117 height 10
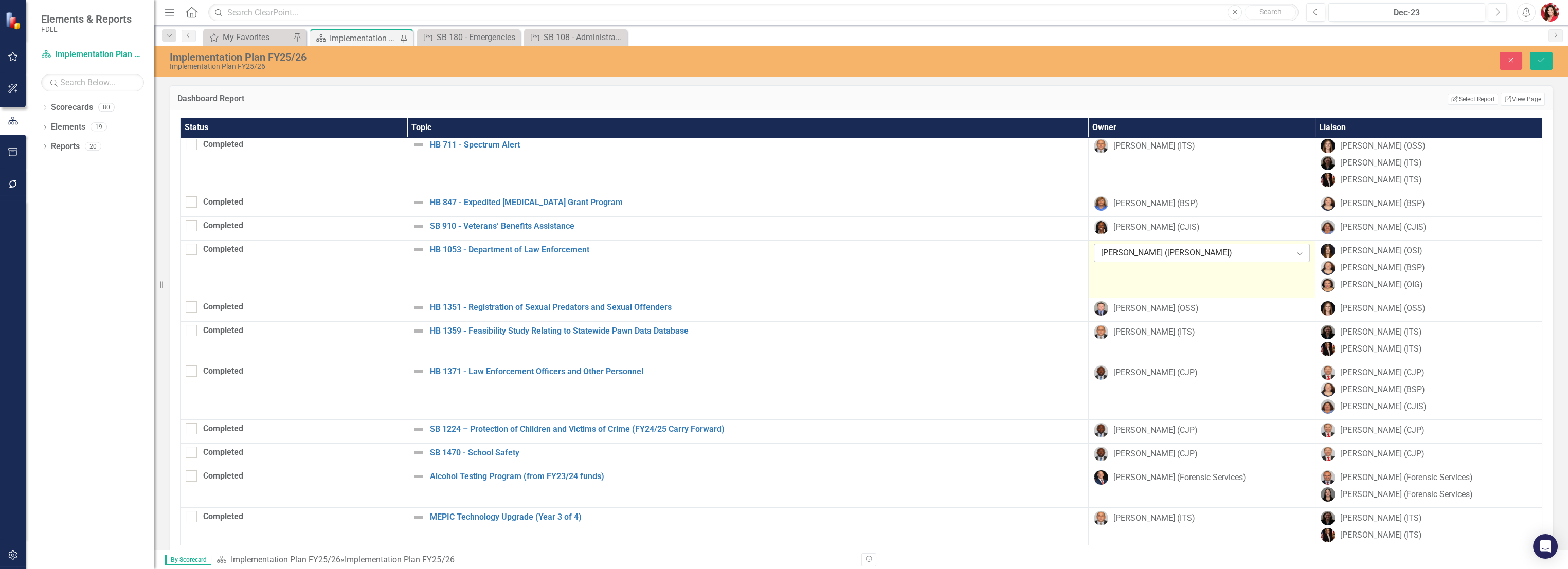
click at [873, 259] on div "[PERSON_NAME] ([PERSON_NAME]) Expand" at bounding box center [1202, 253] width 216 height 18
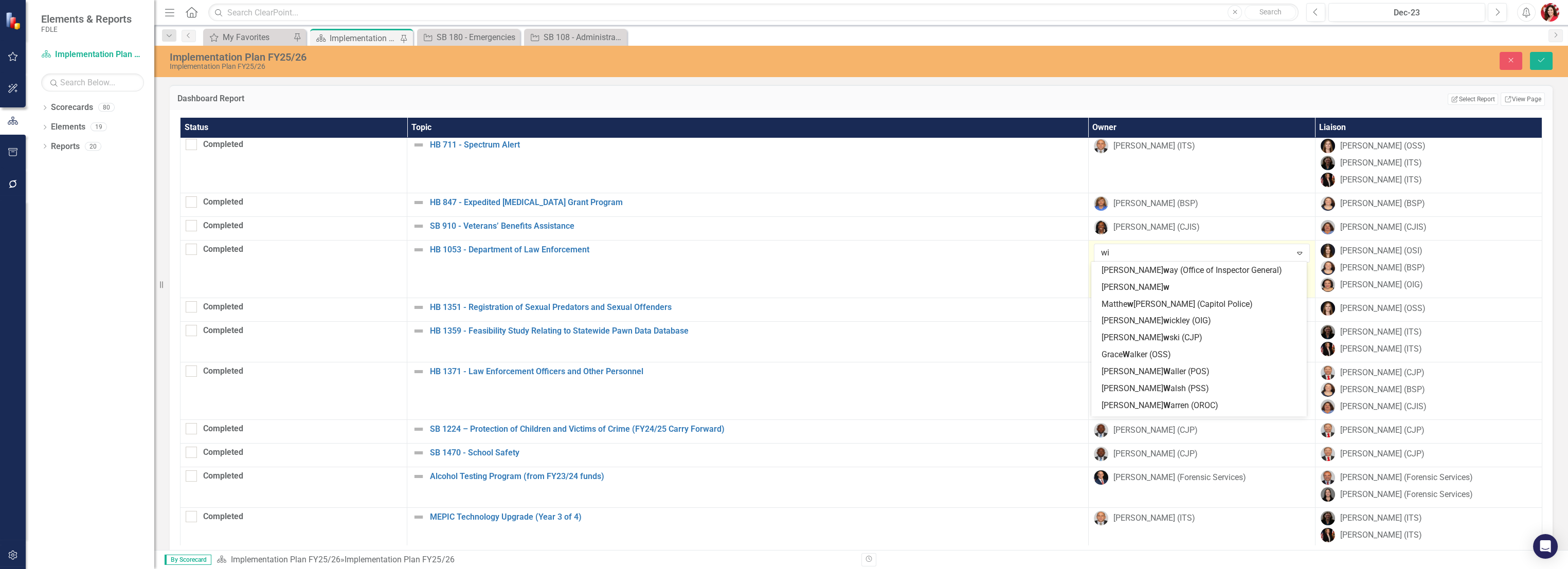
scroll to position [0, 0]
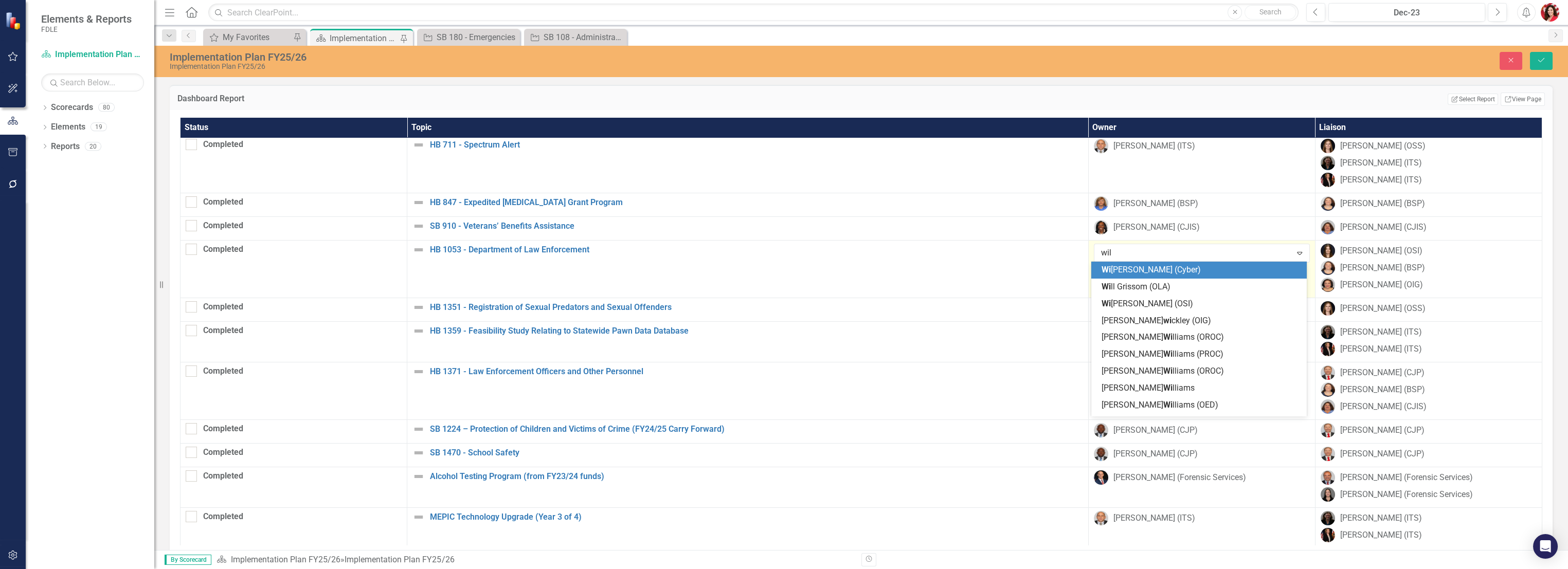
type input "will"
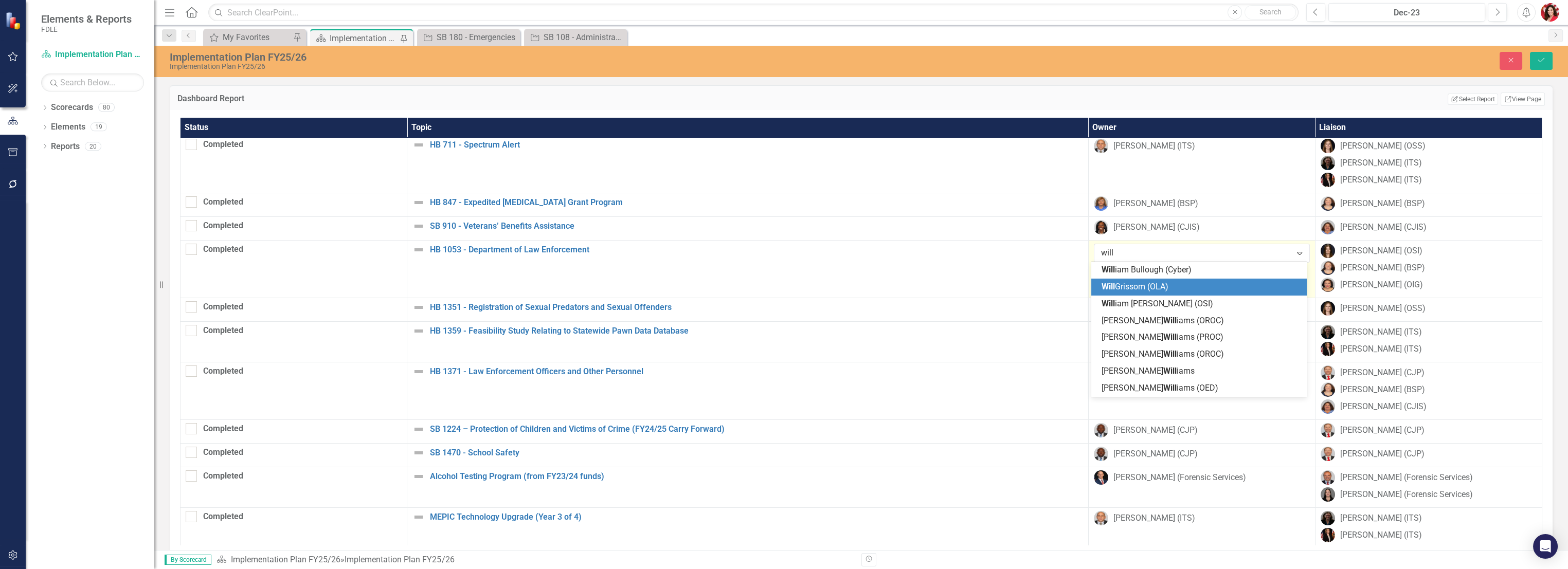
click at [873, 288] on div "[PERSON_NAME] ([PERSON_NAME])" at bounding box center [1201, 287] width 199 height 12
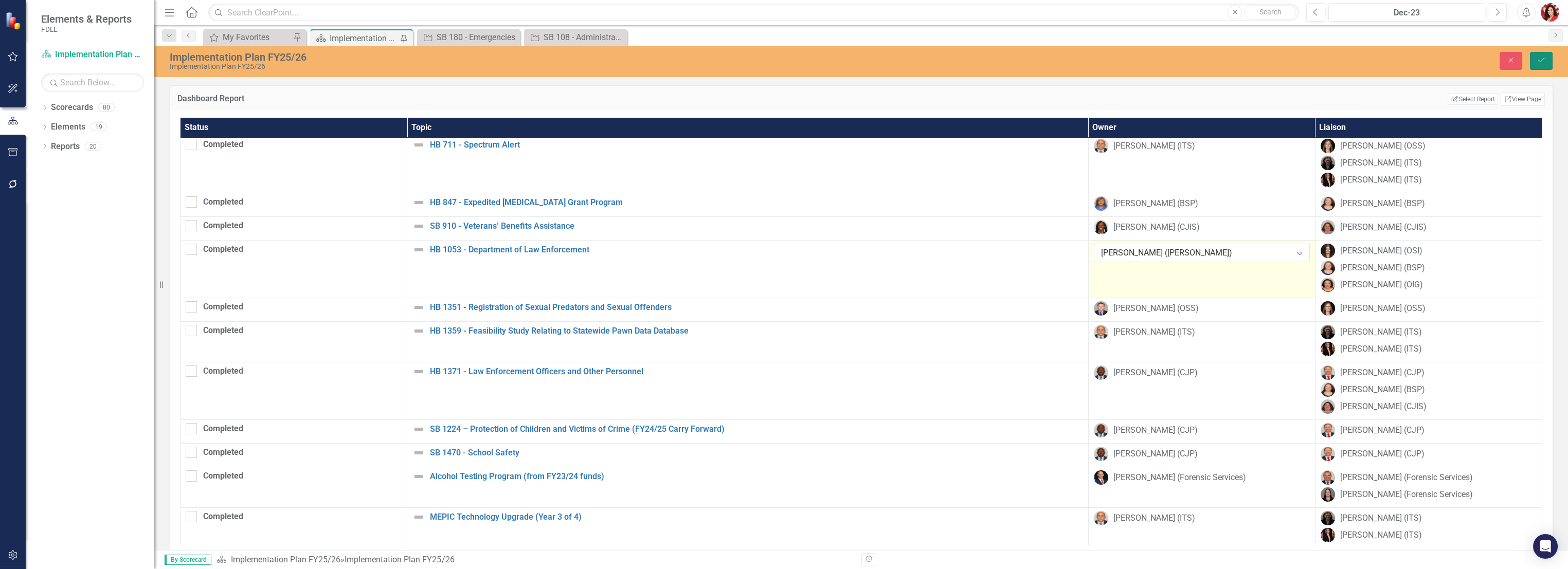
click at [873, 55] on button "Save" at bounding box center [1541, 61] width 23 height 18
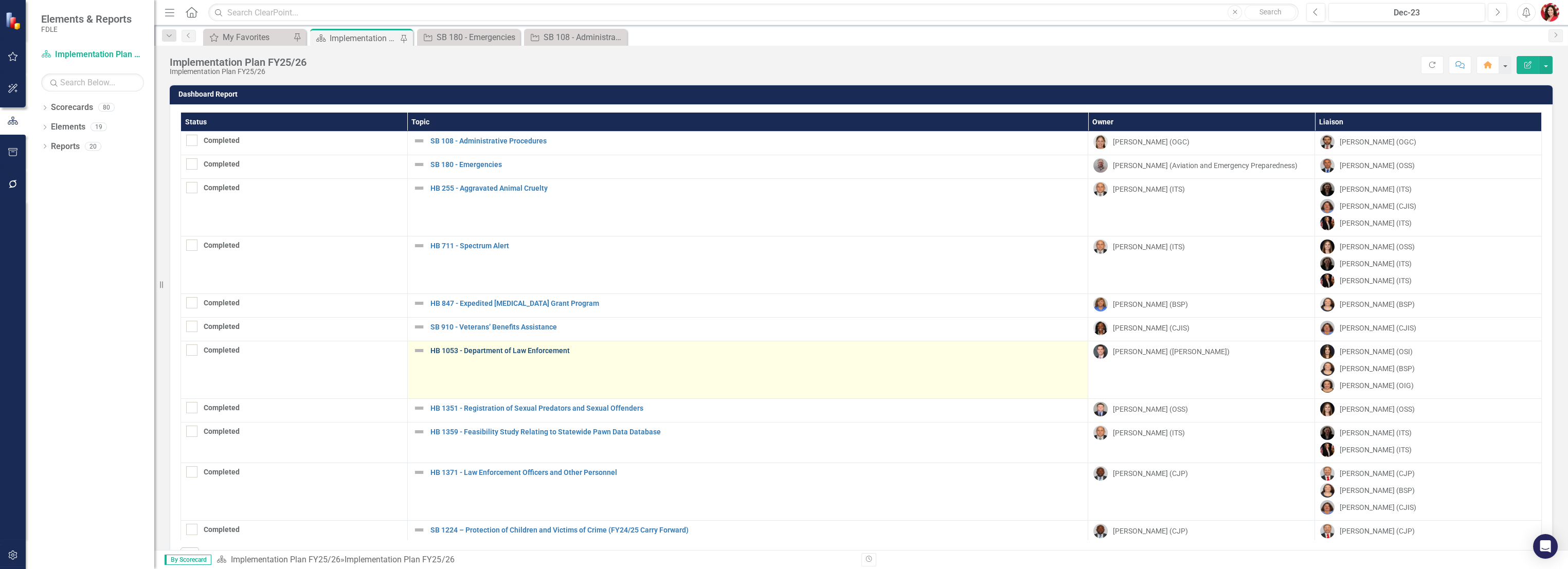
click at [486, 347] on link "HB 1053 - Department of Law Enforcement" at bounding box center [757, 351] width 653 height 8
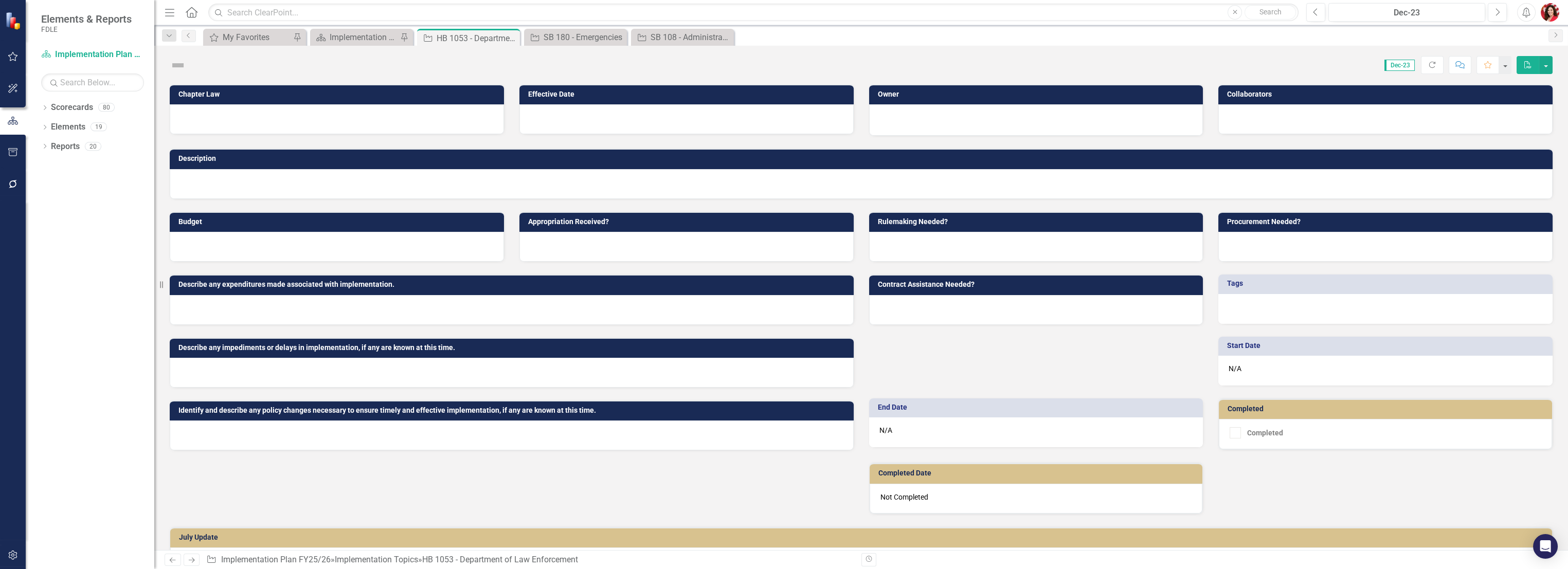
scroll to position [324, 0]
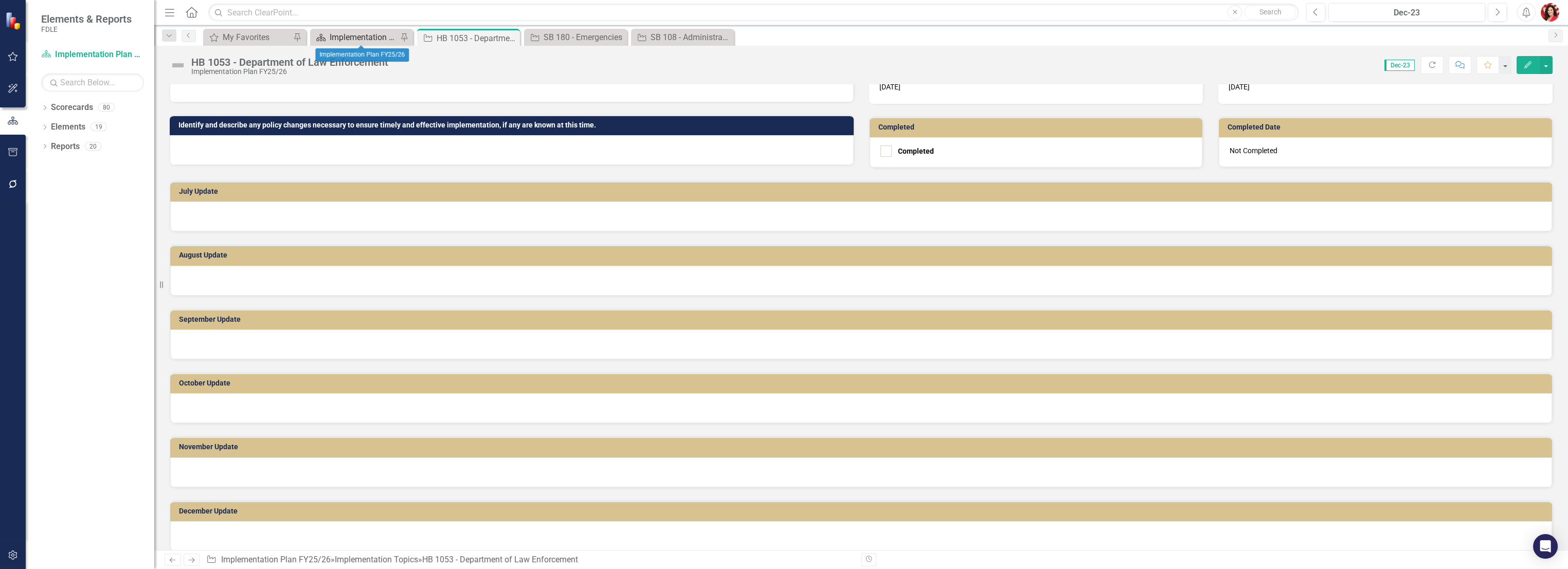
click at [388, 32] on div "Implementation Plan FY25/26" at bounding box center [364, 37] width 68 height 13
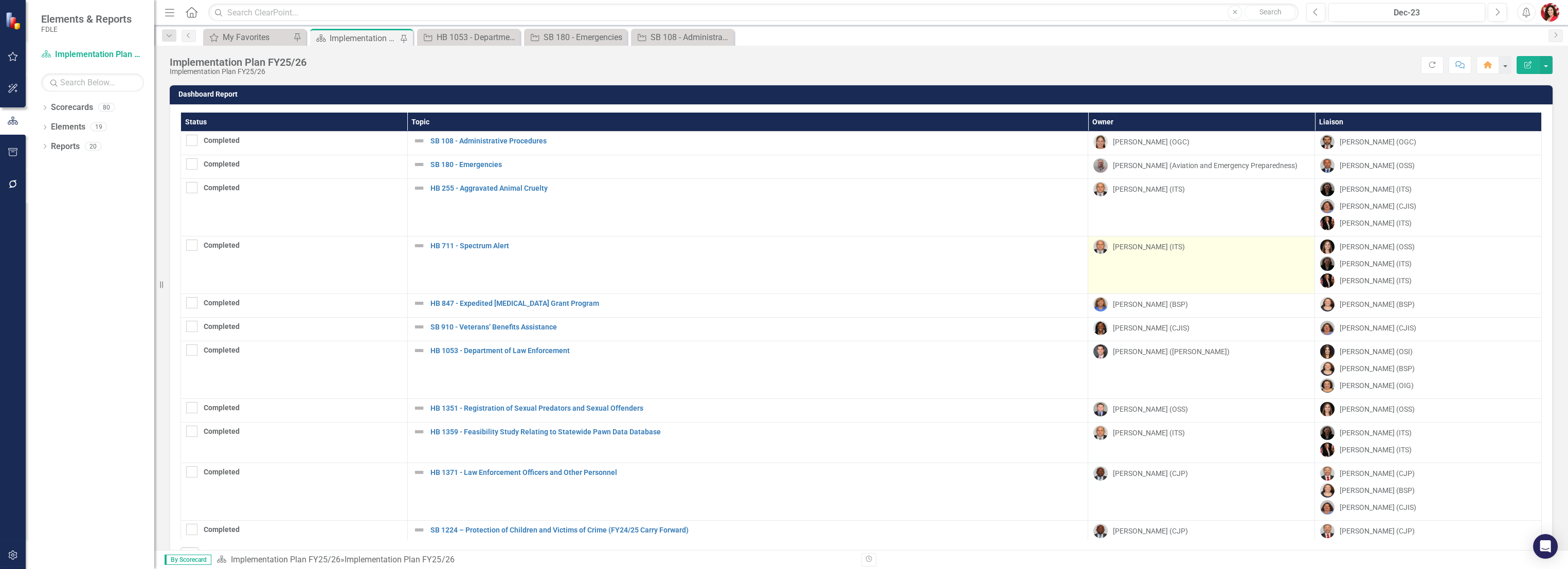
scroll to position [268, 0]
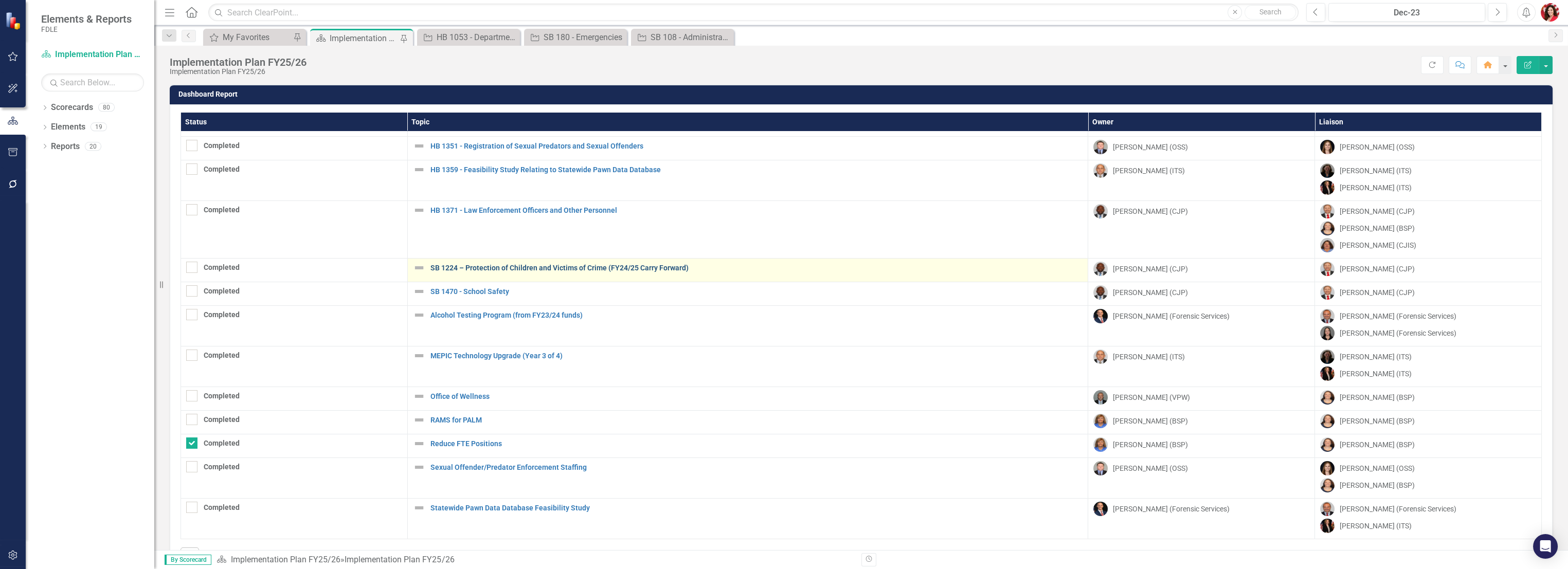
click at [471, 264] on link "SB 1224 – Protection of Children and Victims of Crime (FY24/25 Carry Forward)" at bounding box center [757, 268] width 653 height 8
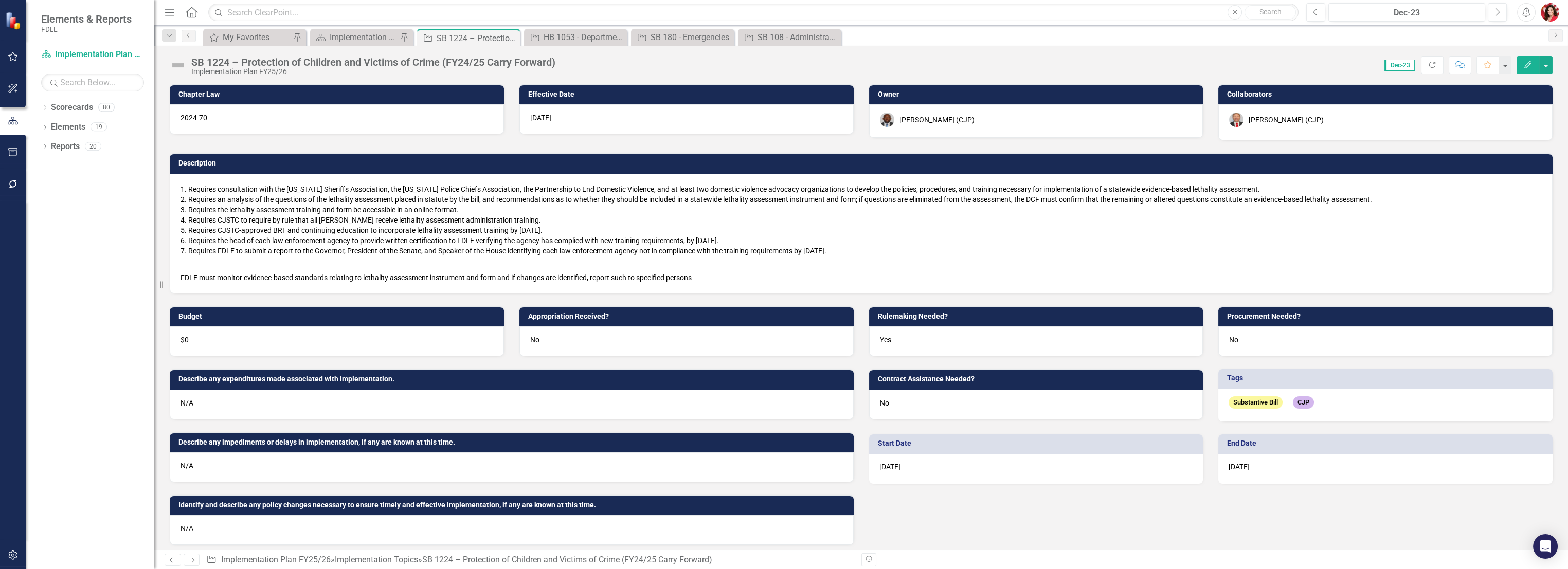
click at [388, 240] on li "Requires the head of each law enforcement agency to provide written certificati…" at bounding box center [865, 240] width 1354 height 10
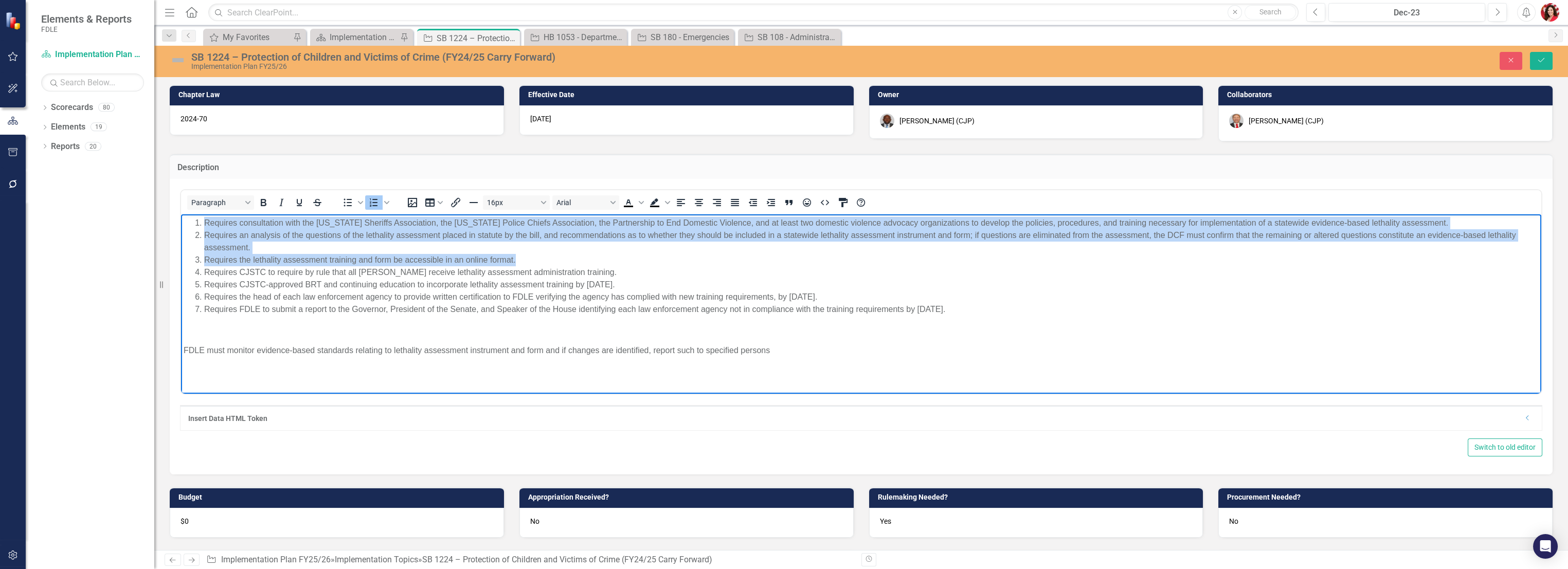
drag, startPoint x: 558, startPoint y: 258, endPoint x: 179, endPoint y: 206, distance: 382.6
click at [181, 214] on html "Requires consultation with the [US_STATE] Sheriffs Association, the [US_STATE] …" at bounding box center [861, 291] width 1360 height 154
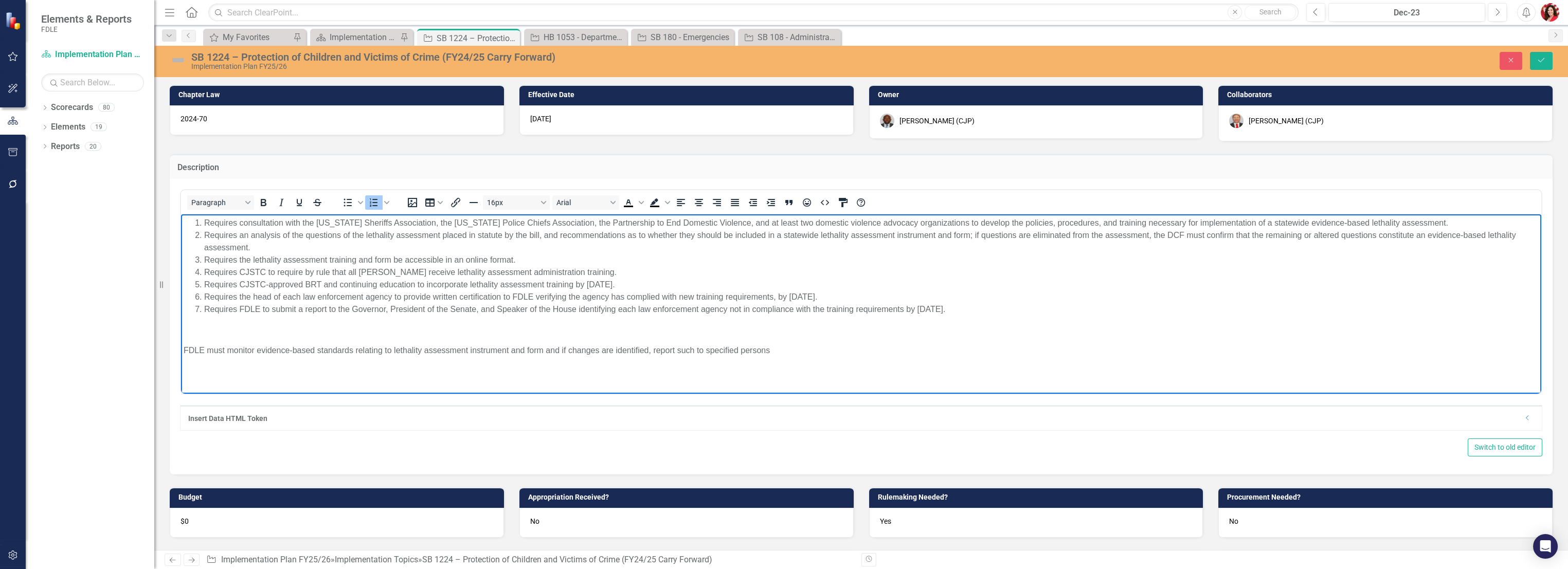
click at [703, 295] on li "Requires the head of each law enforcement agency to provide written certificati…" at bounding box center [871, 297] width 1334 height 12
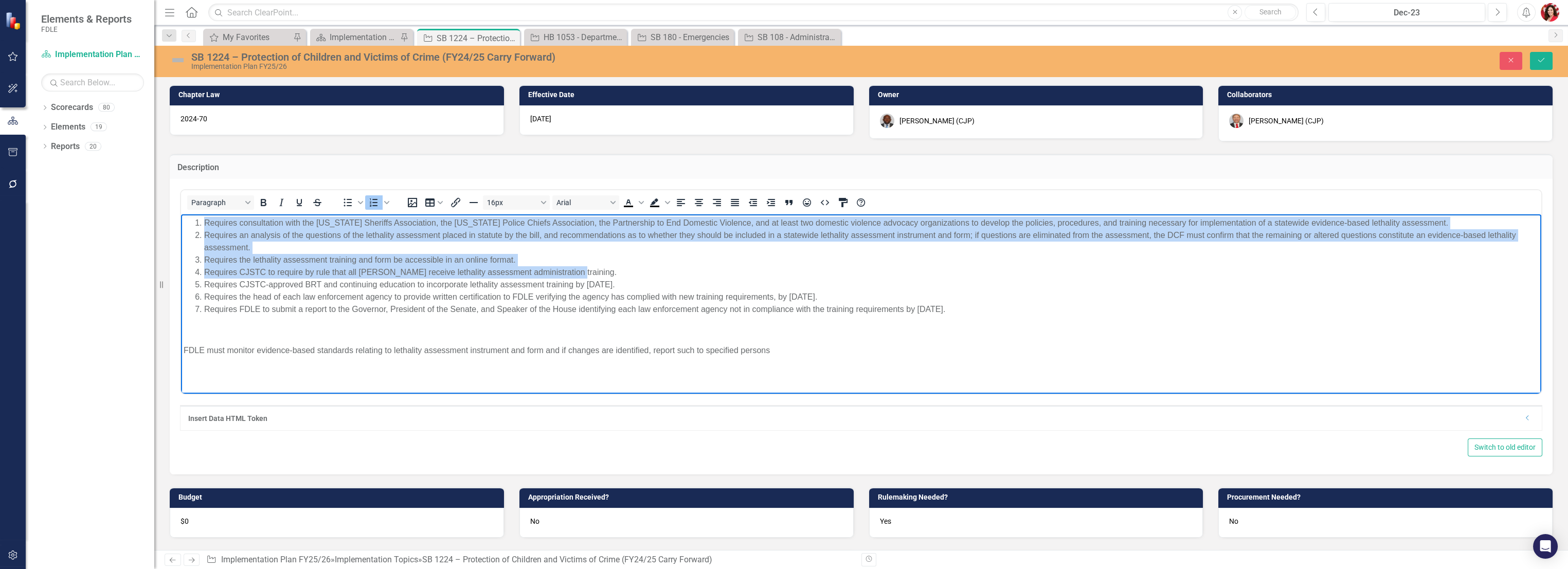
drag, startPoint x: 579, startPoint y: 274, endPoint x: 158, endPoint y: 211, distance: 425.7
click at [181, 214] on html "Requires consultation with the [US_STATE] Sheriffs Association, the [US_STATE] …" at bounding box center [861, 291] width 1360 height 154
click at [500, 271] on li "Requires CJSTC to require by rule that all [PERSON_NAME] receive lethality asse…" at bounding box center [871, 273] width 1334 height 12
drag, startPoint x: 471, startPoint y: 262, endPoint x: 200, endPoint y: 217, distance: 274.7
click at [200, 217] on ol "Requires consultation with the [US_STATE] Sheriffs Association, the [US_STATE] …" at bounding box center [861, 267] width 1355 height 99
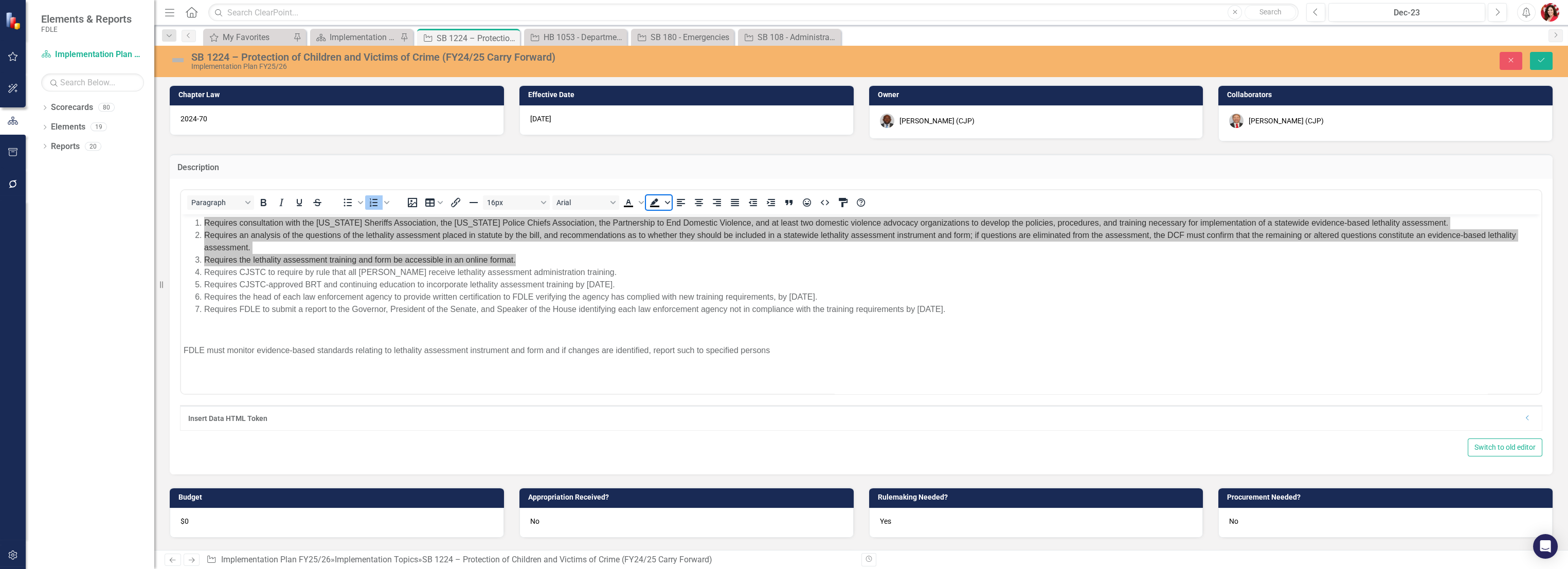
click at [669, 201] on icon "Background color Black" at bounding box center [667, 203] width 5 height 5
click at [669, 201] on icon "Background color Black" at bounding box center [667, 202] width 5 height 3
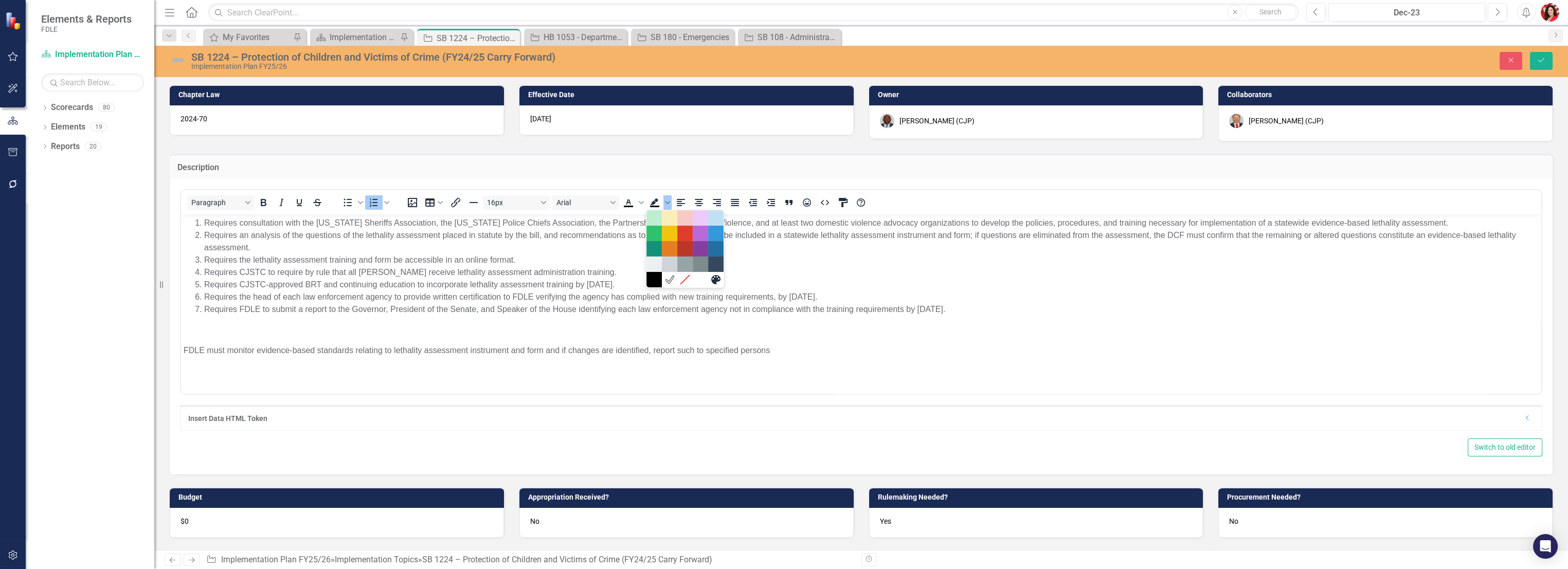
click at [780, 270] on li "Requires CJSTC to require by rule that all [PERSON_NAME] receive lethality asse…" at bounding box center [871, 273] width 1334 height 12
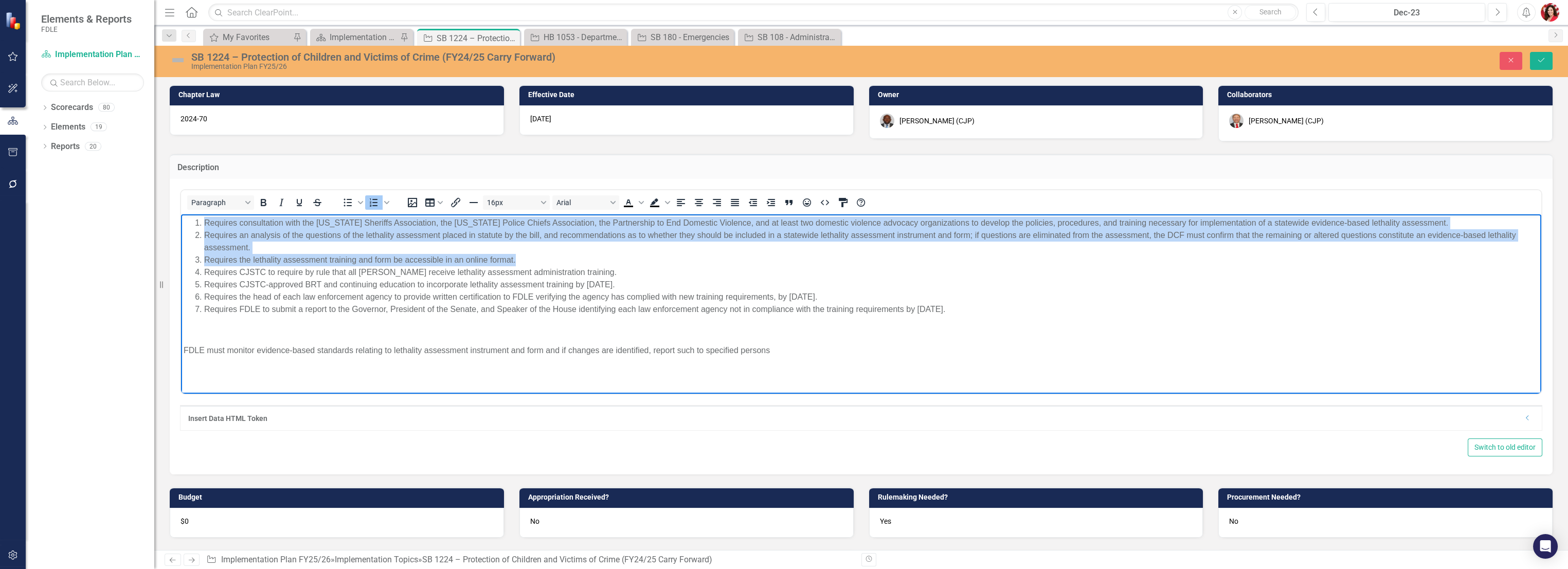
drag, startPoint x: 416, startPoint y: 253, endPoint x: 134, endPoint y: 208, distance: 285.6
click at [181, 214] on html "Requires consultation with the [US_STATE] Sheriffs Association, the [US_STATE] …" at bounding box center [861, 291] width 1360 height 154
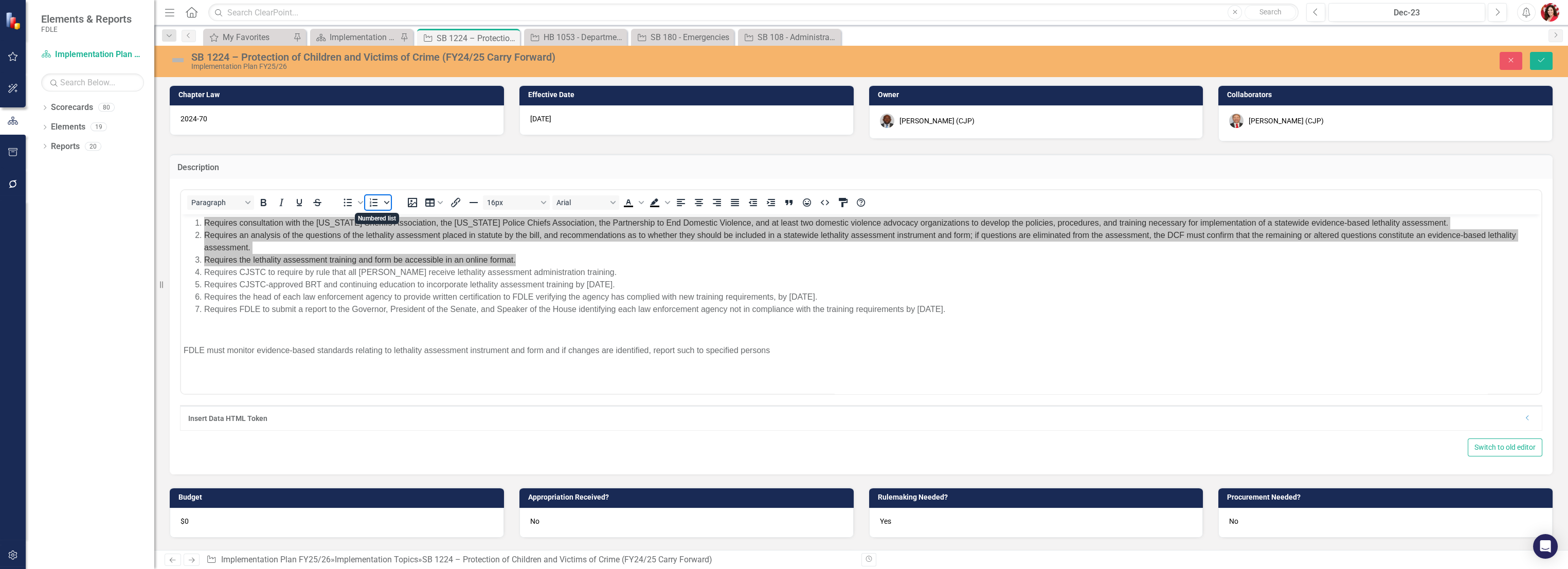
click at [387, 201] on icon "Numbered list" at bounding box center [387, 203] width 5 height 5
click at [362, 201] on icon "Bullet list" at bounding box center [360, 203] width 5 height 5
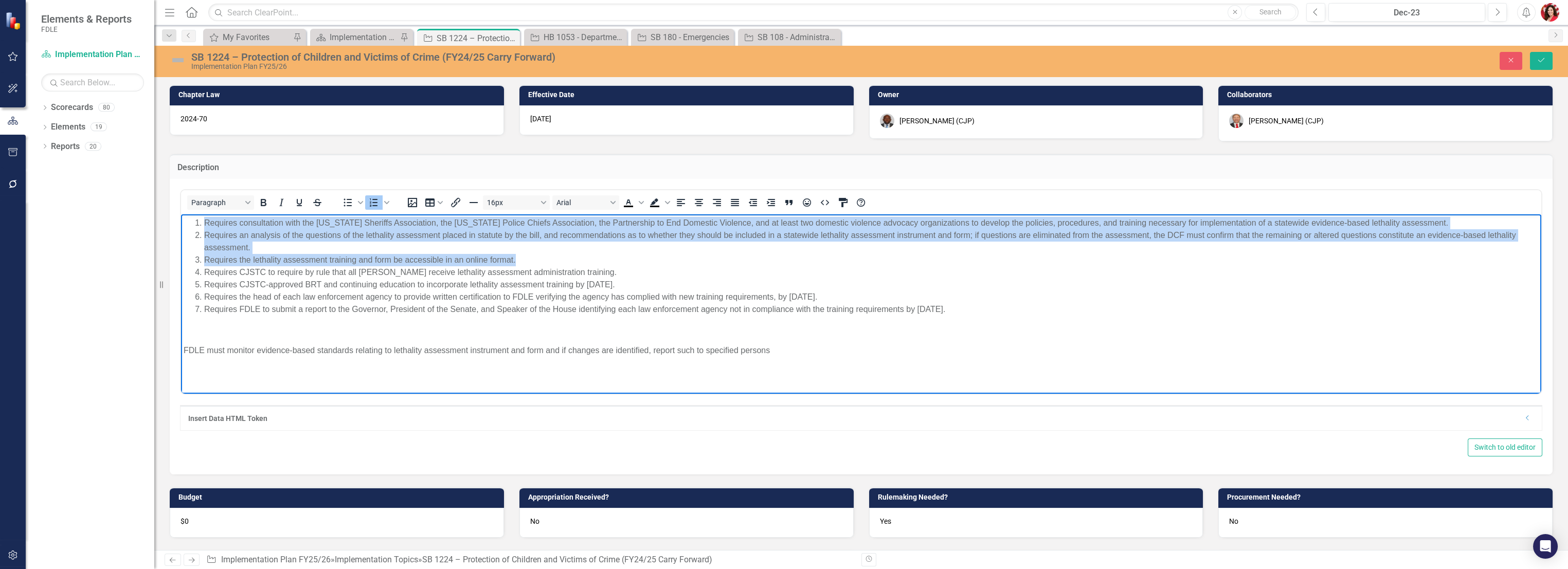
click at [387, 264] on span "Requires the lethality assessment training and form be accessible in an online …" at bounding box center [360, 260] width 312 height 9
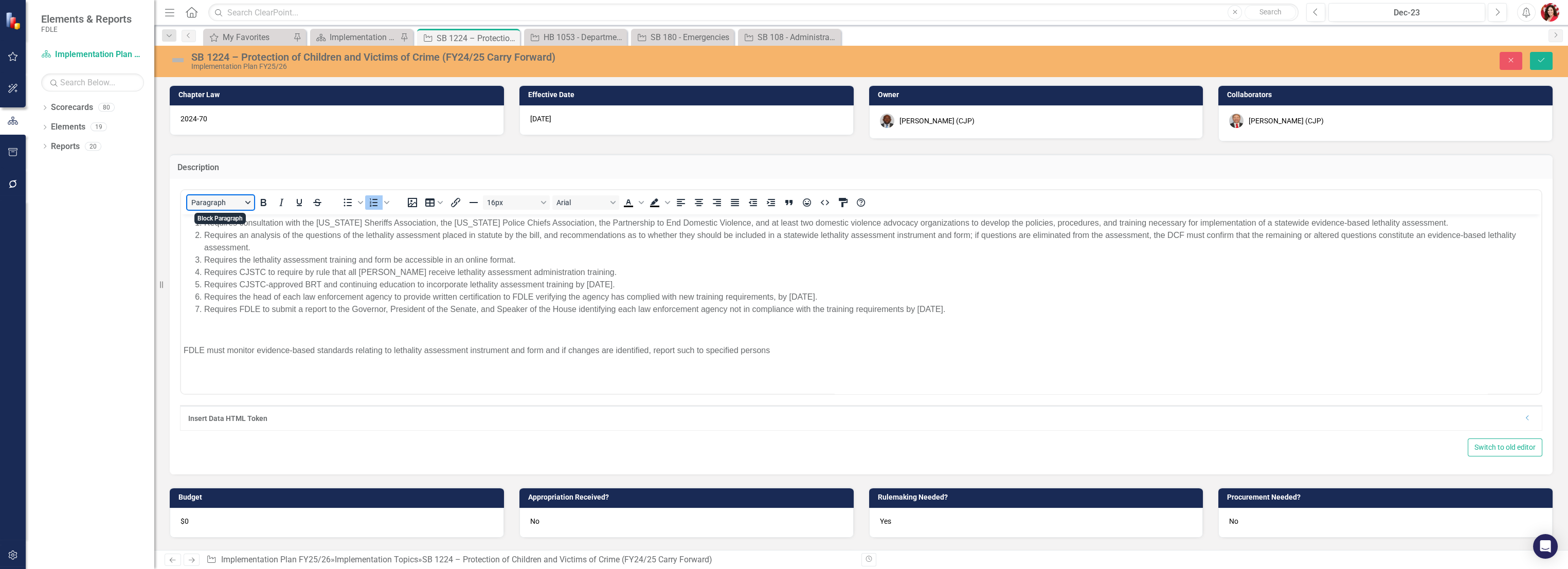
click at [236, 203] on button "Paragraph" at bounding box center [221, 203] width 67 height 15
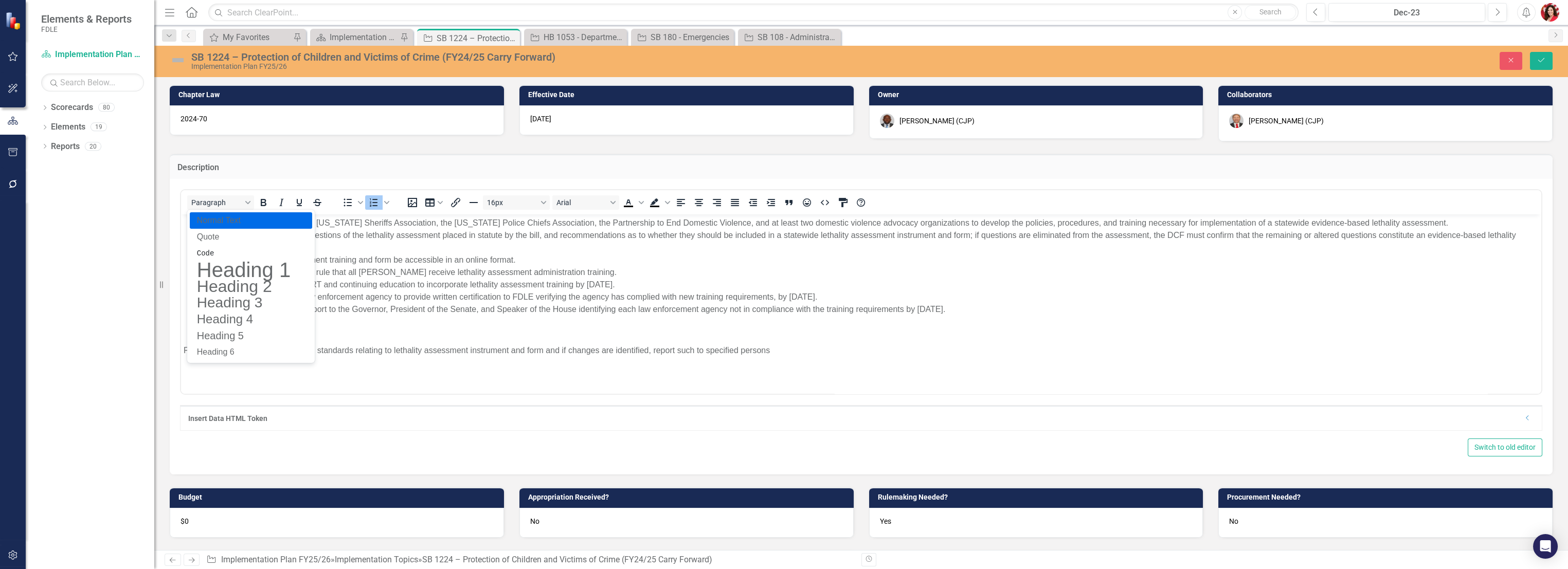
click at [436, 247] on li "Requires an analysis of the questions of the lethality assessment placed in sta…" at bounding box center [871, 242] width 1334 height 25
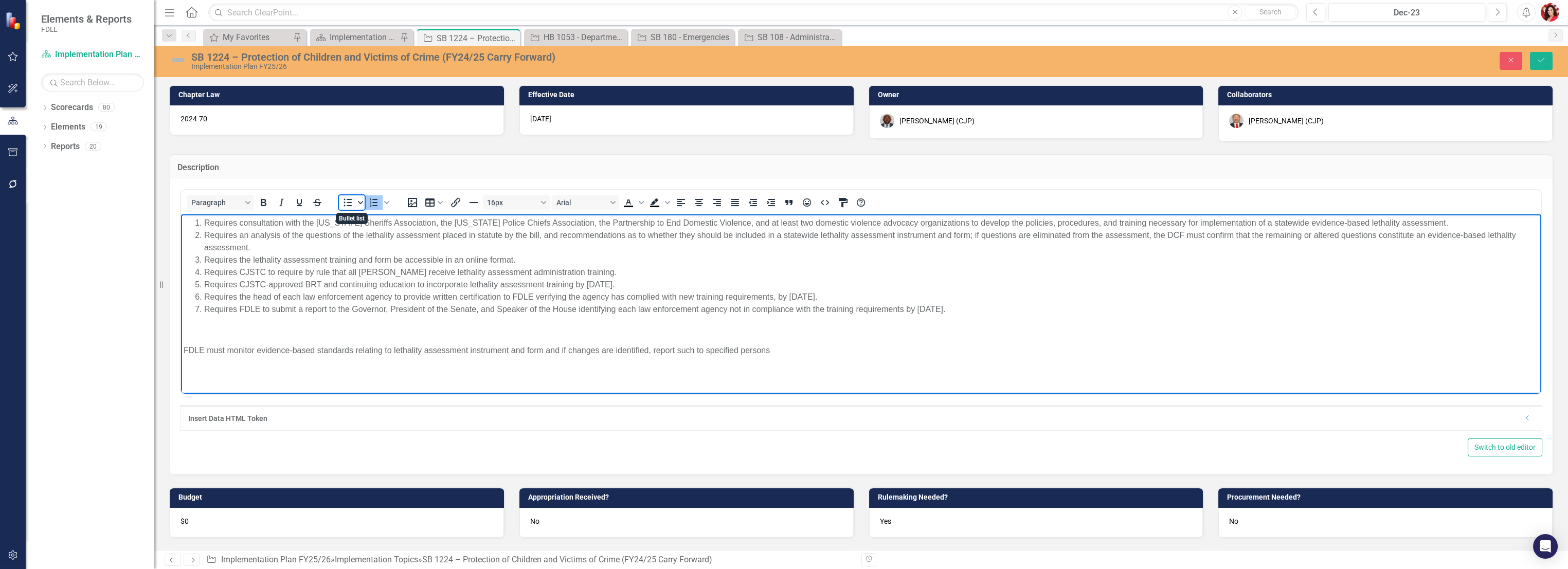
click at [361, 206] on span "Bullet list" at bounding box center [360, 203] width 9 height 15
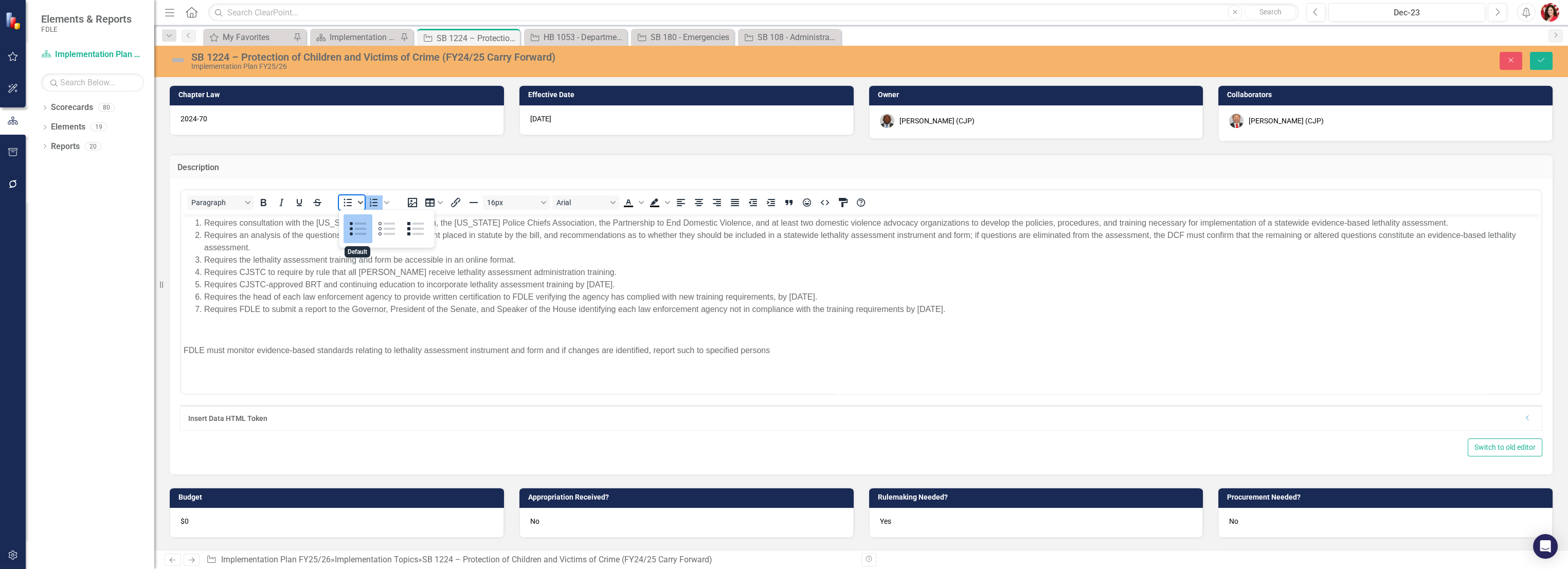
click at [361, 206] on span "Bullet list" at bounding box center [360, 203] width 9 height 15
click at [439, 203] on button "Table" at bounding box center [434, 203] width 25 height 15
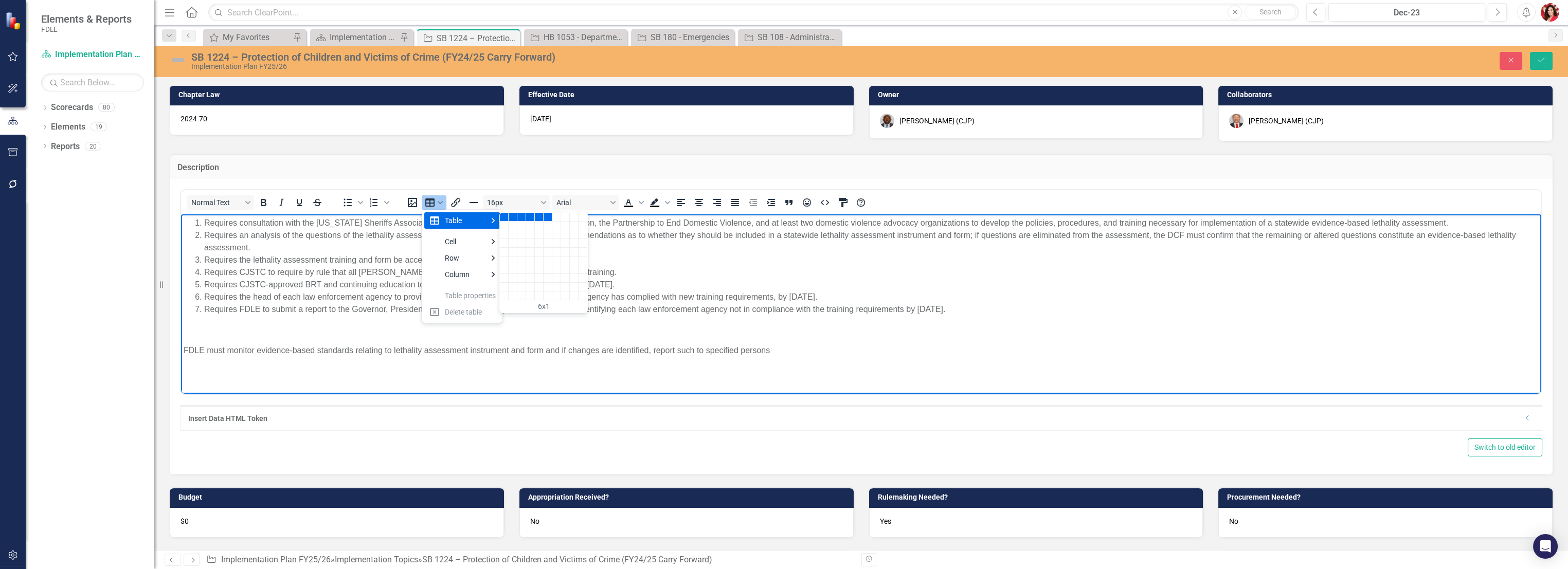
click at [807, 319] on body "Requires consultation with the [US_STATE] Sheriffs Association, the [US_STATE] …" at bounding box center [861, 291] width 1360 height 154
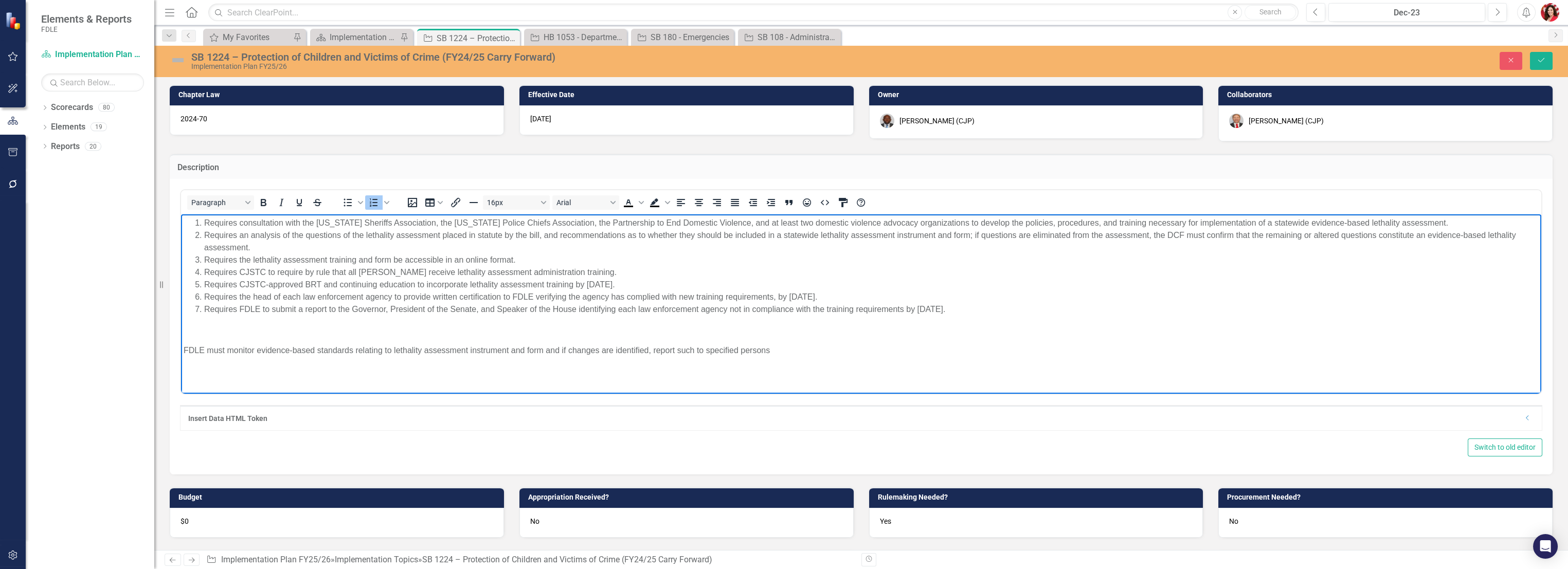
click at [646, 315] on li "Requires FDLE to submit a report to the Governor, President of the Senate, and …" at bounding box center [871, 309] width 1334 height 12
click at [170, 399] on div "Paragraph To open the popup, press Shift+Enter To open the popup, press Shift+E…" at bounding box center [861, 327] width 1383 height 296
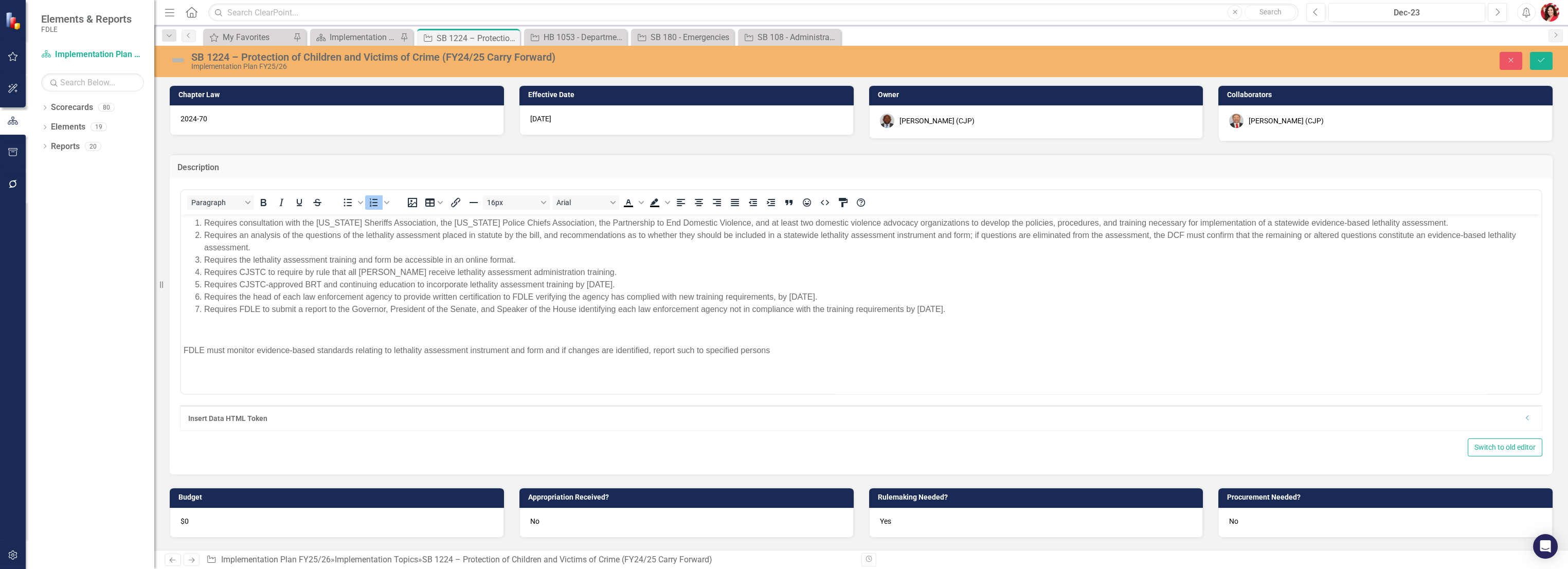
click at [170, 399] on div "Paragraph To open the popup, press Shift+Enter To open the popup, press Shift+E…" at bounding box center [861, 327] width 1383 height 296
click at [873, 58] on icon "Close" at bounding box center [1511, 60] width 9 height 7
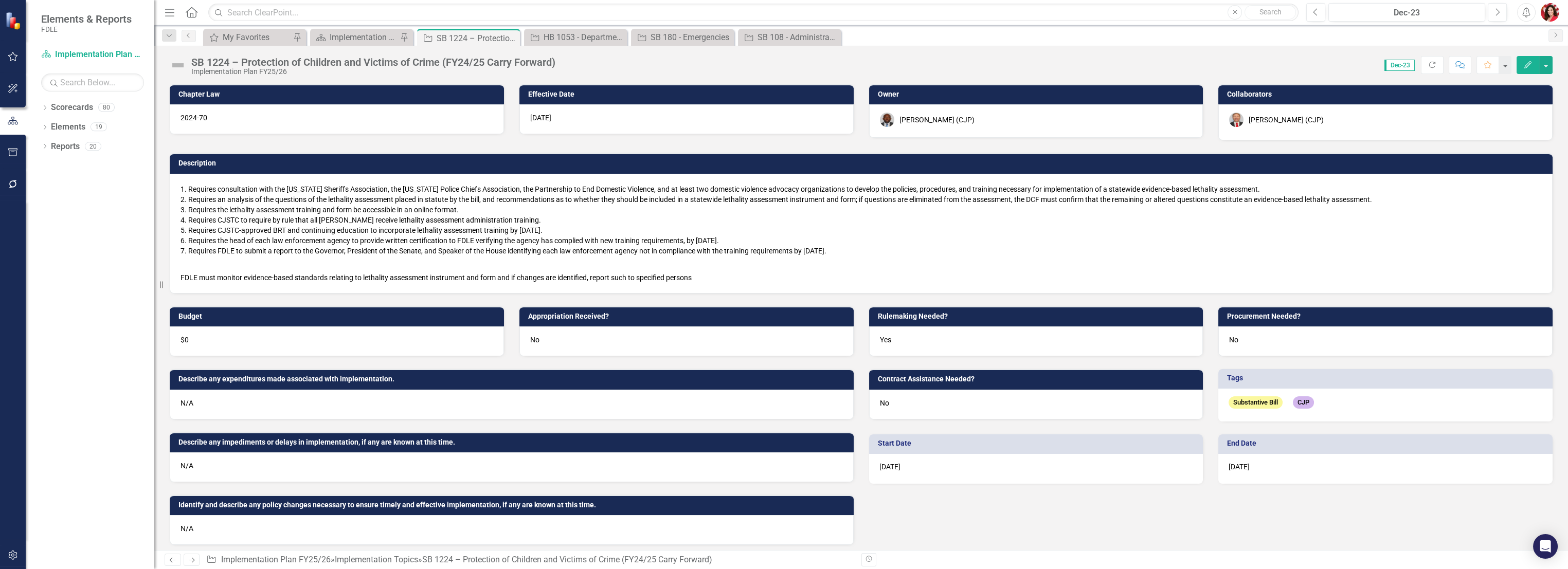
click at [476, 227] on li "Requires CJSTC-approved BRT and continuing education to incorporate lethality a…" at bounding box center [865, 230] width 1354 height 10
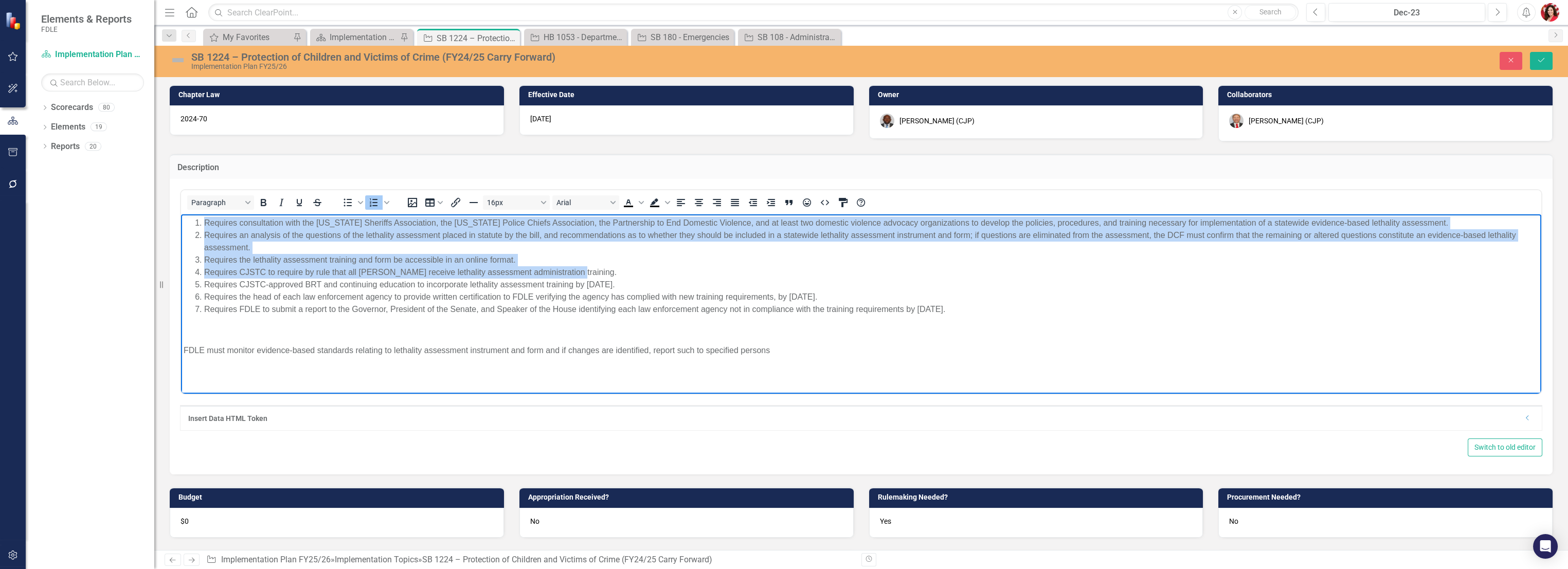
drag, startPoint x: 581, startPoint y: 267, endPoint x: 183, endPoint y: 220, distance: 400.8
click at [183, 220] on body "Requires consultation with the [US_STATE] Sheriffs Association, the [US_STATE] …" at bounding box center [861, 291] width 1360 height 154
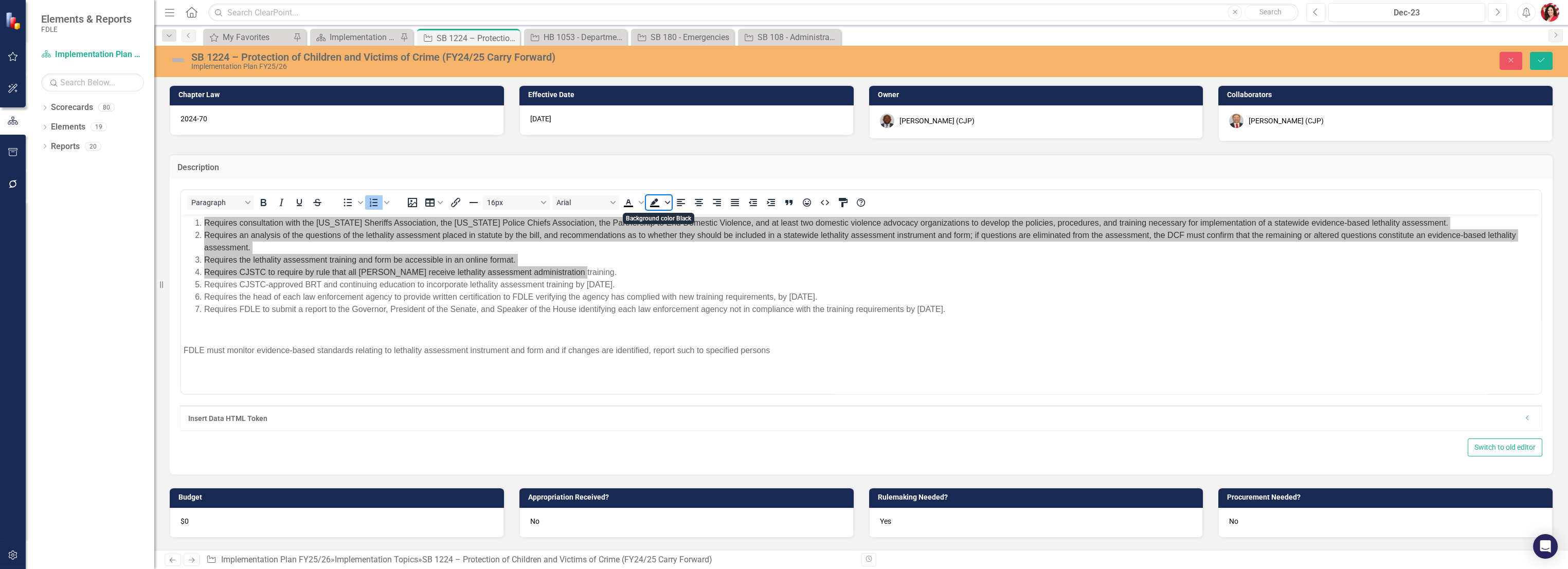
click at [669, 201] on icon "Background color Black" at bounding box center [667, 202] width 5 height 3
click at [656, 219] on div "Light Green" at bounding box center [654, 218] width 12 height 12
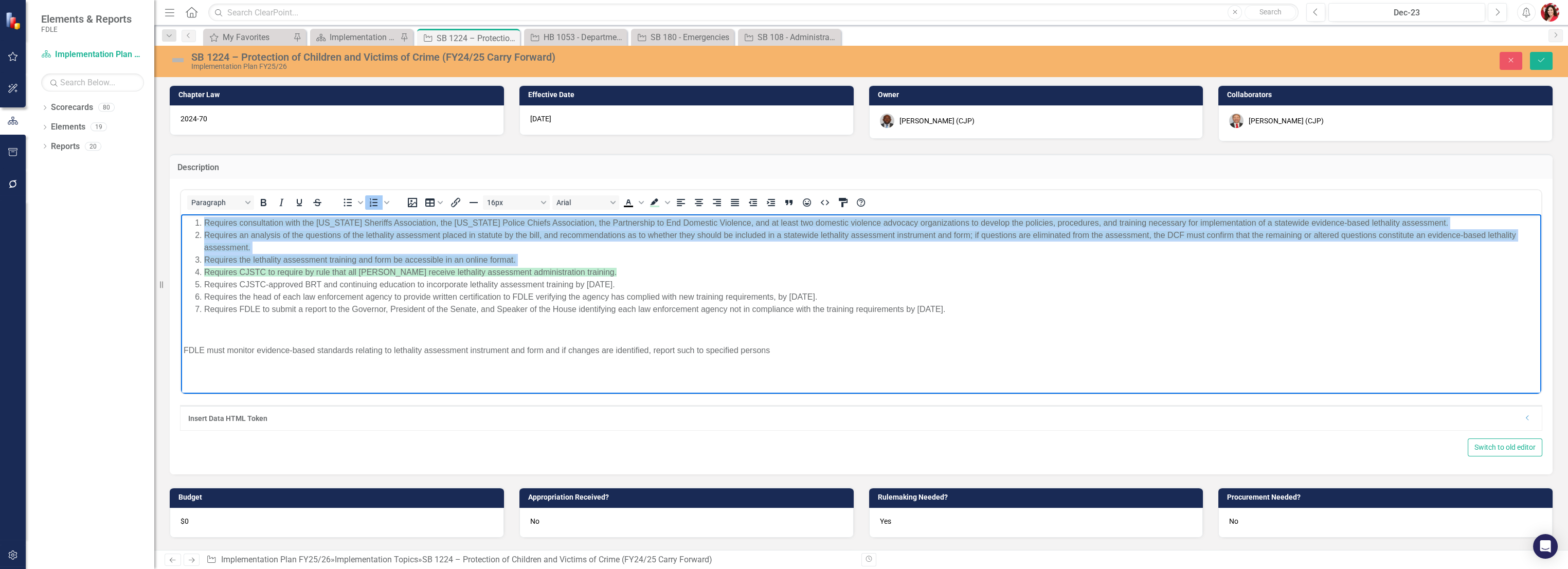
click at [650, 262] on li "Requires the lethality assessment training and form be accessible in an online …" at bounding box center [871, 260] width 1334 height 12
drag, startPoint x: 601, startPoint y: 268, endPoint x: 200, endPoint y: 220, distance: 403.9
click at [200, 220] on ol "Requires consultation with the [US_STATE] Sheriffs Association, the [US_STATE] …" at bounding box center [861, 267] width 1355 height 99
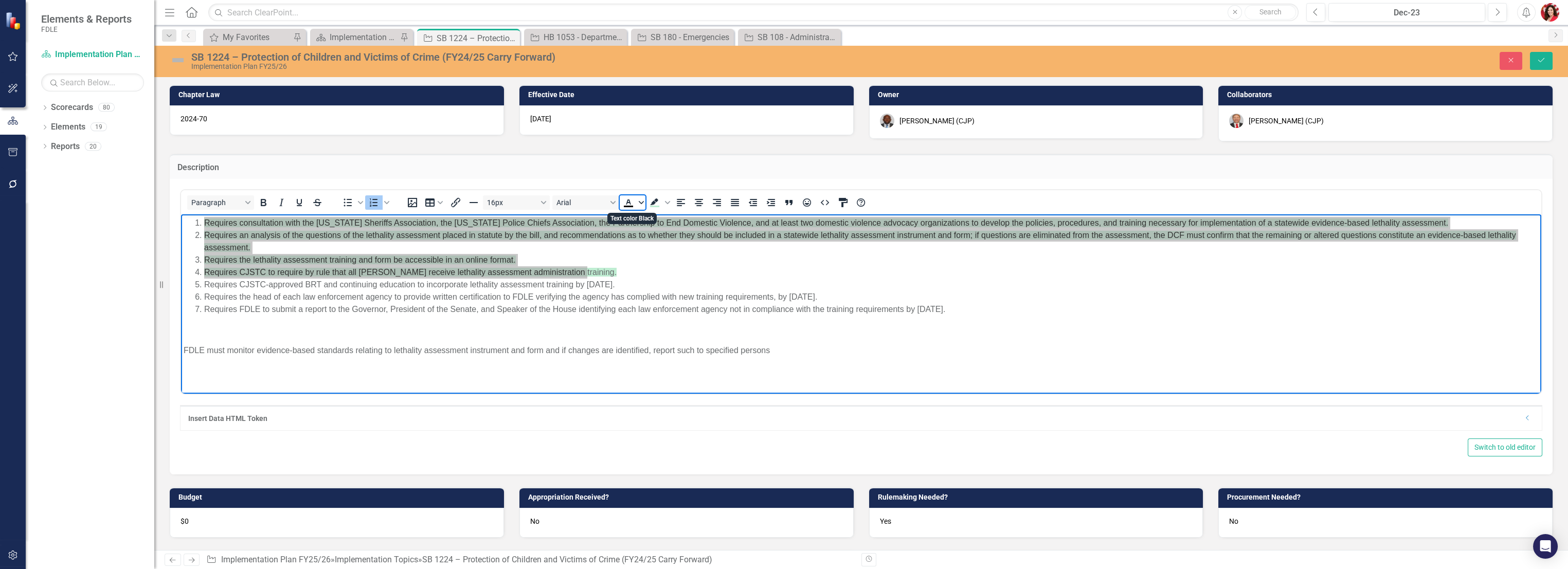
click at [642, 204] on icon "Text color Black" at bounding box center [641, 203] width 5 height 5
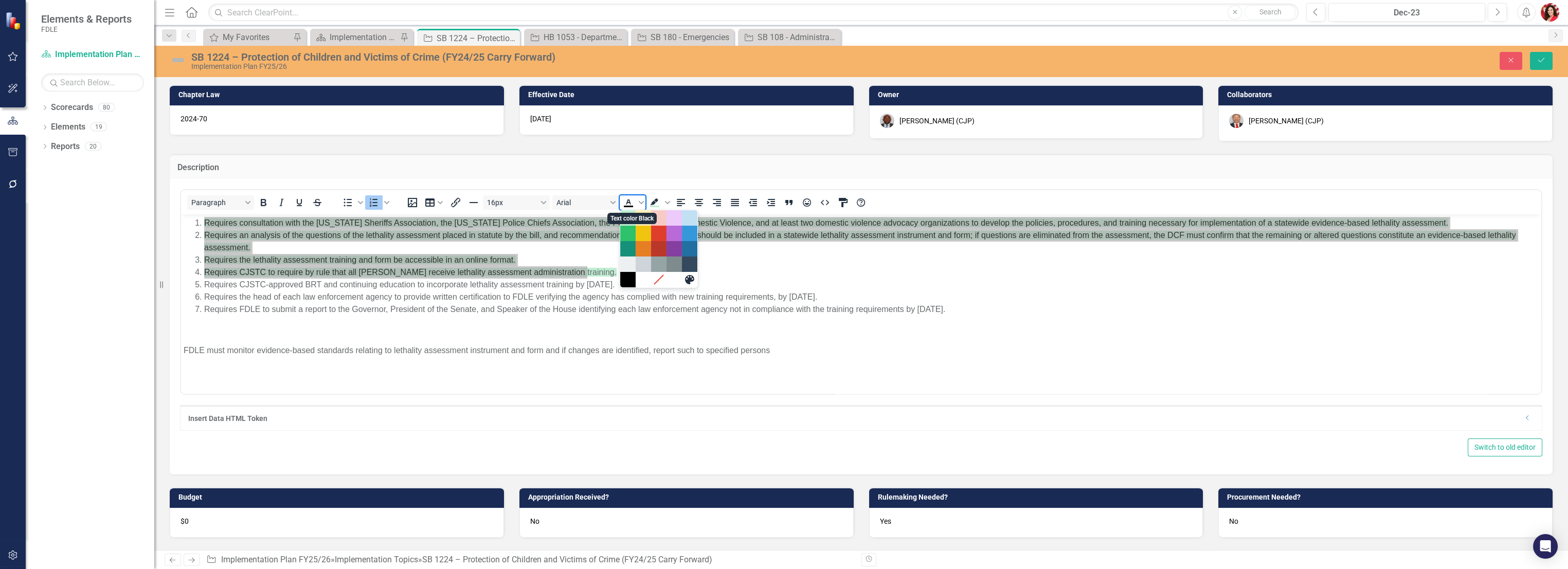
click at [635, 200] on span "Text color Black" at bounding box center [628, 203] width 18 height 15
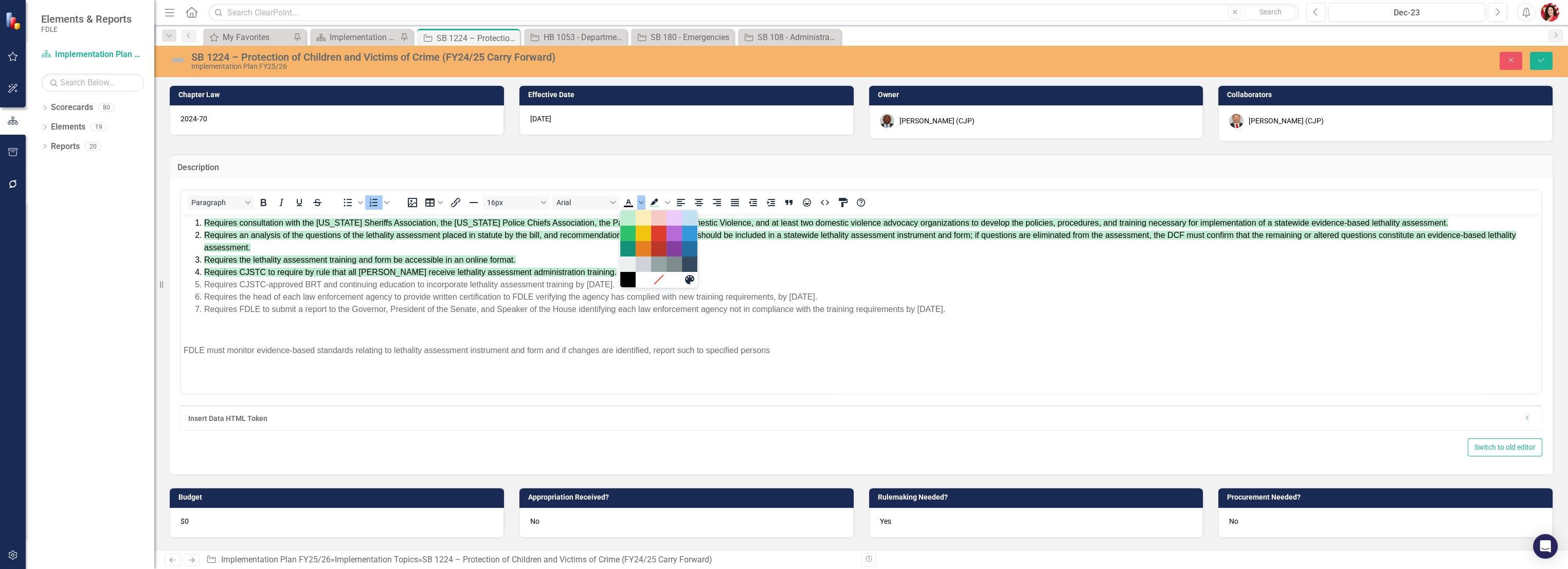
click at [712, 326] on p "Rich Text Area. Press ALT-0 for help." at bounding box center [861, 330] width 1355 height 12
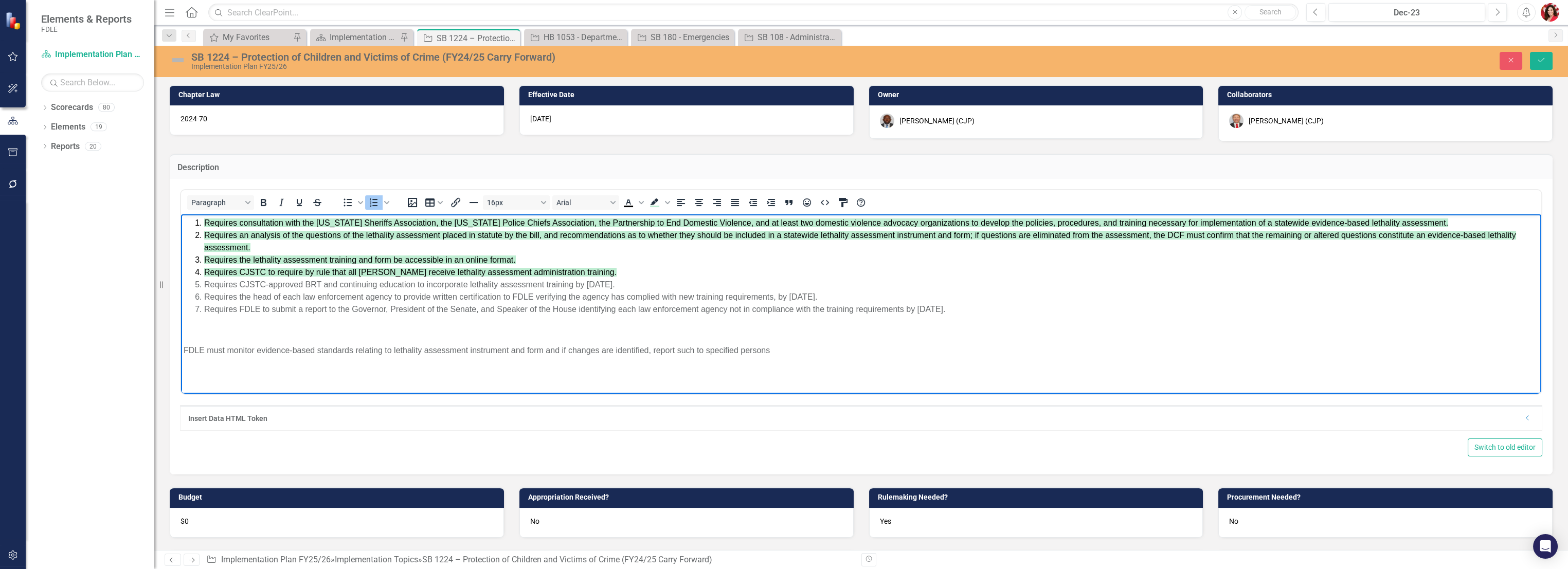
drag, startPoint x: 207, startPoint y: 283, endPoint x: 665, endPoint y: 287, distance: 458.0
click at [665, 287] on li "Requires CJSTC-approved BRT and continuing education to incorporate lethality a…" at bounding box center [871, 285] width 1334 height 12
click at [873, 61] on icon "Save" at bounding box center [1541, 60] width 9 height 7
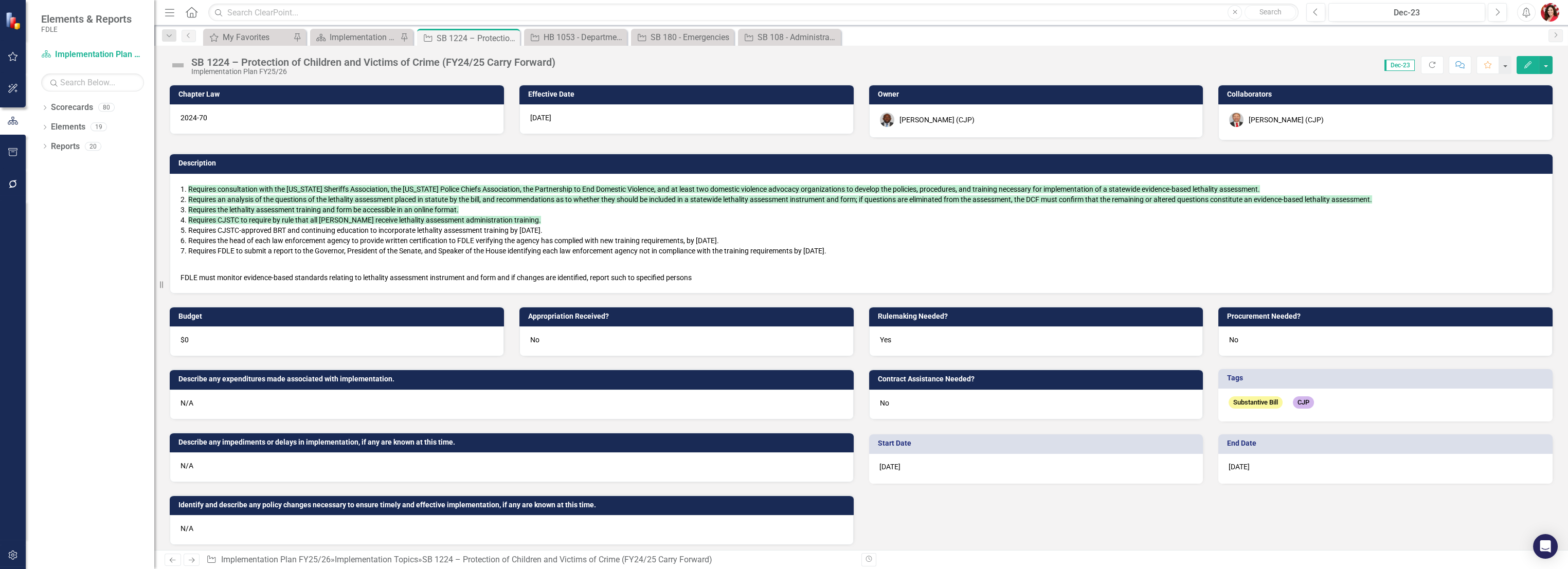
click at [677, 274] on p "FDLE must monitor evidence-based standards relating to lethality assessment ins…" at bounding box center [861, 276] width 1361 height 12
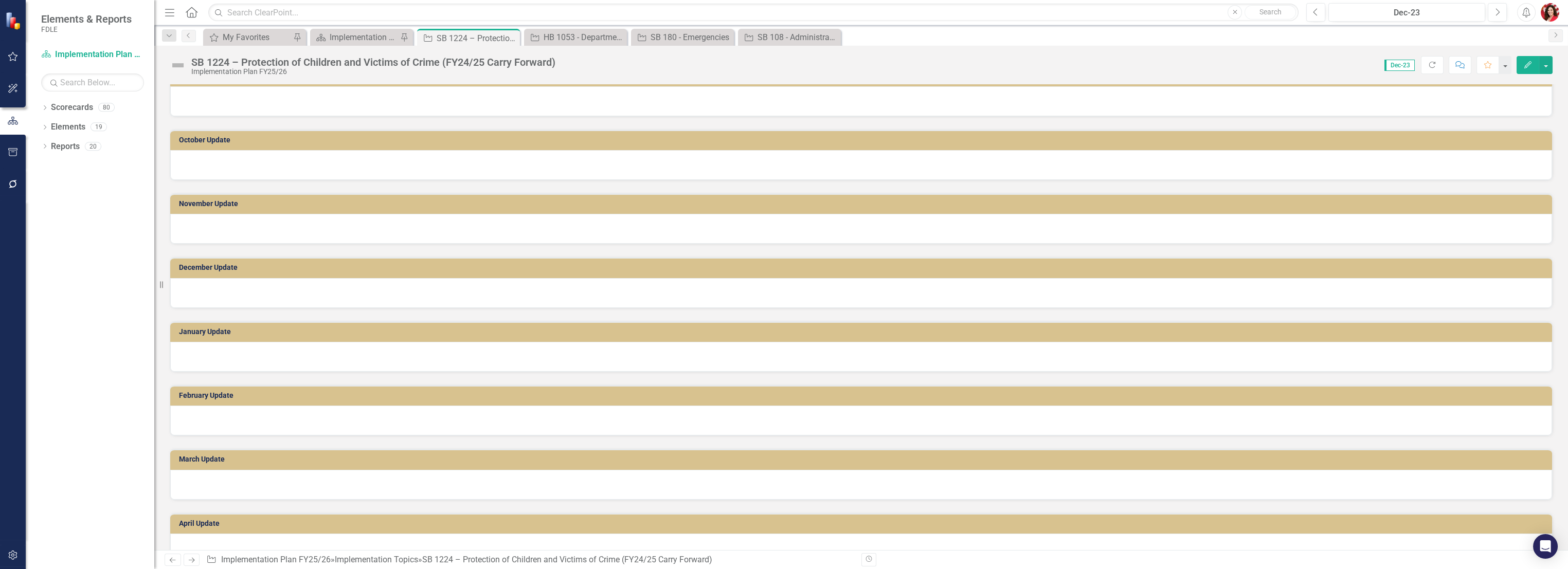
scroll to position [335, 0]
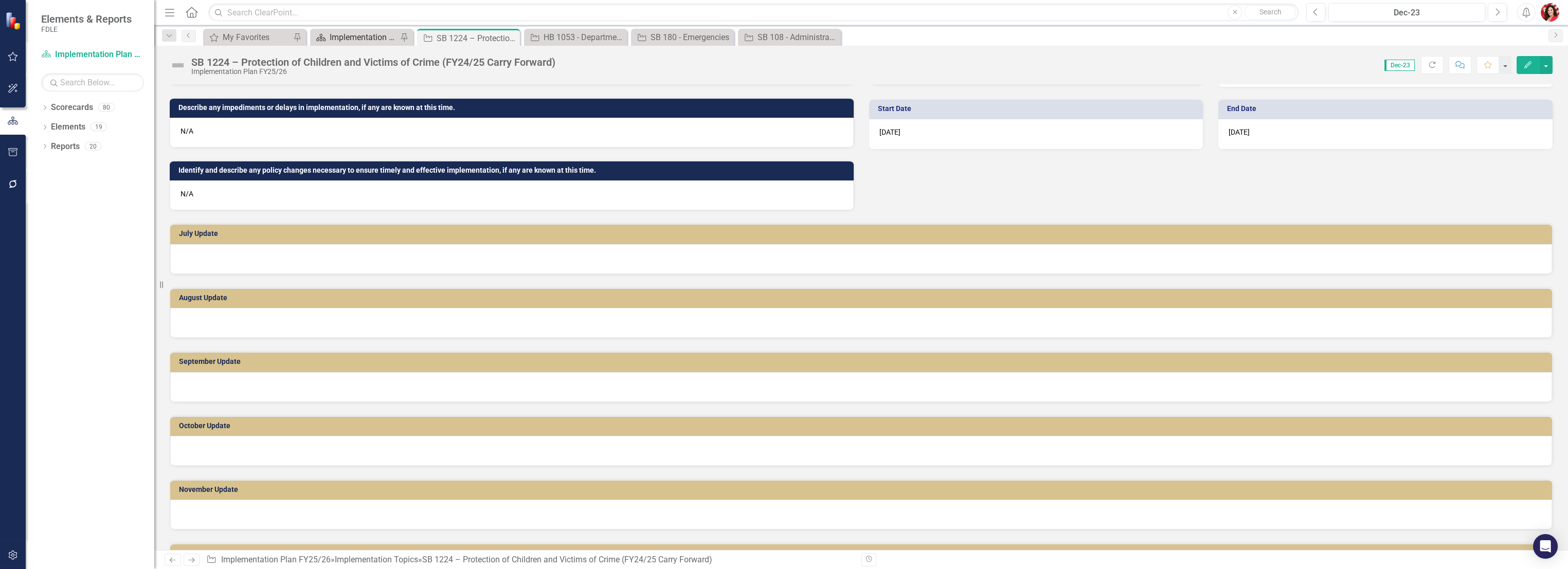
click at [360, 40] on div "Implementation Plan FY25/26" at bounding box center [364, 37] width 68 height 13
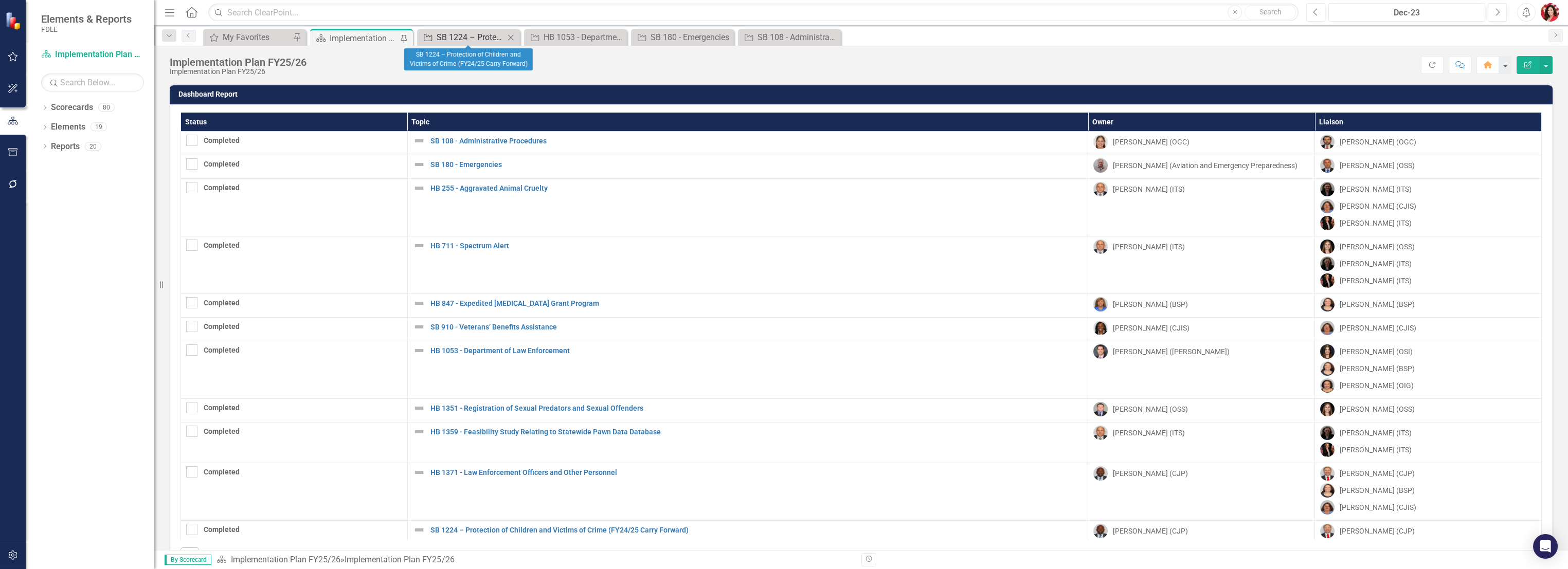
click at [481, 33] on div "SB 1224 – Protection of Children and Victims of Crime (FY24/25 Carry Forward)" at bounding box center [471, 37] width 68 height 13
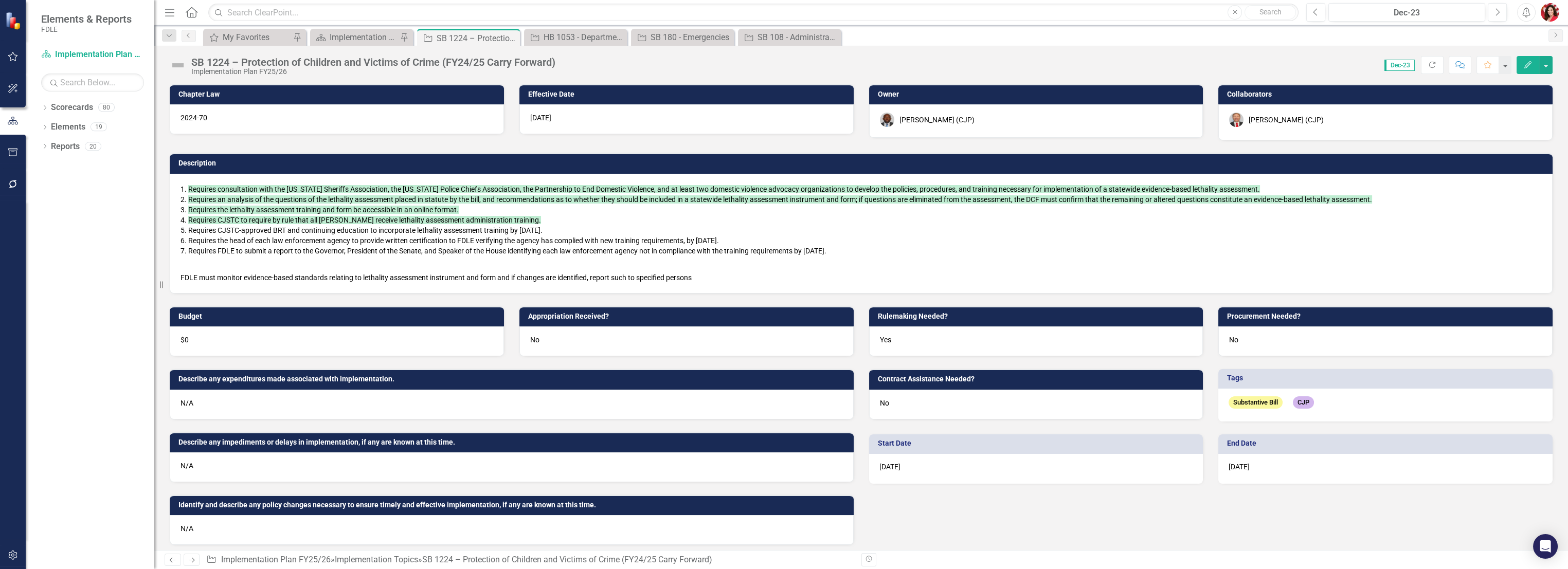
click at [0, 0] on icon "Close" at bounding box center [0, 0] width 0 height 0
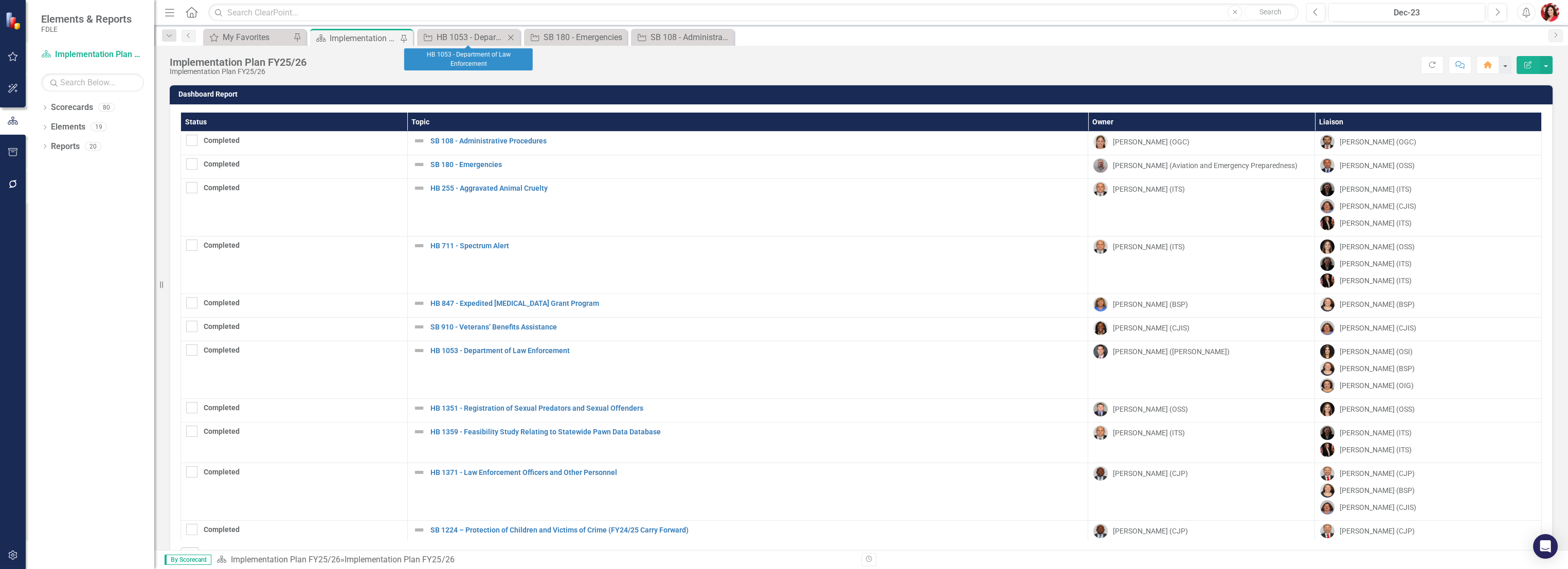
click at [514, 37] on icon "Close" at bounding box center [511, 38] width 10 height 9
click at [0, 0] on icon "Close" at bounding box center [0, 0] width 0 height 0
